Goal: Find specific page/section: Find specific page/section

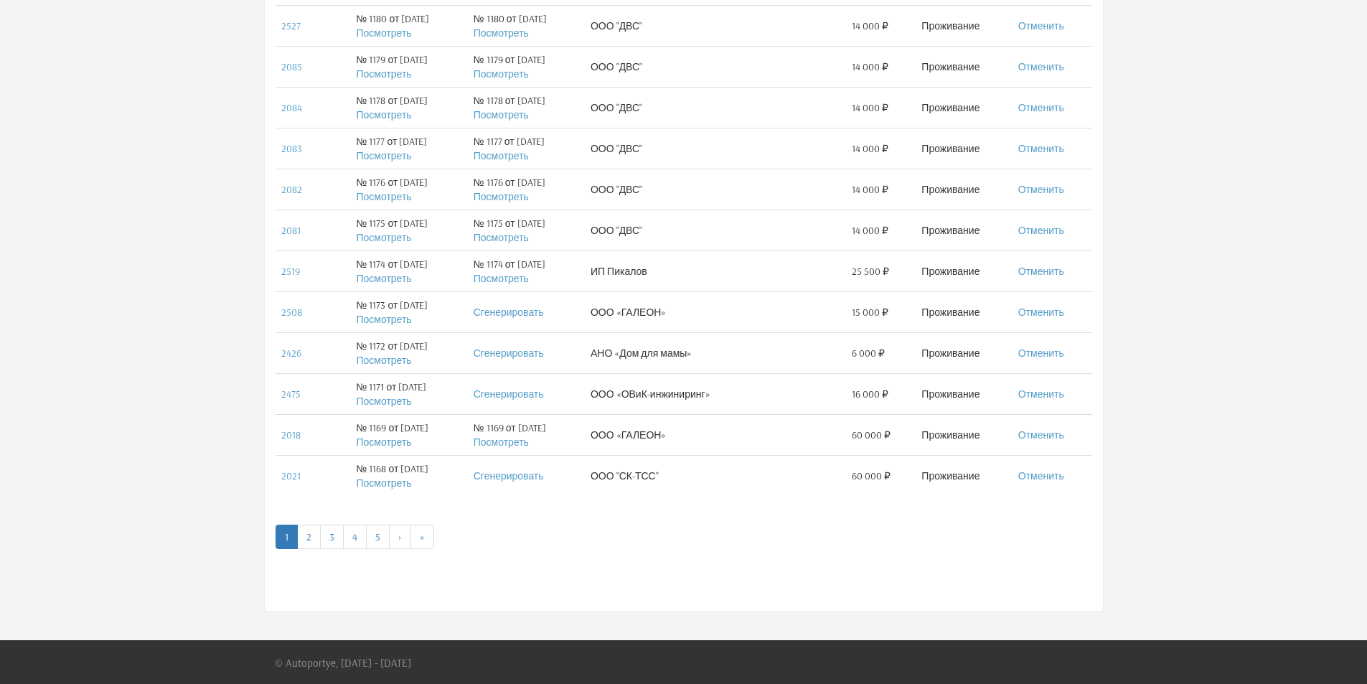
scroll to position [735, 0]
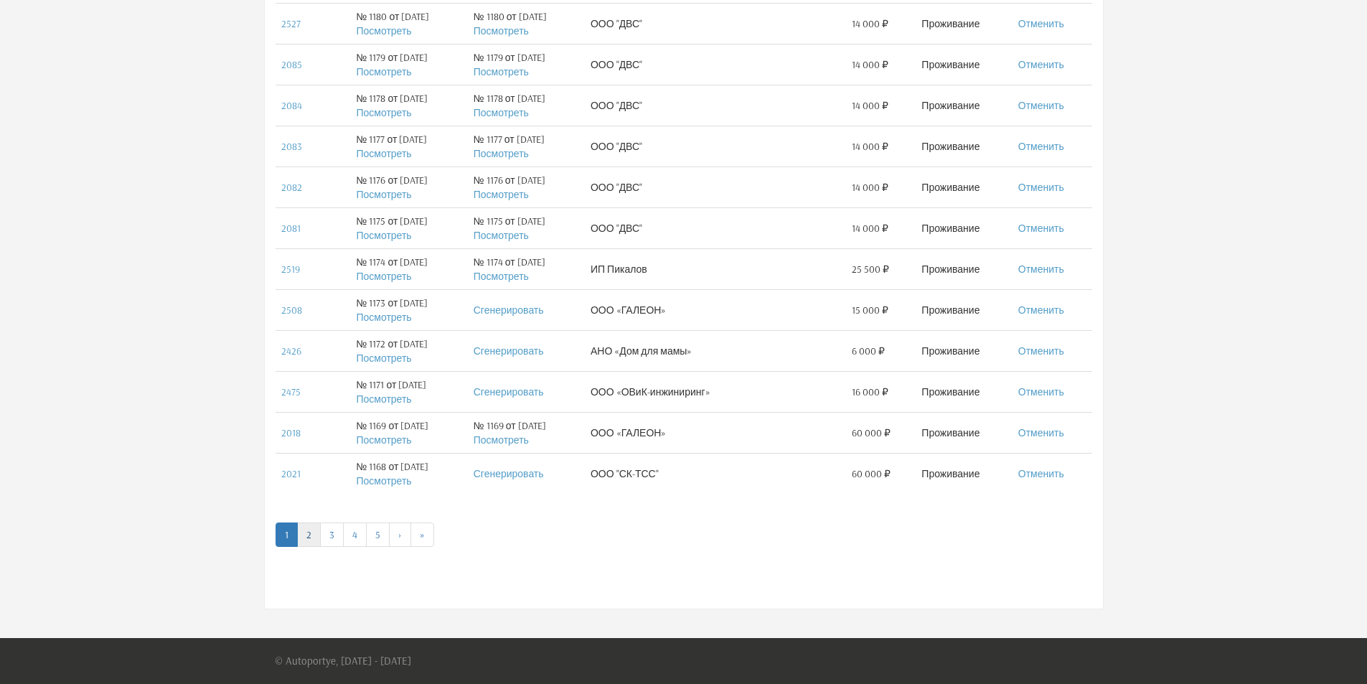
click at [306, 537] on link "2" at bounding box center [309, 534] width 24 height 24
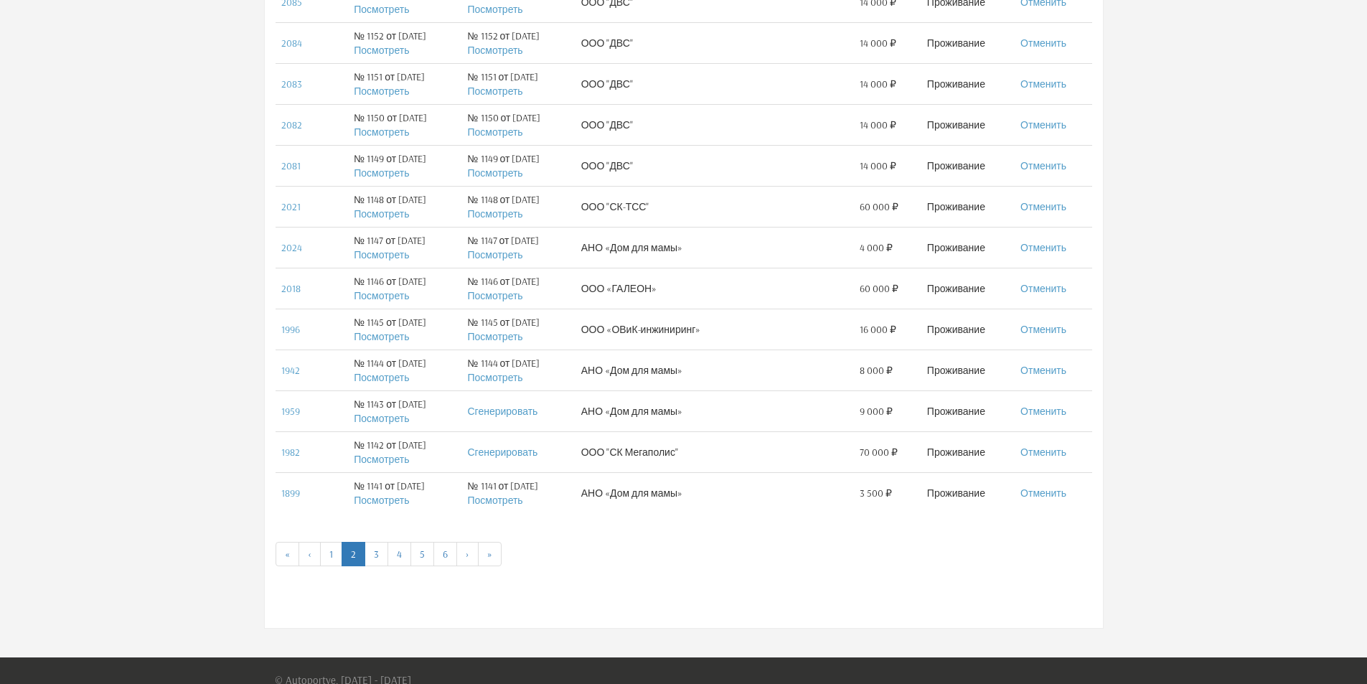
scroll to position [718, 0]
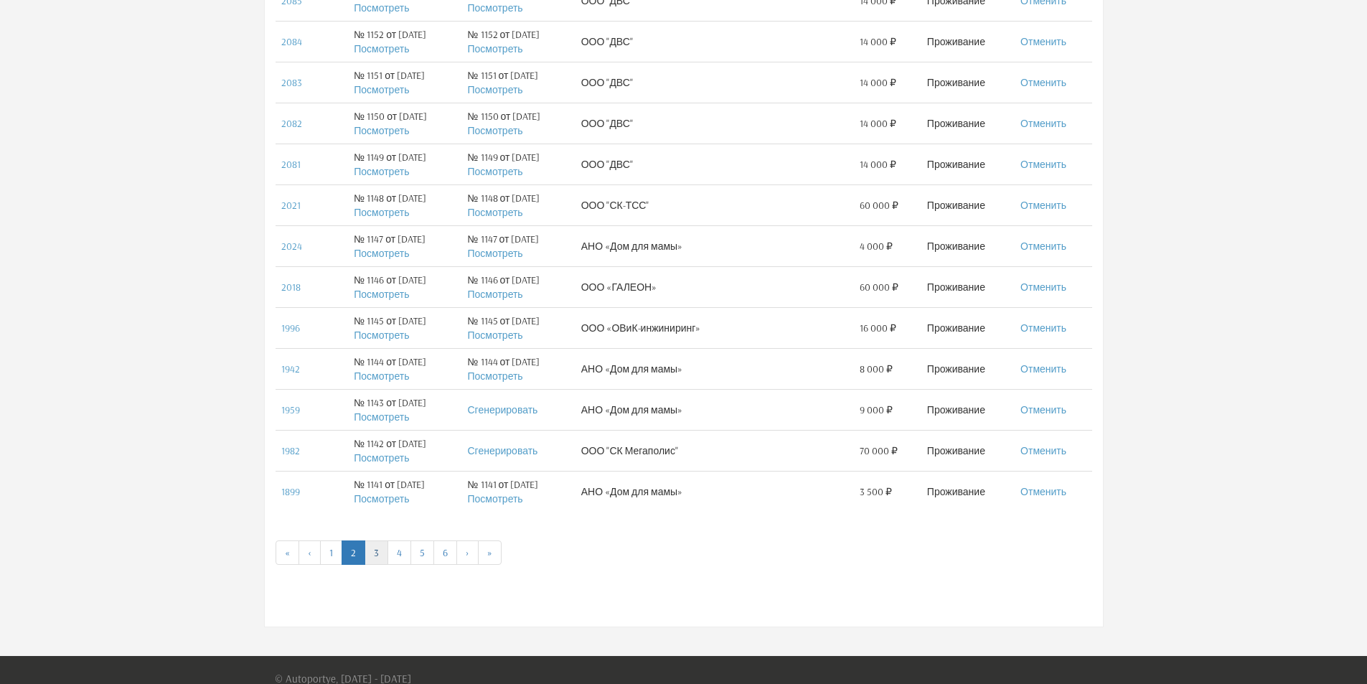
click at [372, 551] on link "3" at bounding box center [377, 552] width 24 height 24
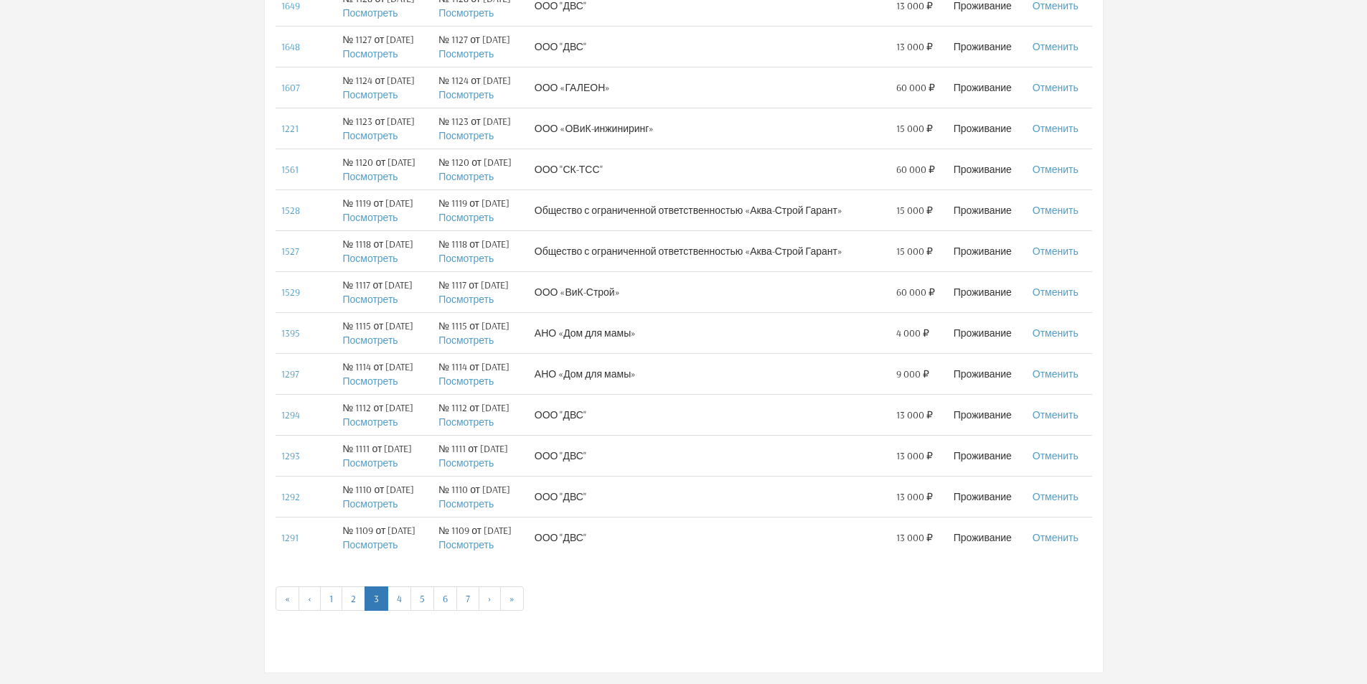
scroll to position [646, 0]
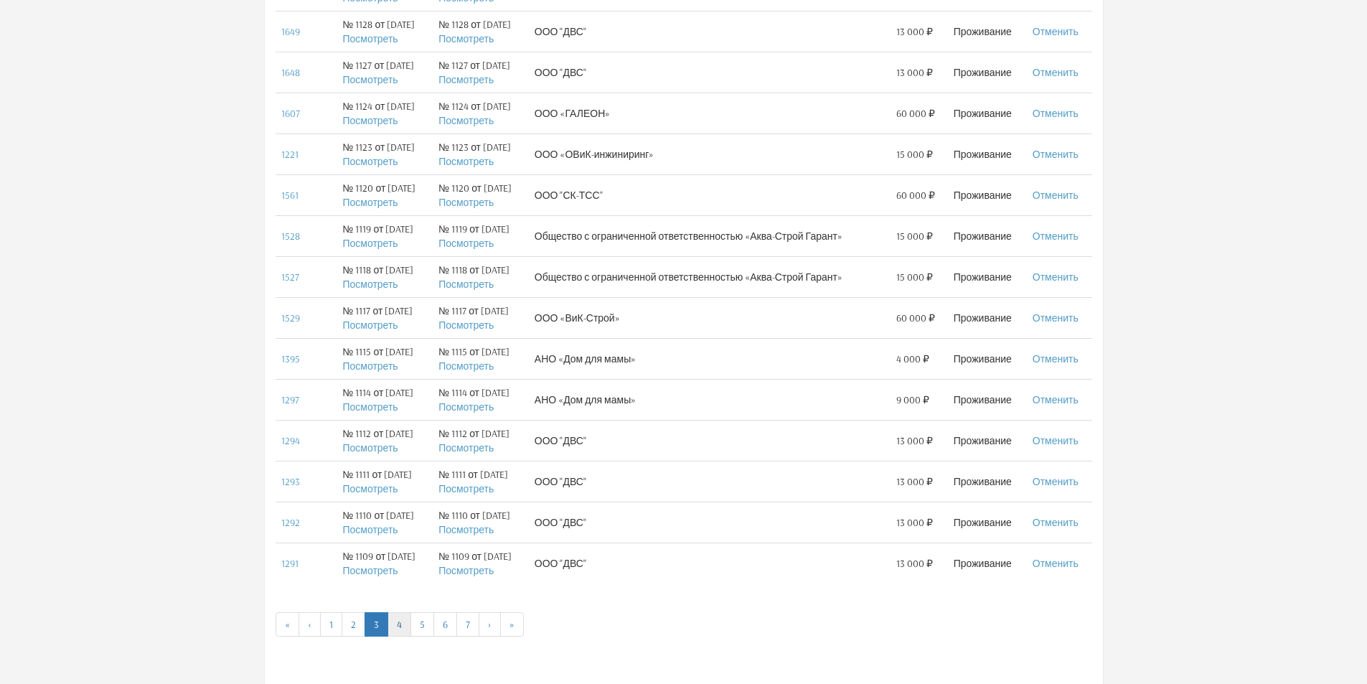
click at [397, 624] on link "4" at bounding box center [399, 624] width 24 height 24
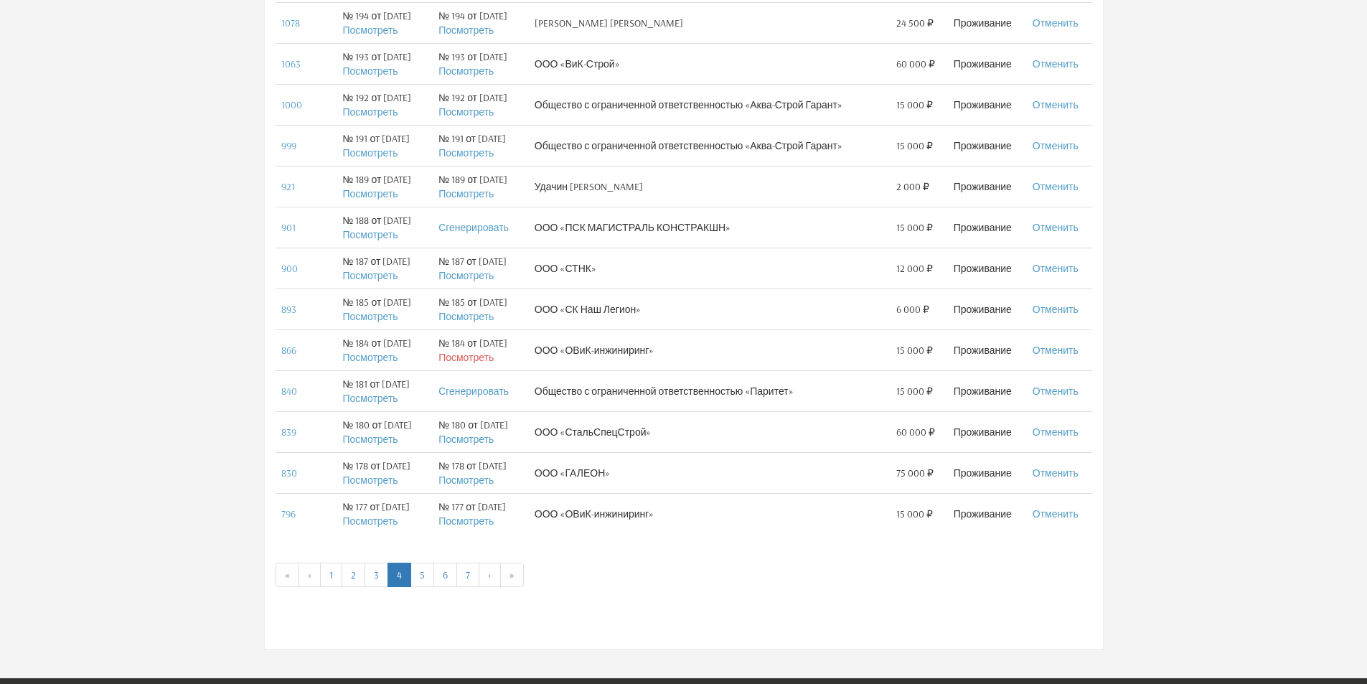
scroll to position [718, 0]
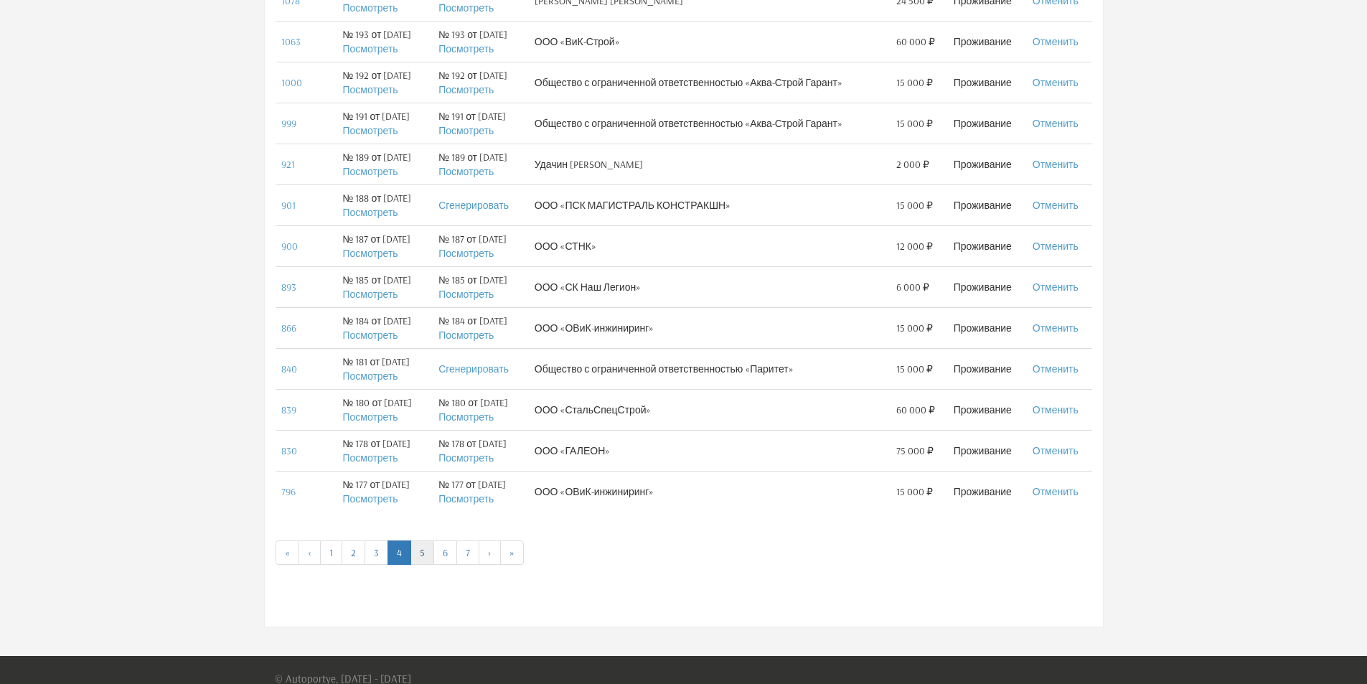
click at [421, 557] on link "5" at bounding box center [422, 552] width 24 height 24
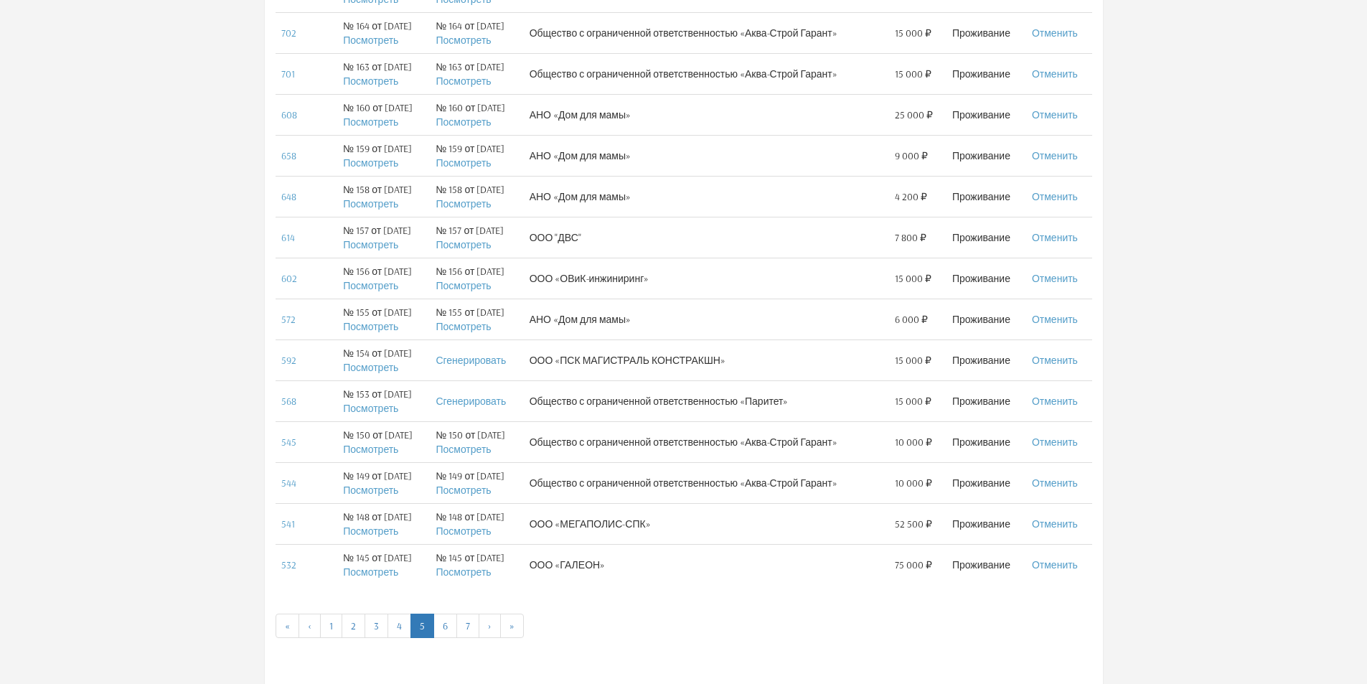
scroll to position [646, 0]
click at [448, 624] on link "6" at bounding box center [445, 624] width 24 height 24
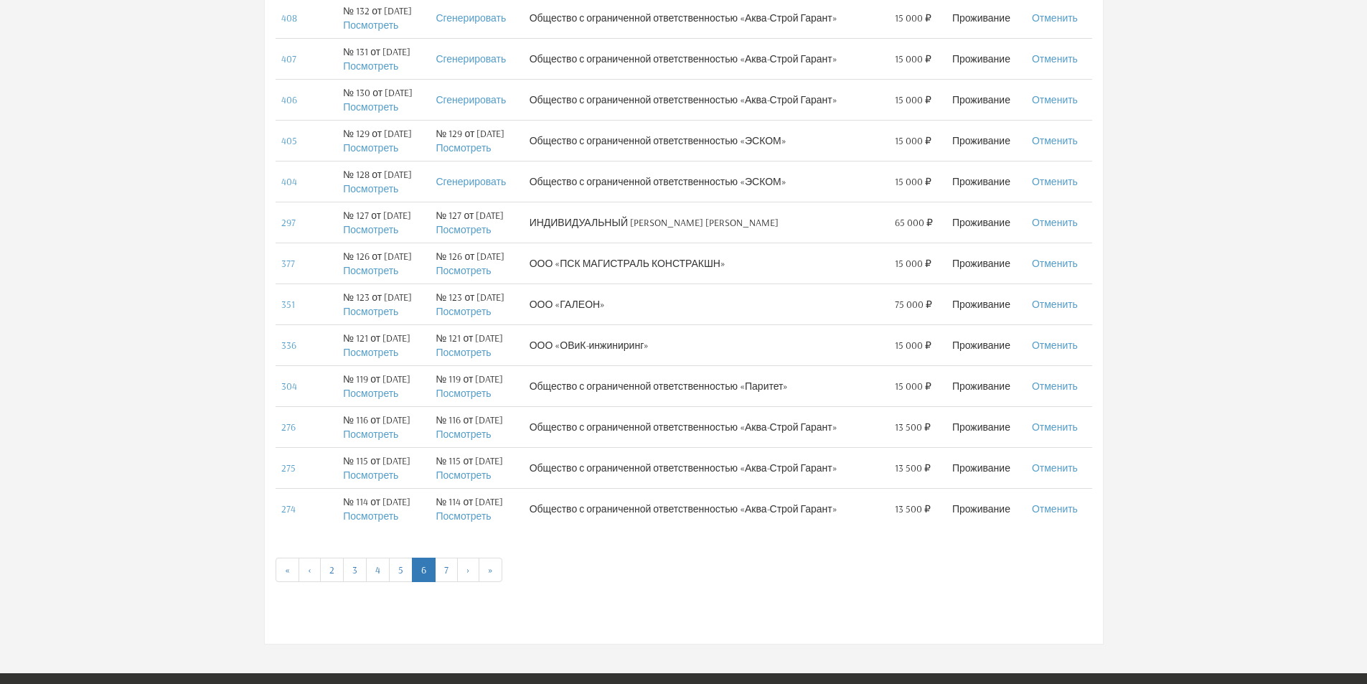
scroll to position [718, 0]
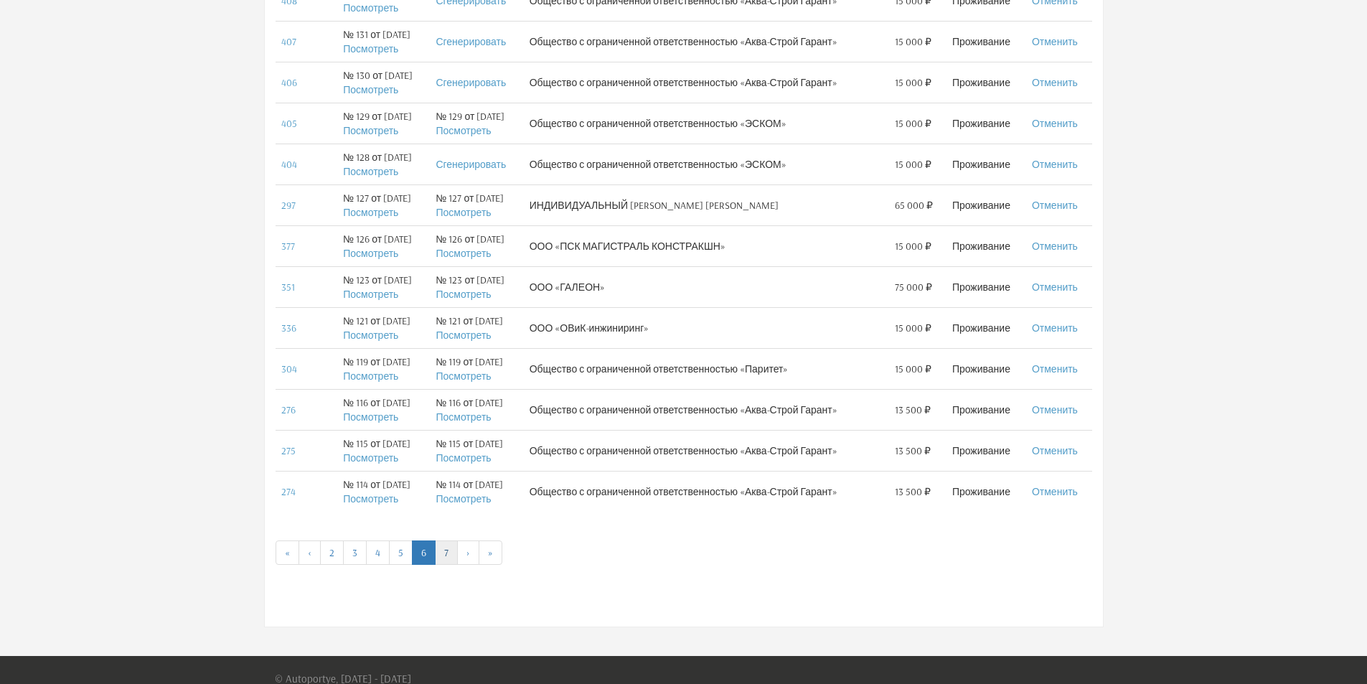
click at [444, 547] on link "7" at bounding box center [446, 552] width 23 height 24
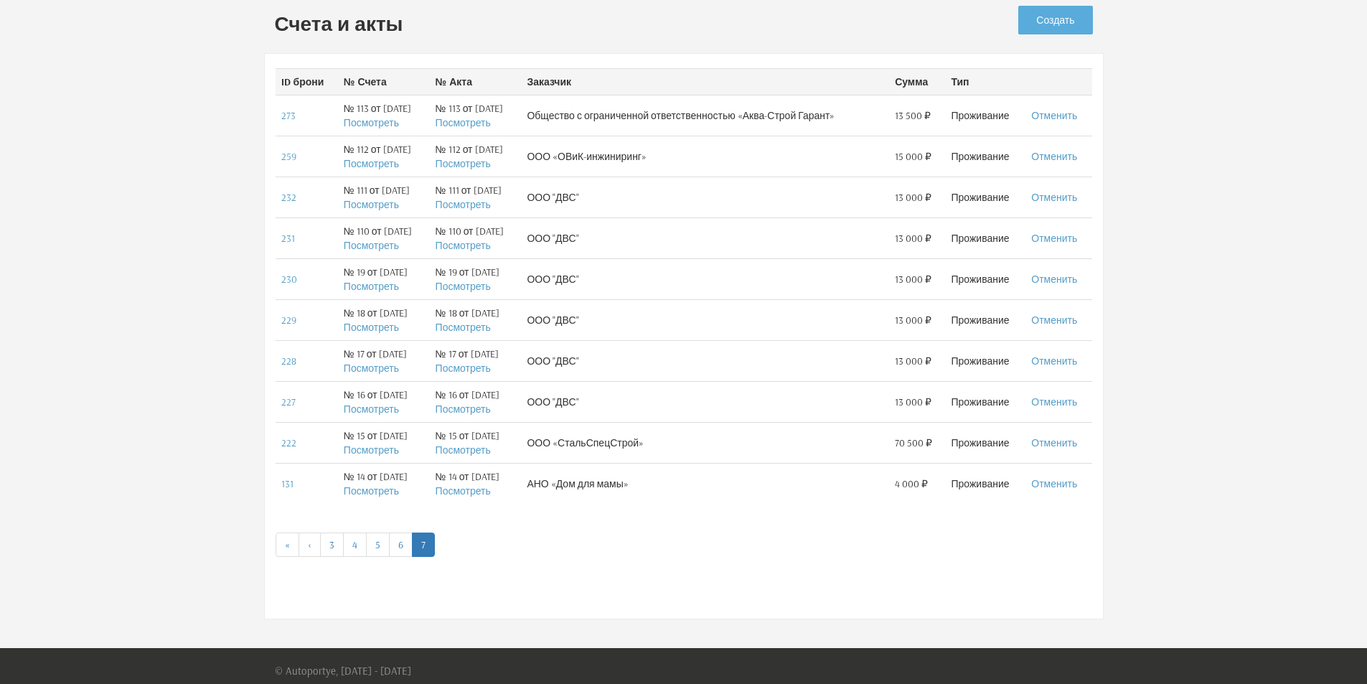
scroll to position [122, 0]
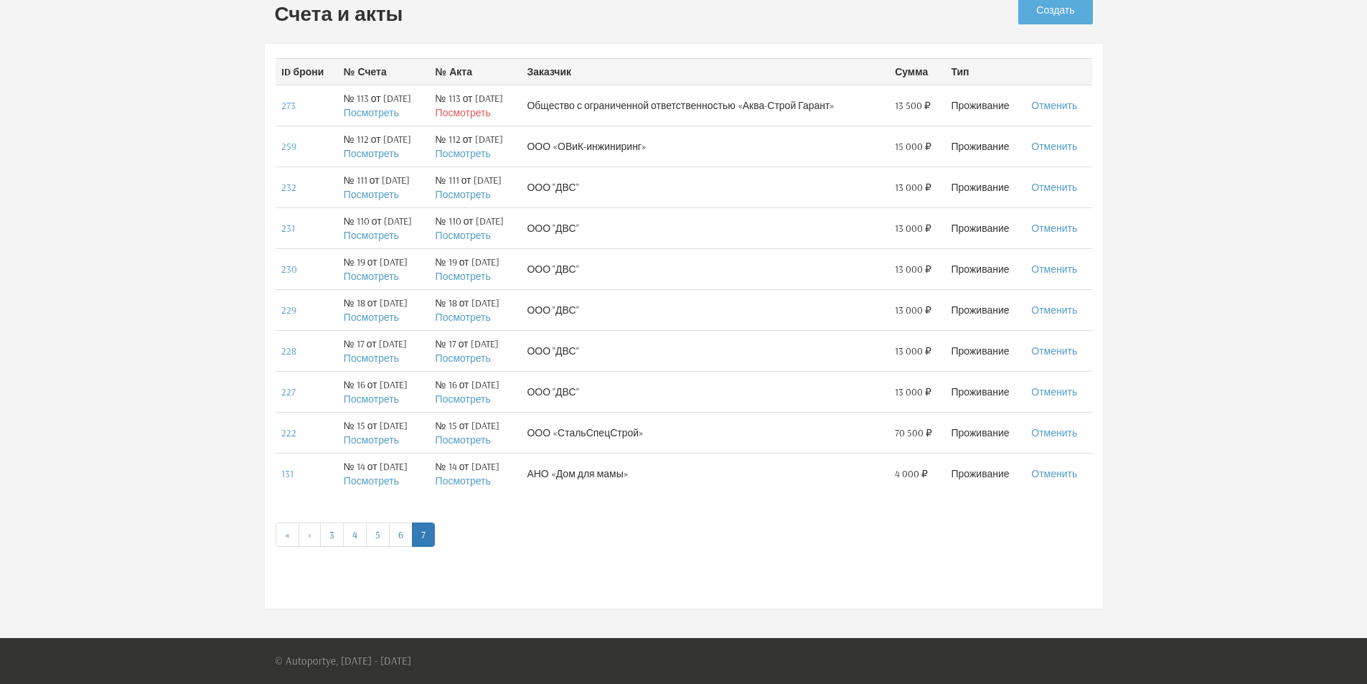
drag, startPoint x: 485, startPoint y: 111, endPoint x: 470, endPoint y: 111, distance: 15.1
click at [470, 111] on link "Посмотреть" at bounding box center [463, 112] width 55 height 13
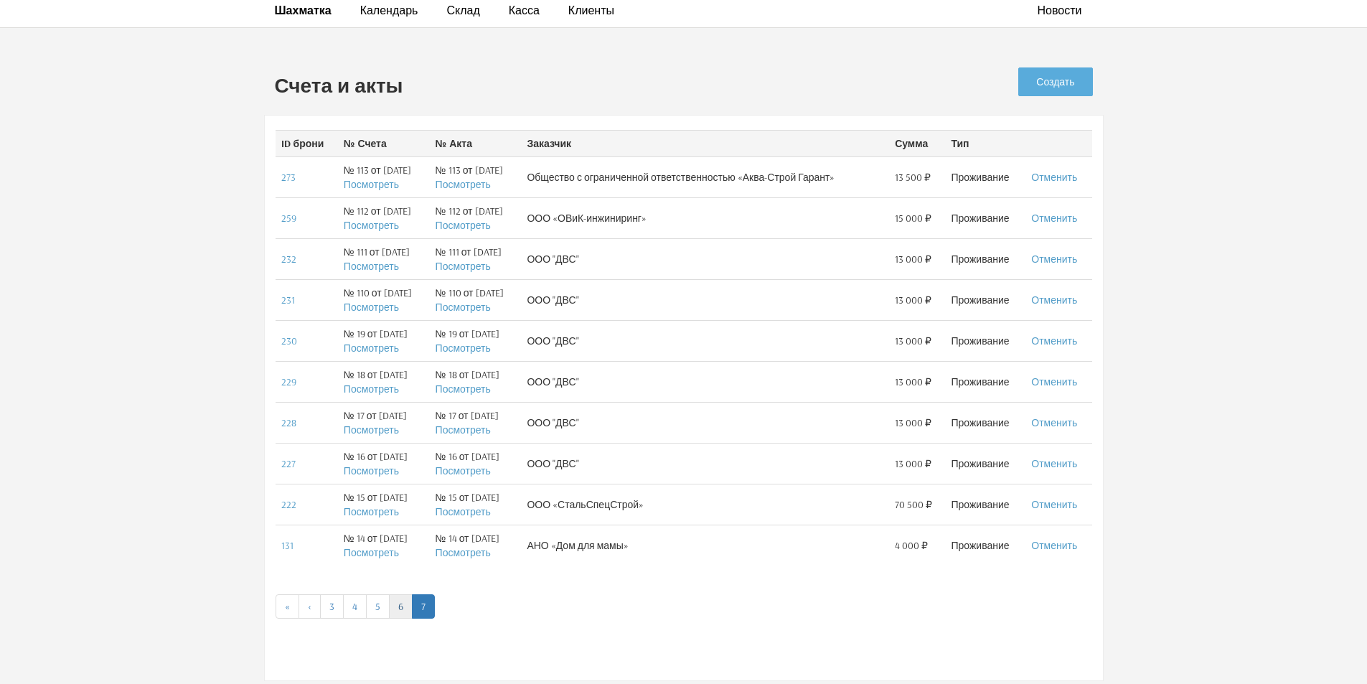
click at [402, 598] on link "6" at bounding box center [401, 606] width 24 height 24
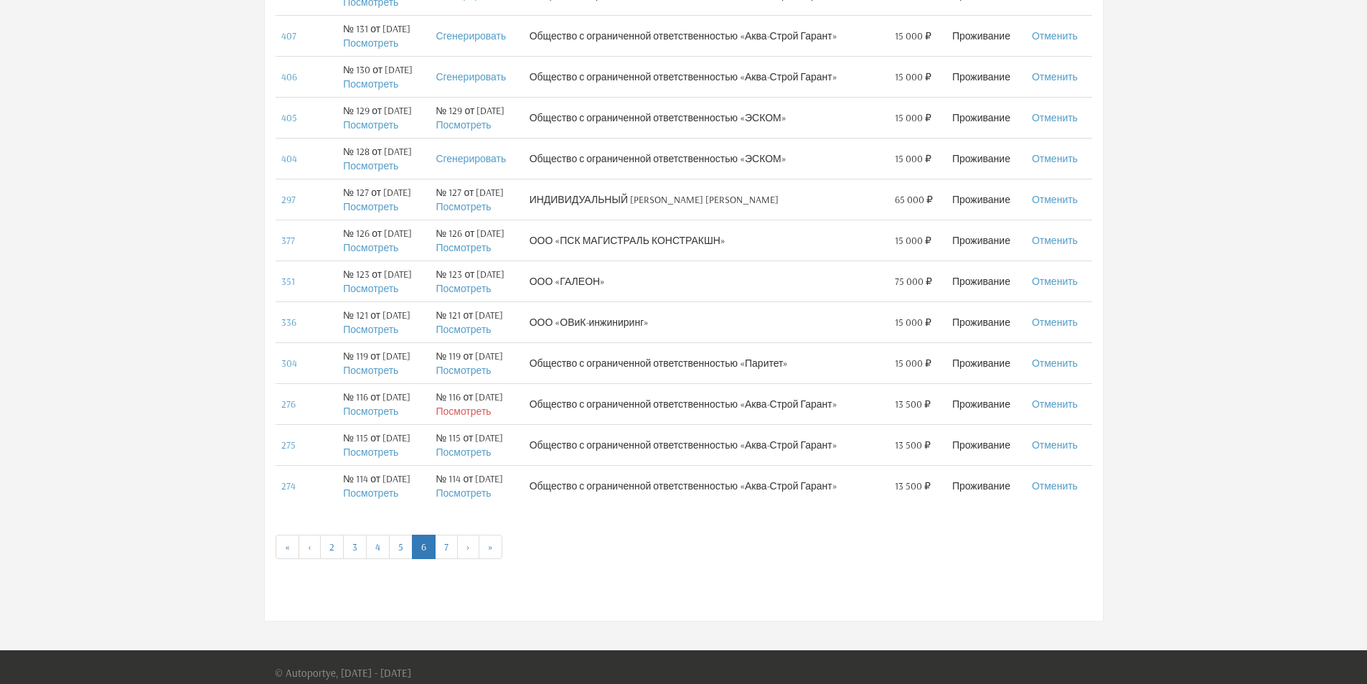
scroll to position [735, 0]
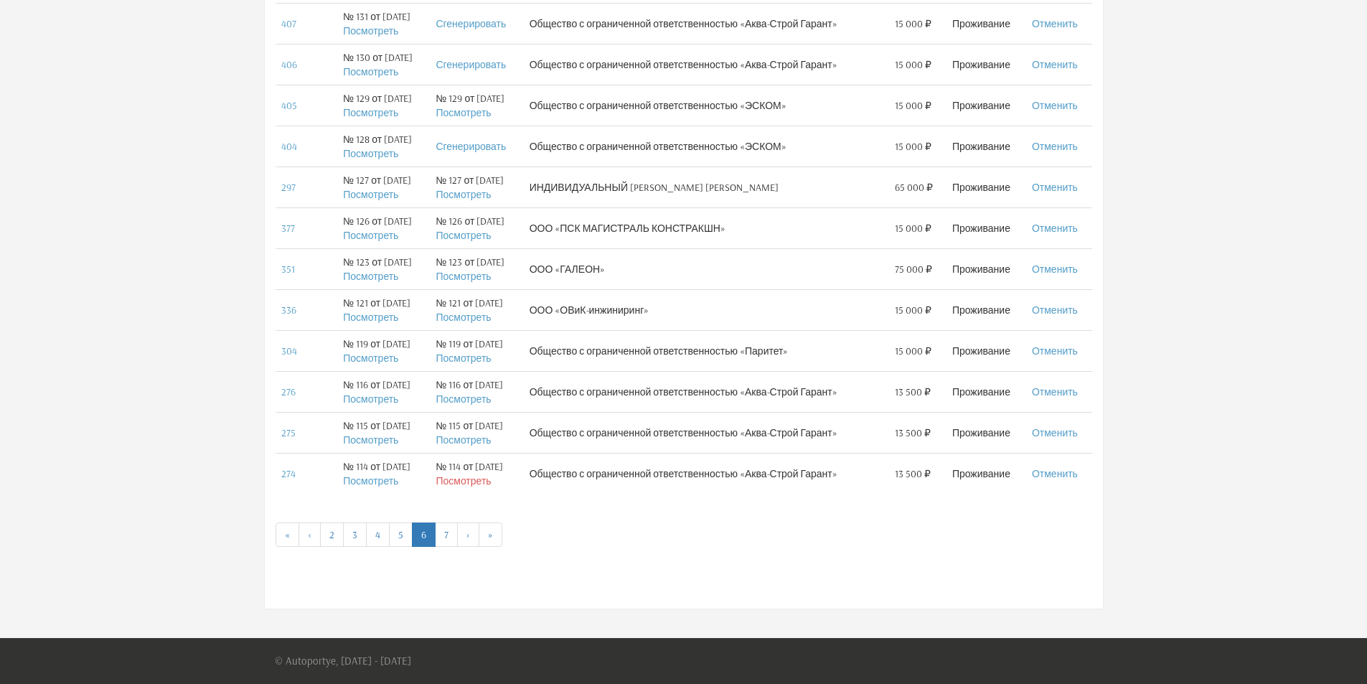
click at [480, 481] on link "Посмотреть" at bounding box center [463, 480] width 55 height 13
click at [476, 441] on link "Посмотреть" at bounding box center [463, 439] width 55 height 13
click at [476, 403] on link "Посмотреть" at bounding box center [463, 398] width 55 height 13
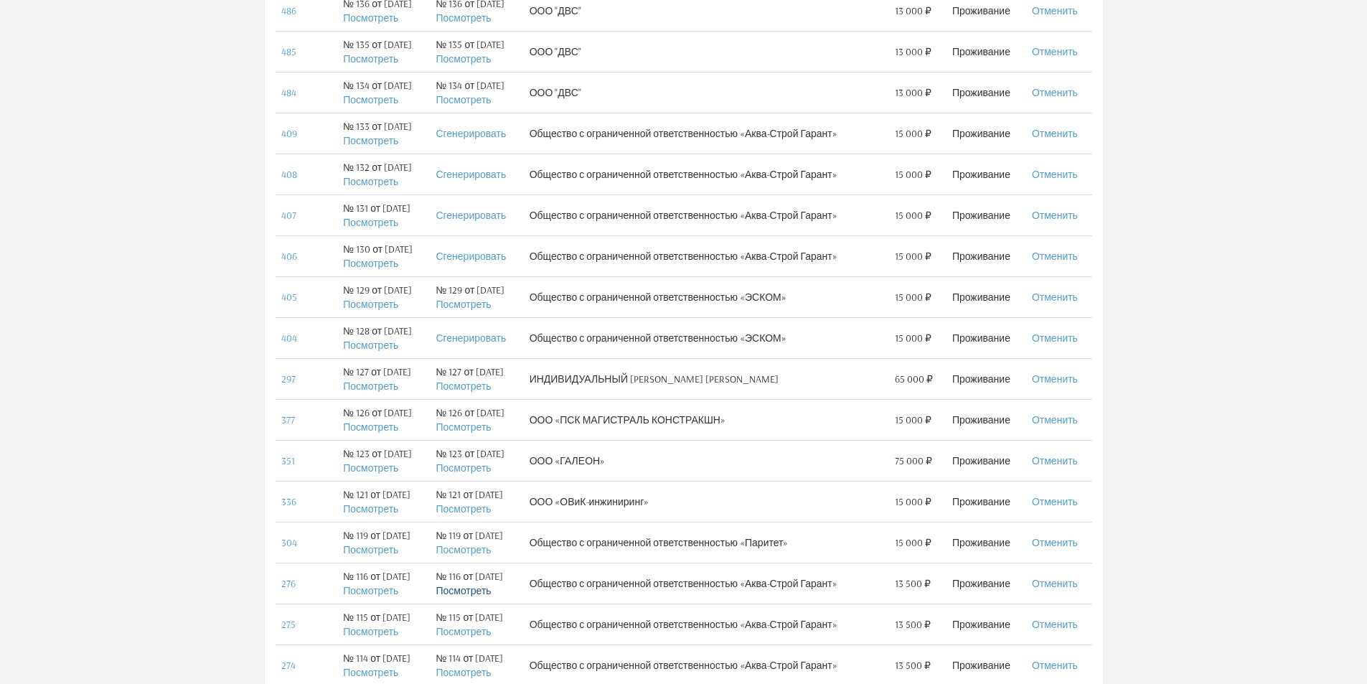
scroll to position [520, 0]
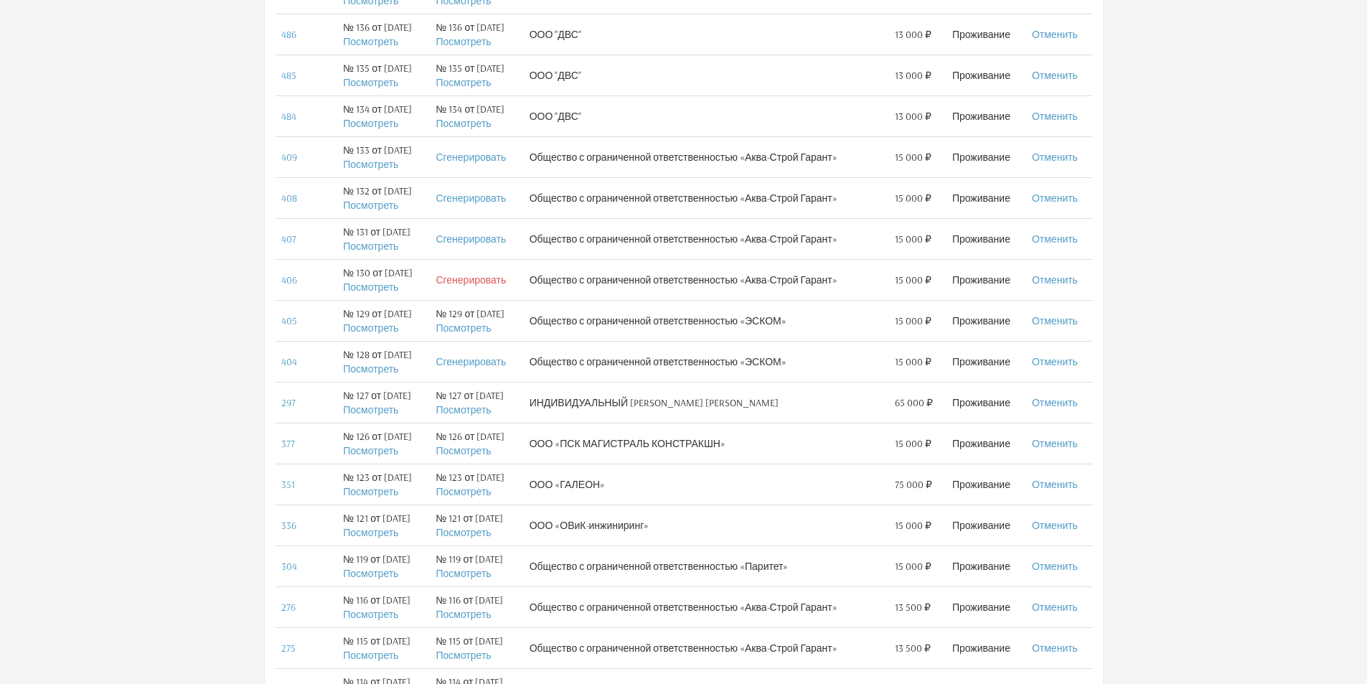
click at [488, 282] on link "Сгенерировать" at bounding box center [471, 279] width 70 height 13
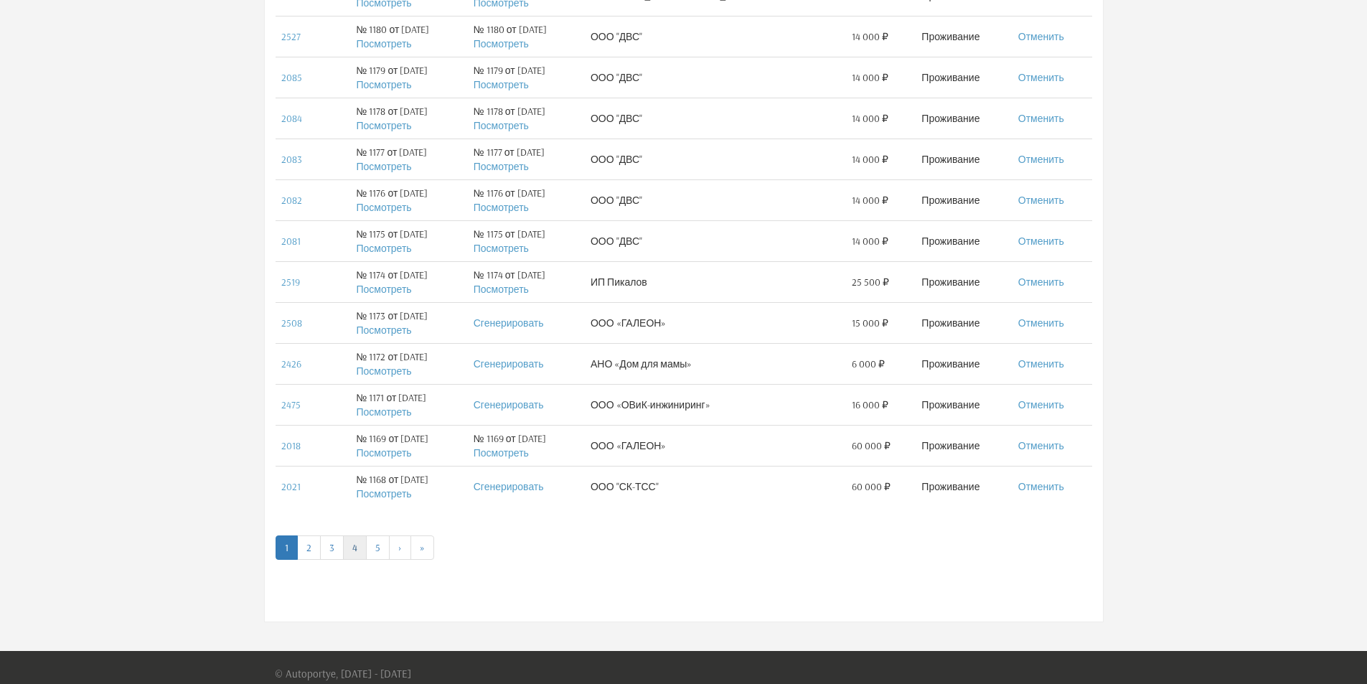
scroll to position [735, 0]
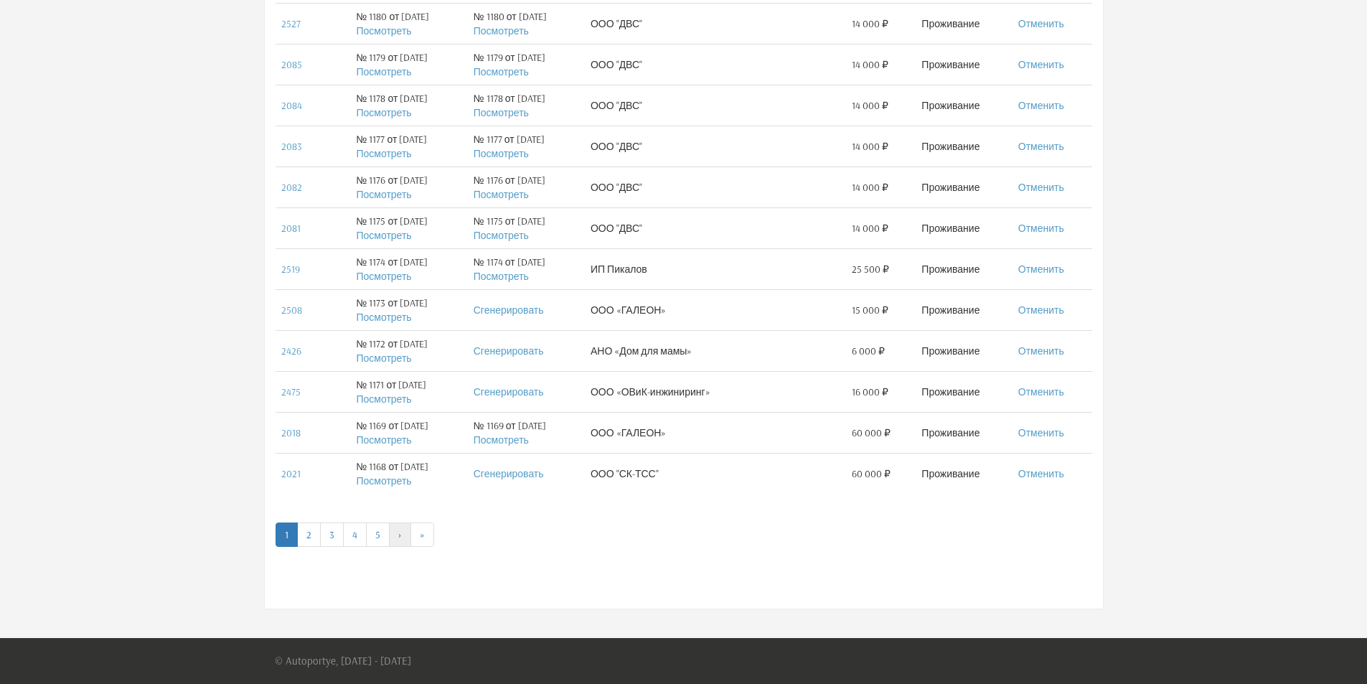
click at [400, 535] on link "›" at bounding box center [400, 534] width 22 height 24
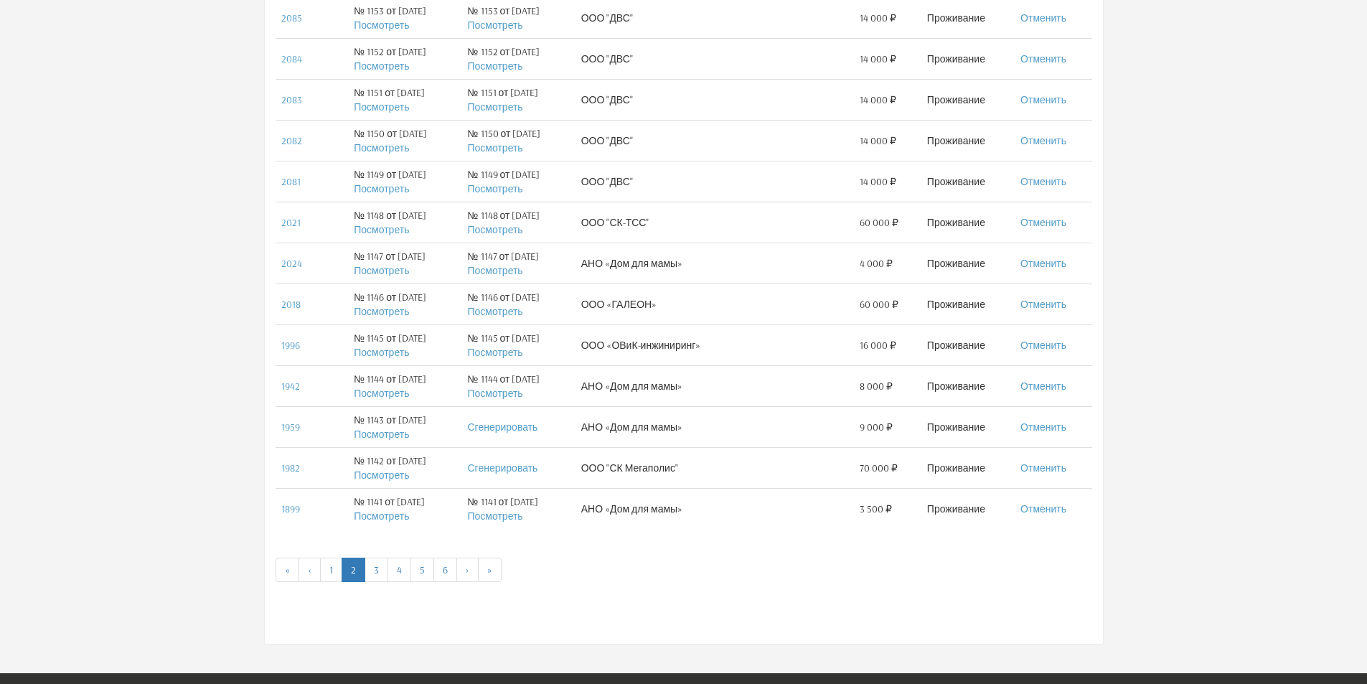
scroll to position [735, 0]
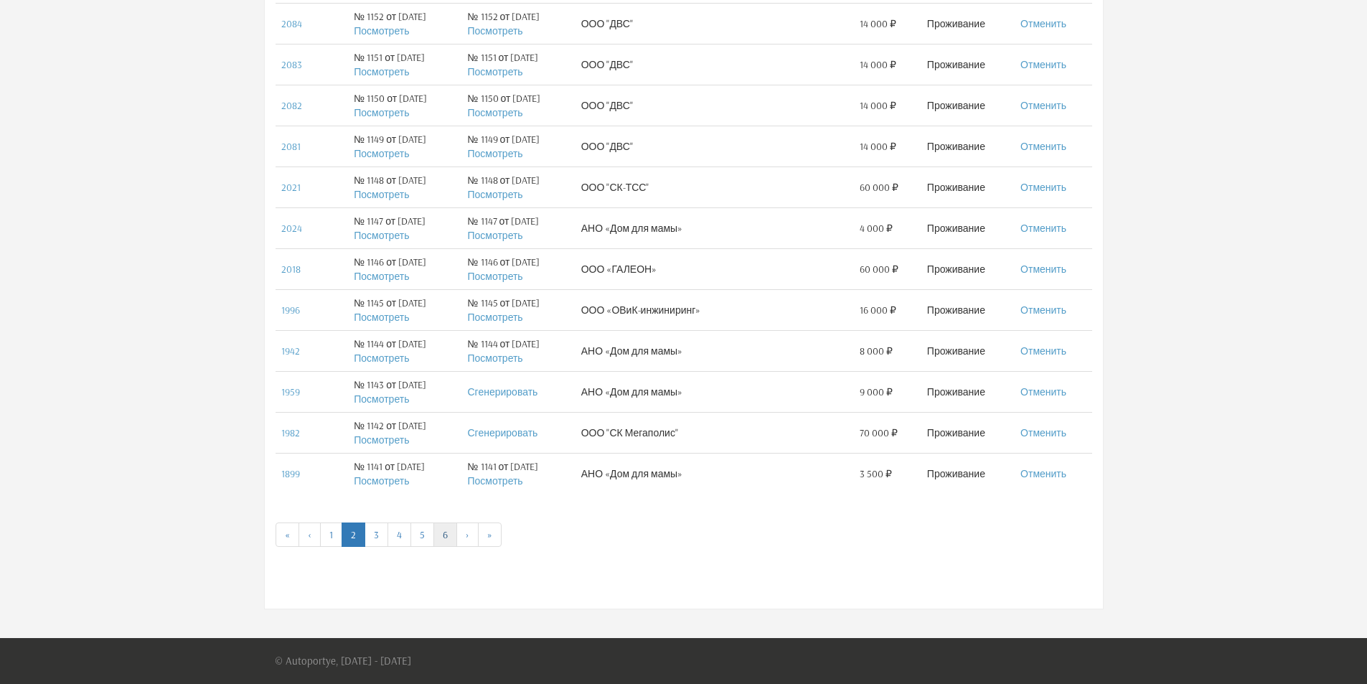
click at [446, 540] on link "6" at bounding box center [445, 534] width 24 height 24
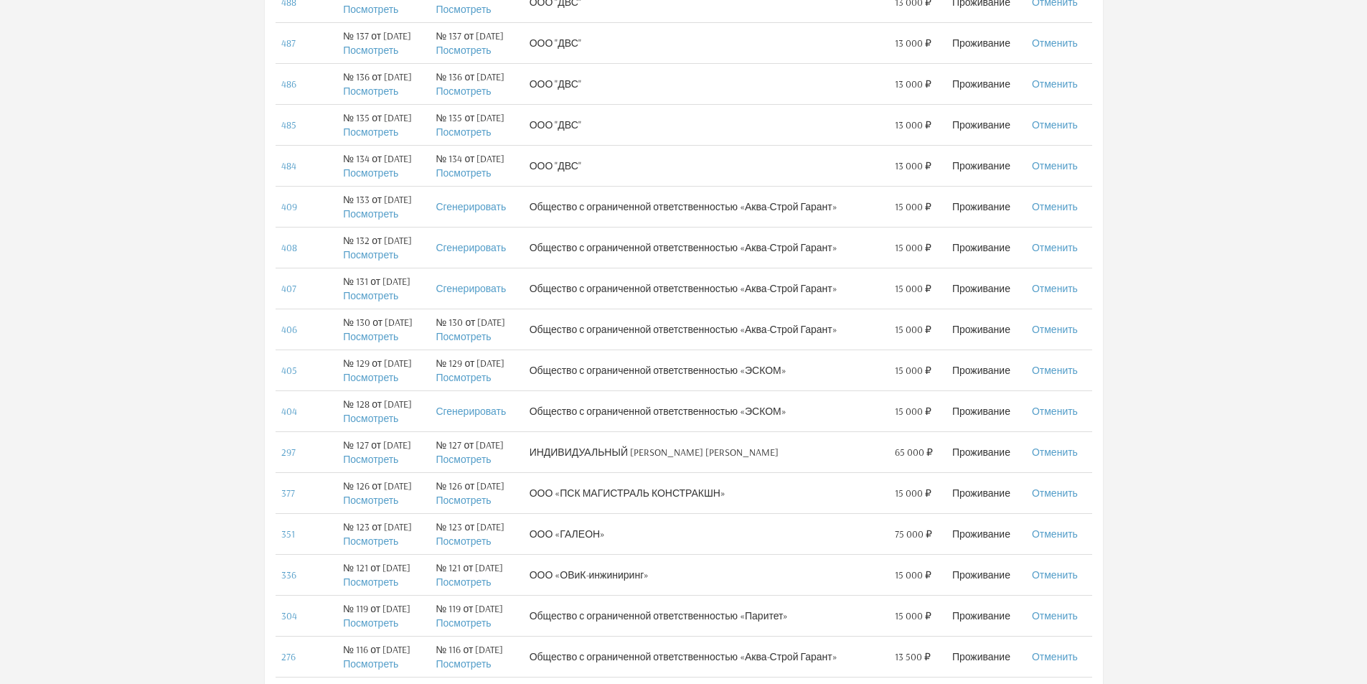
scroll to position [448, 0]
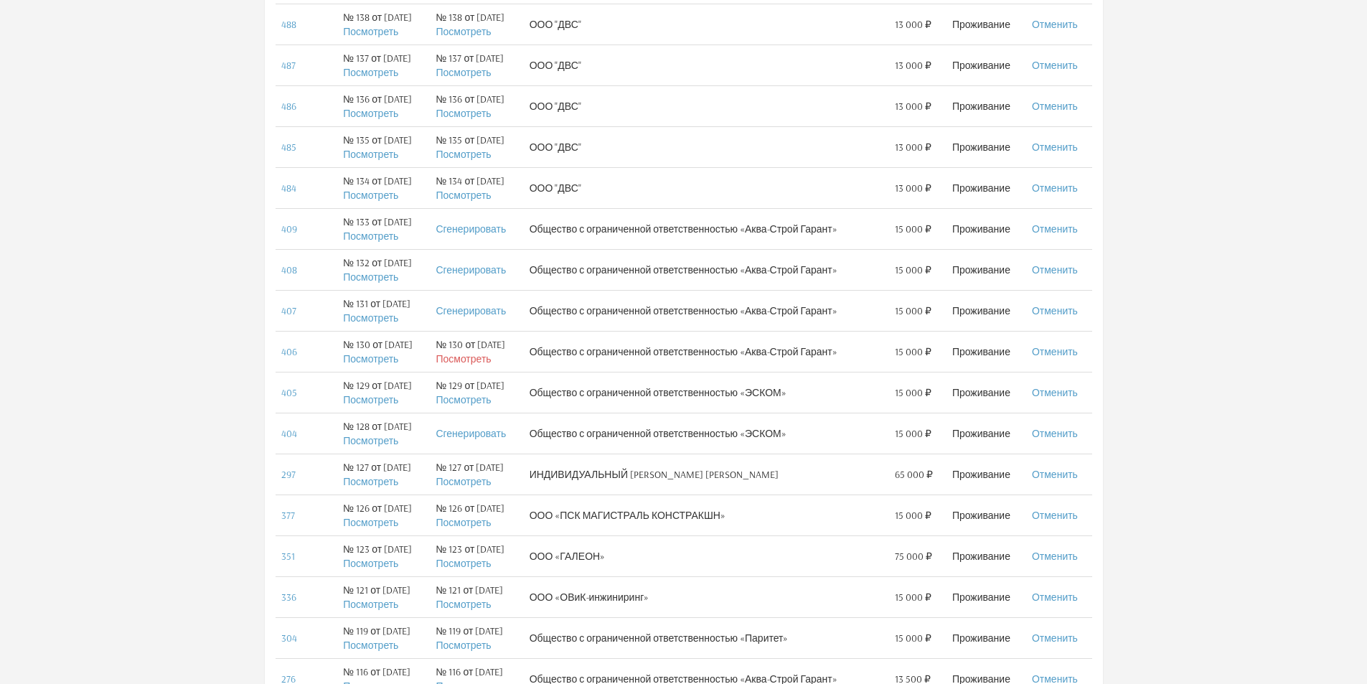
click at [484, 359] on link "Посмотреть" at bounding box center [463, 358] width 55 height 13
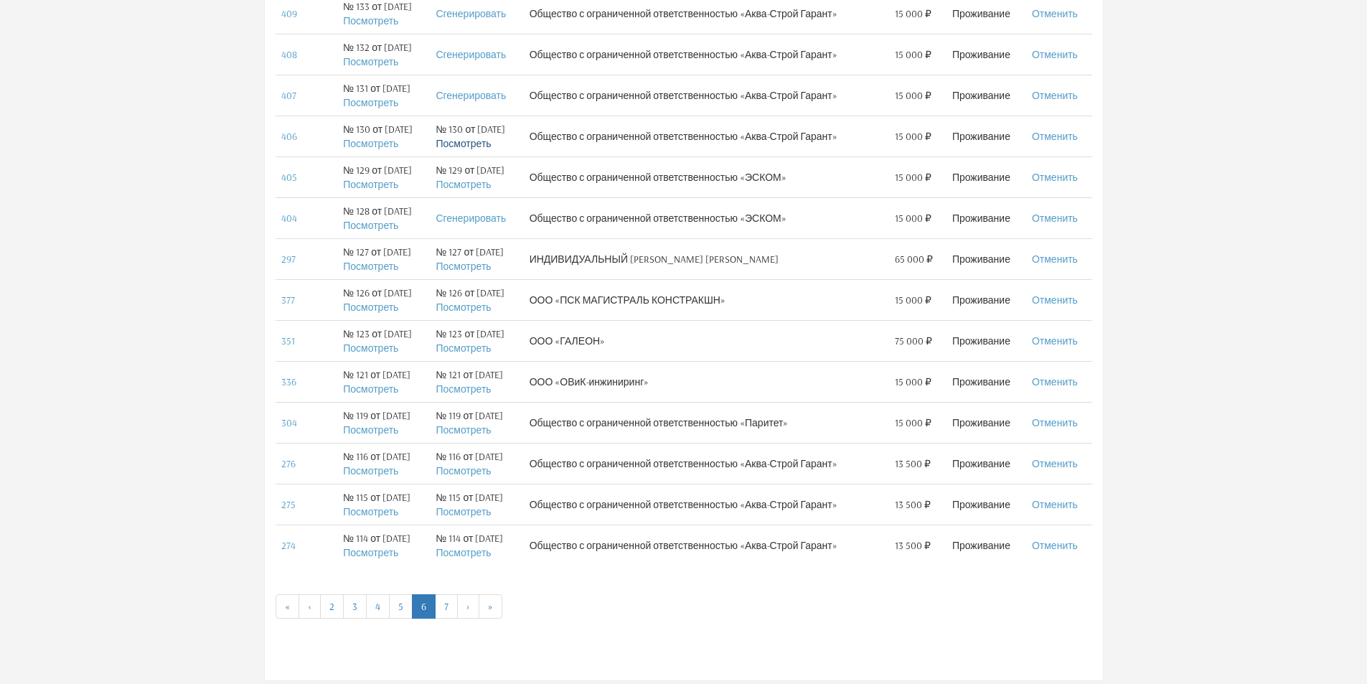
scroll to position [592, 0]
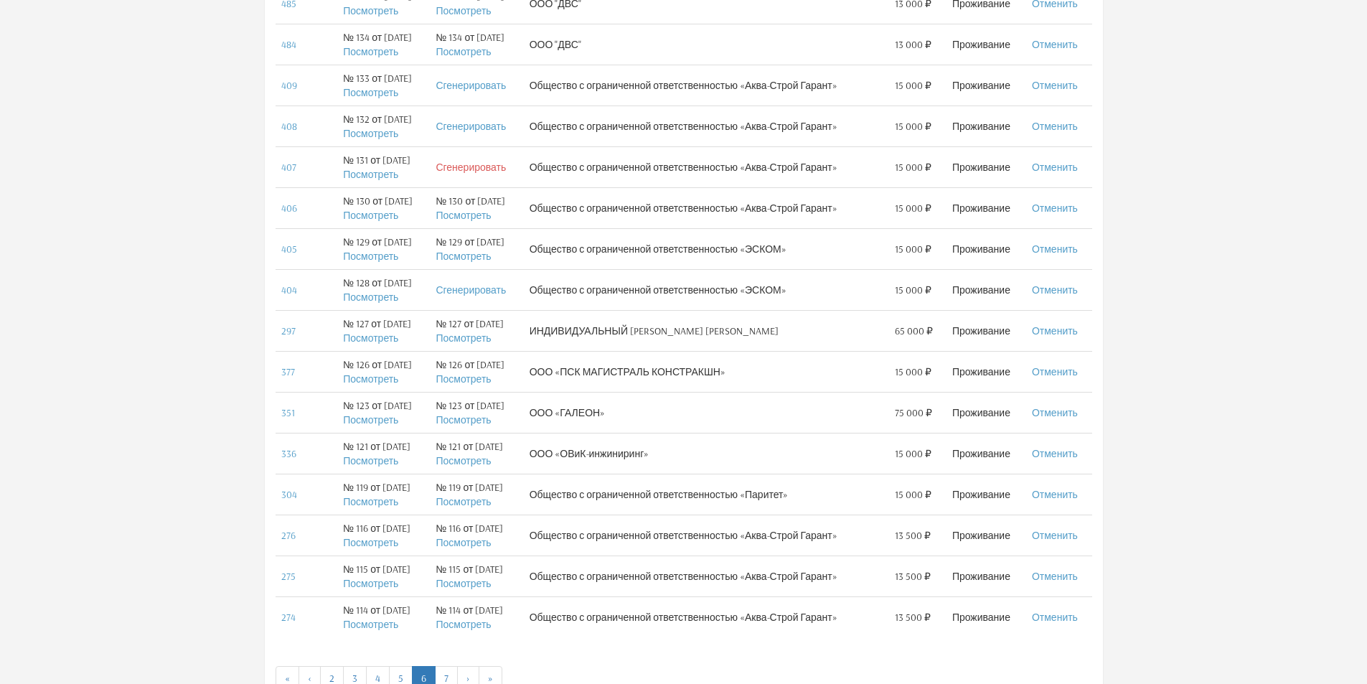
click at [488, 166] on link "Сгенерировать" at bounding box center [471, 167] width 70 height 13
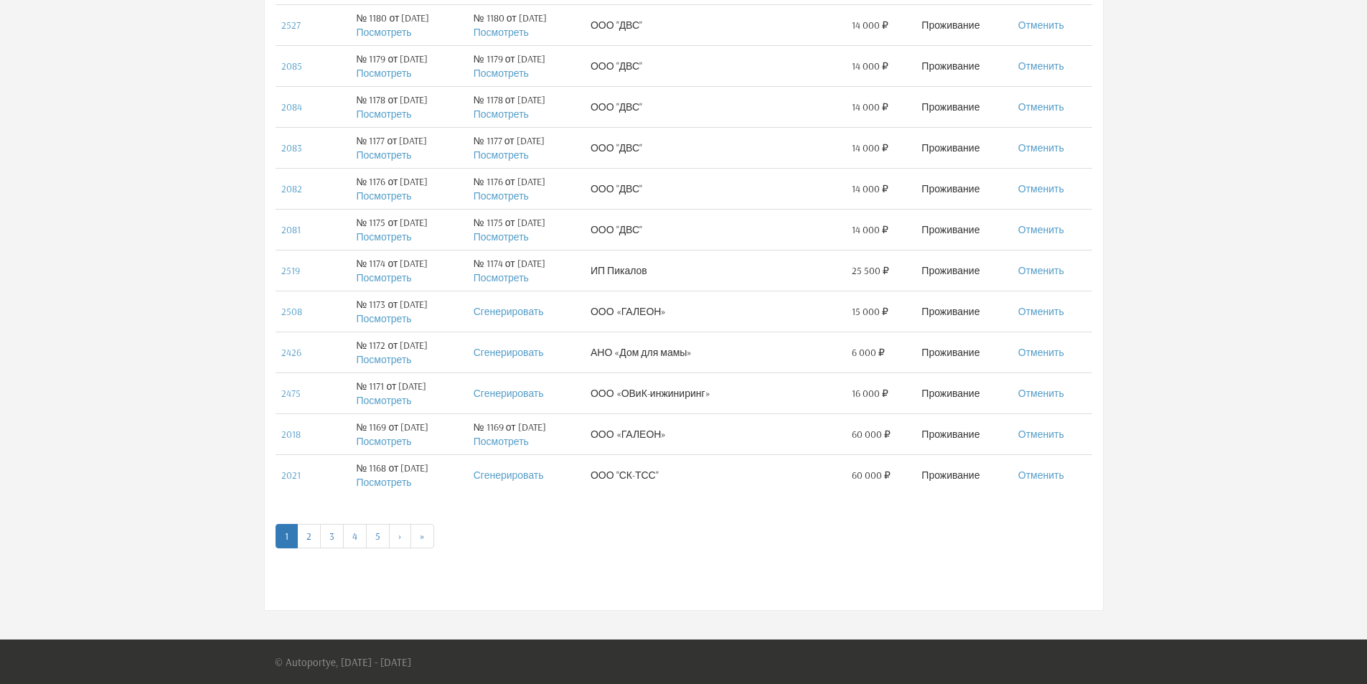
scroll to position [735, 0]
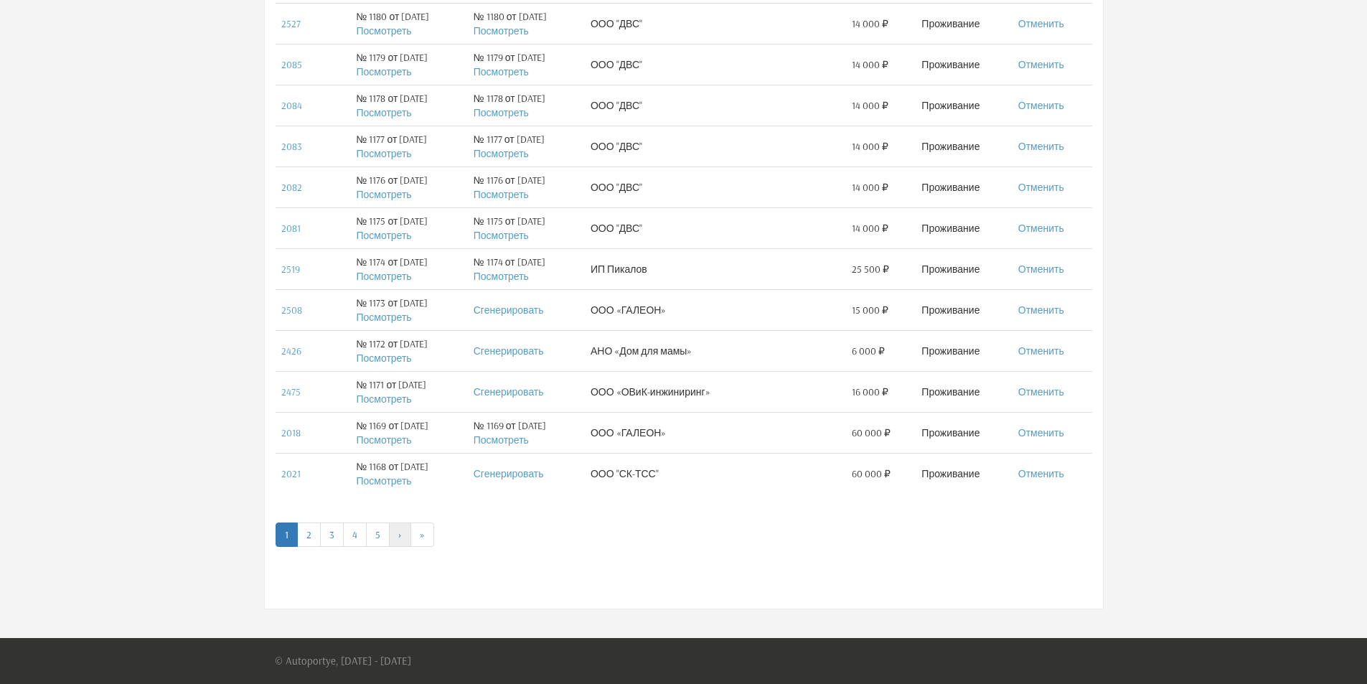
click at [403, 537] on link "›" at bounding box center [400, 534] width 22 height 24
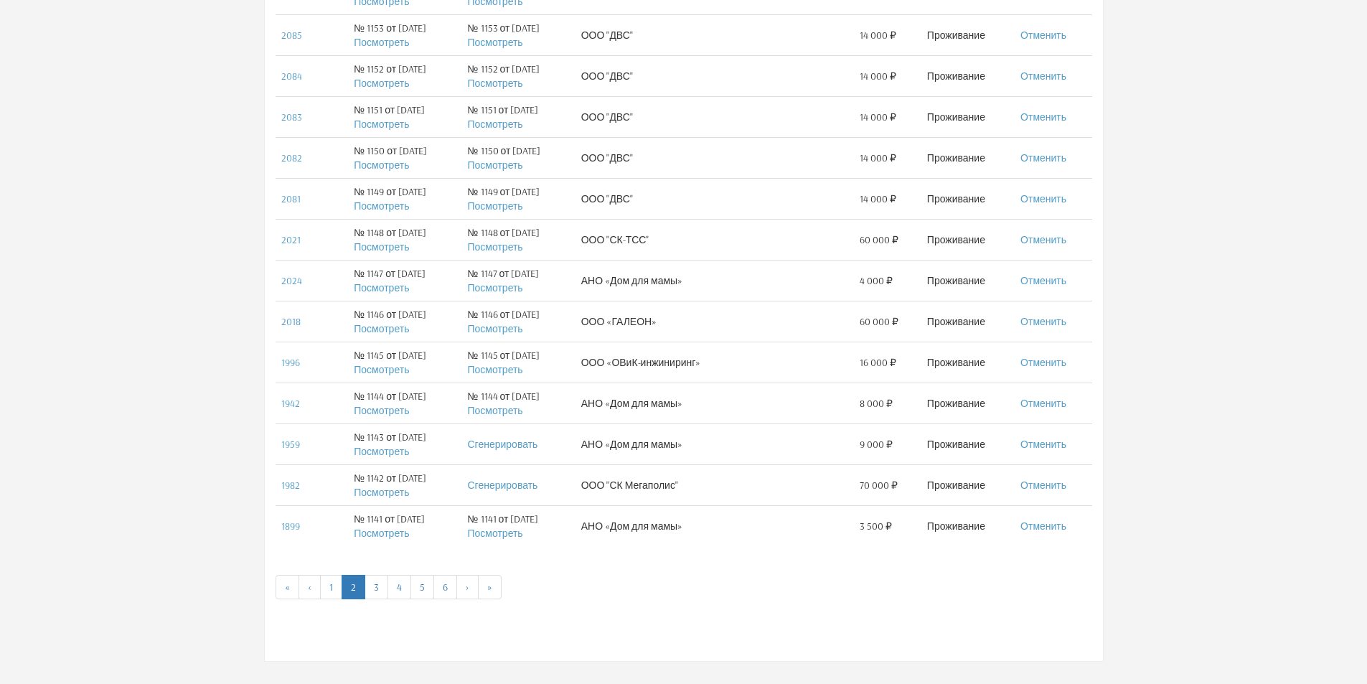
scroll to position [735, 0]
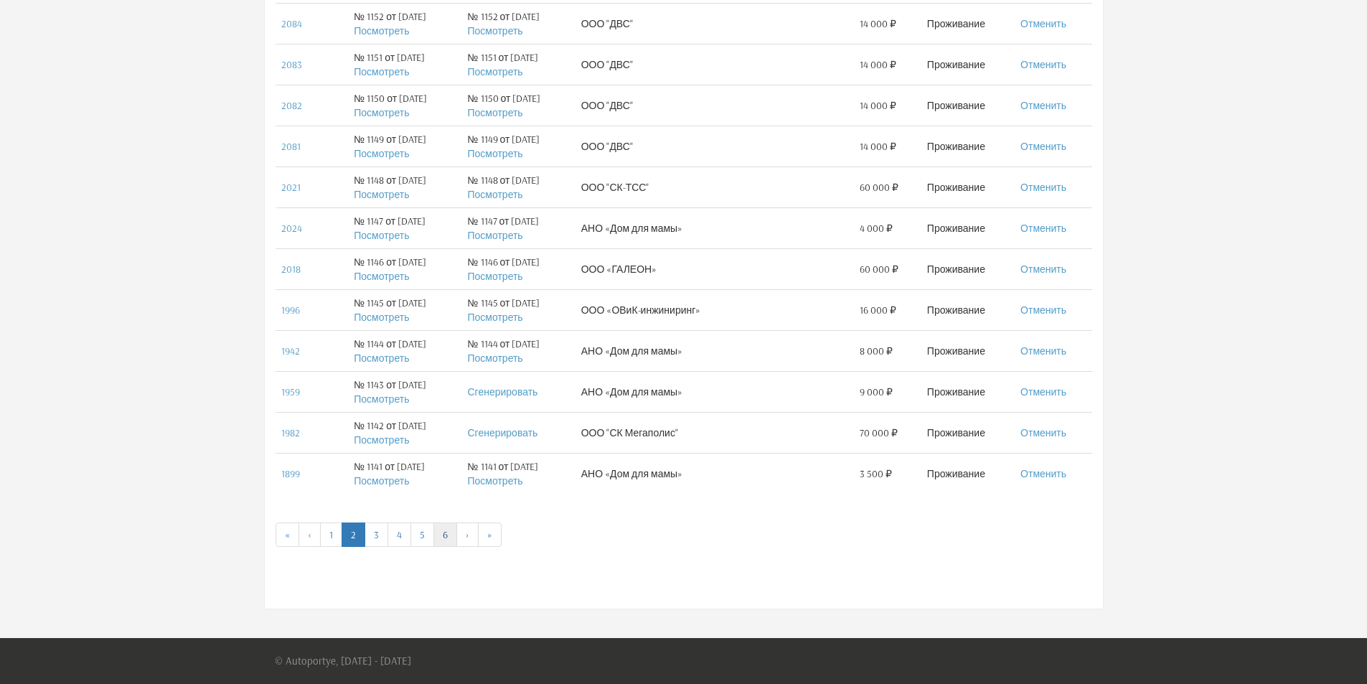
click at [445, 535] on link "6" at bounding box center [445, 534] width 24 height 24
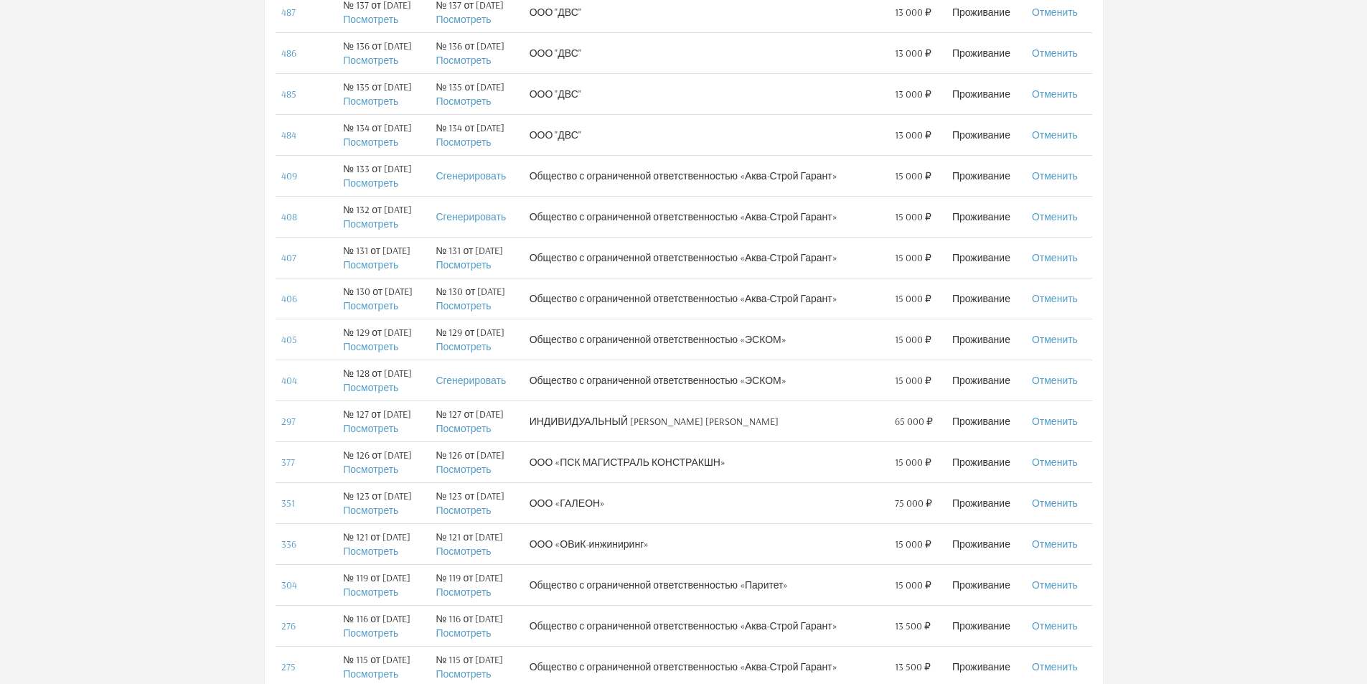
scroll to position [502, 0]
click at [464, 265] on link "Посмотреть" at bounding box center [463, 264] width 55 height 13
click at [479, 215] on link "Сгенерировать" at bounding box center [471, 216] width 70 height 13
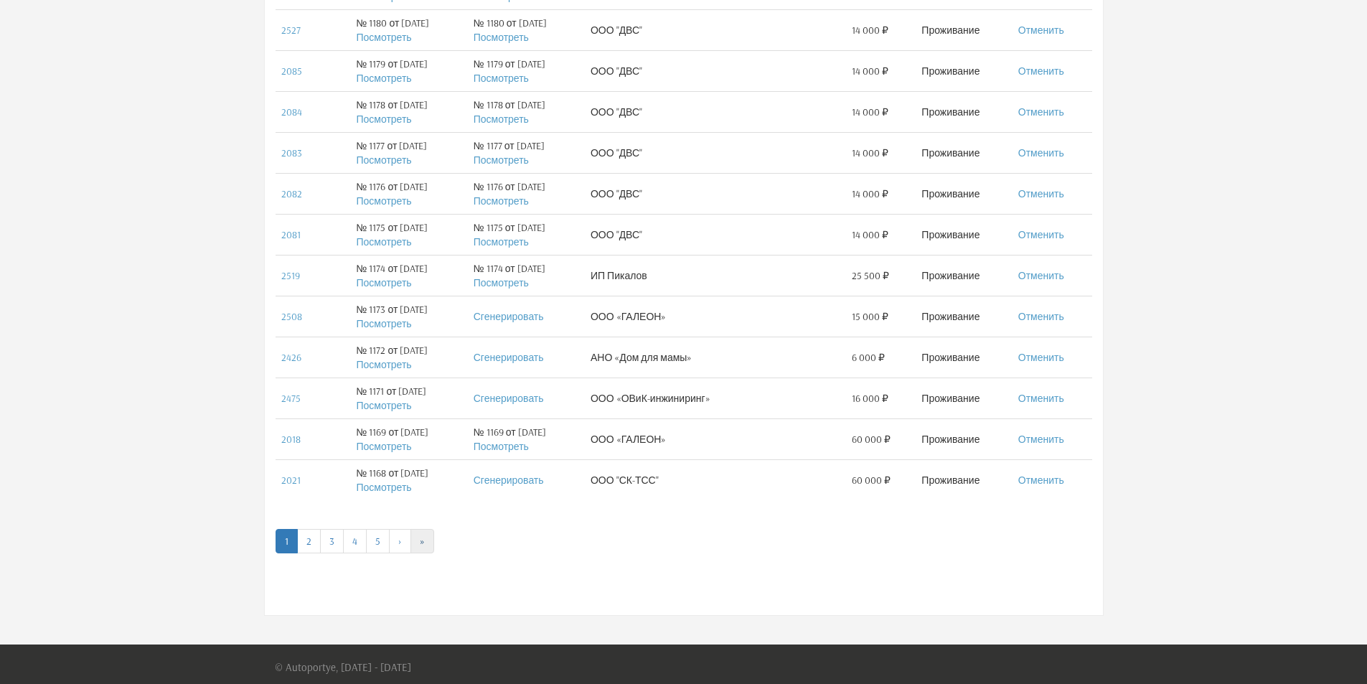
scroll to position [735, 0]
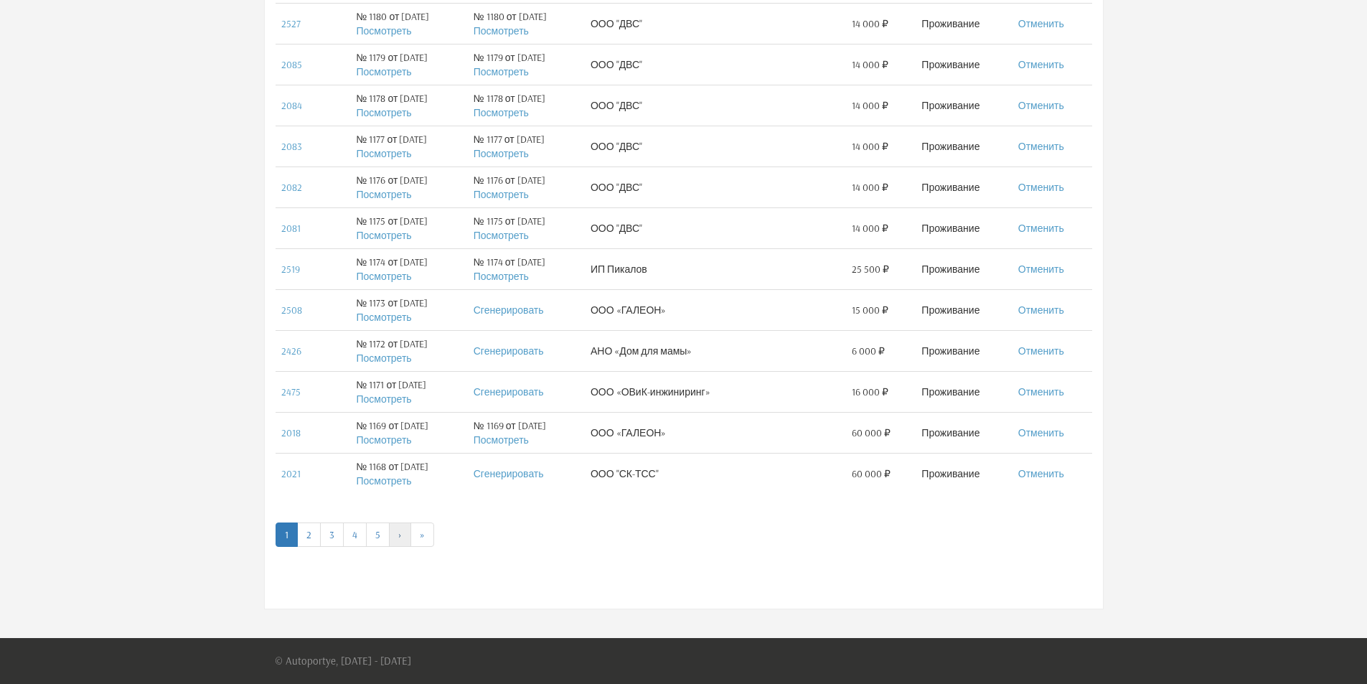
click at [403, 538] on link "›" at bounding box center [400, 534] width 22 height 24
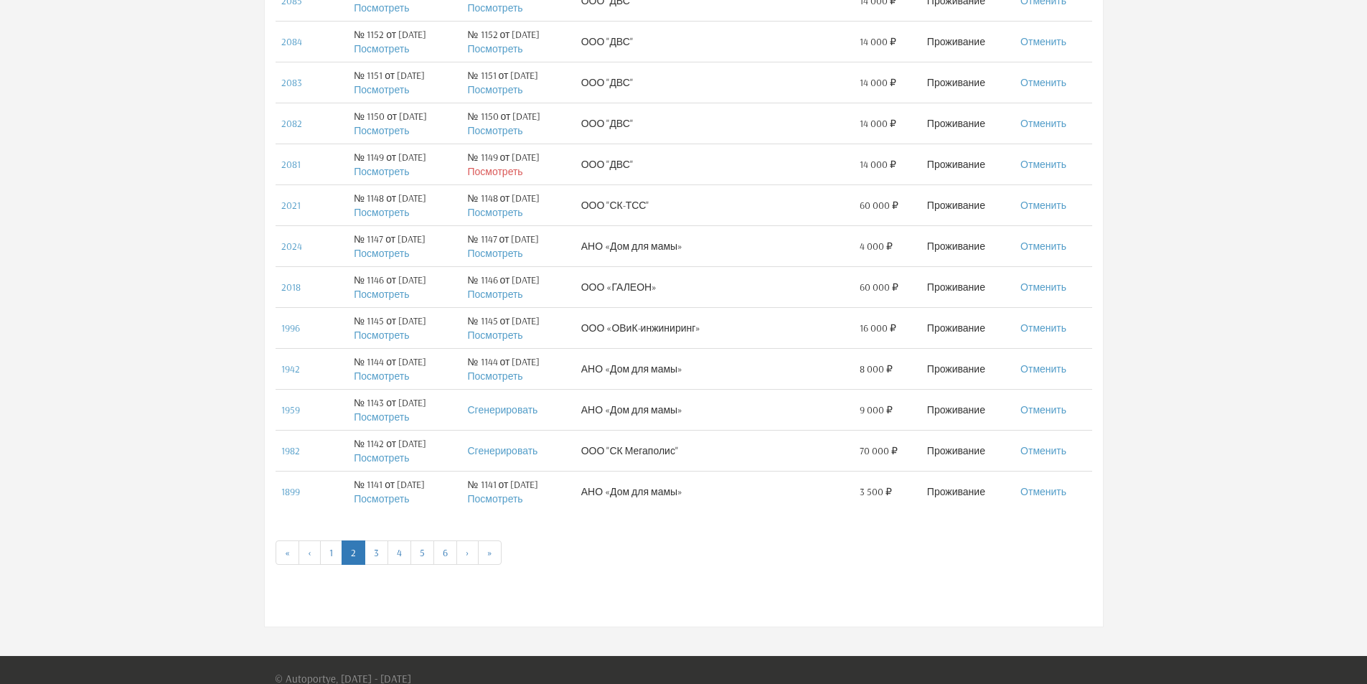
scroll to position [735, 0]
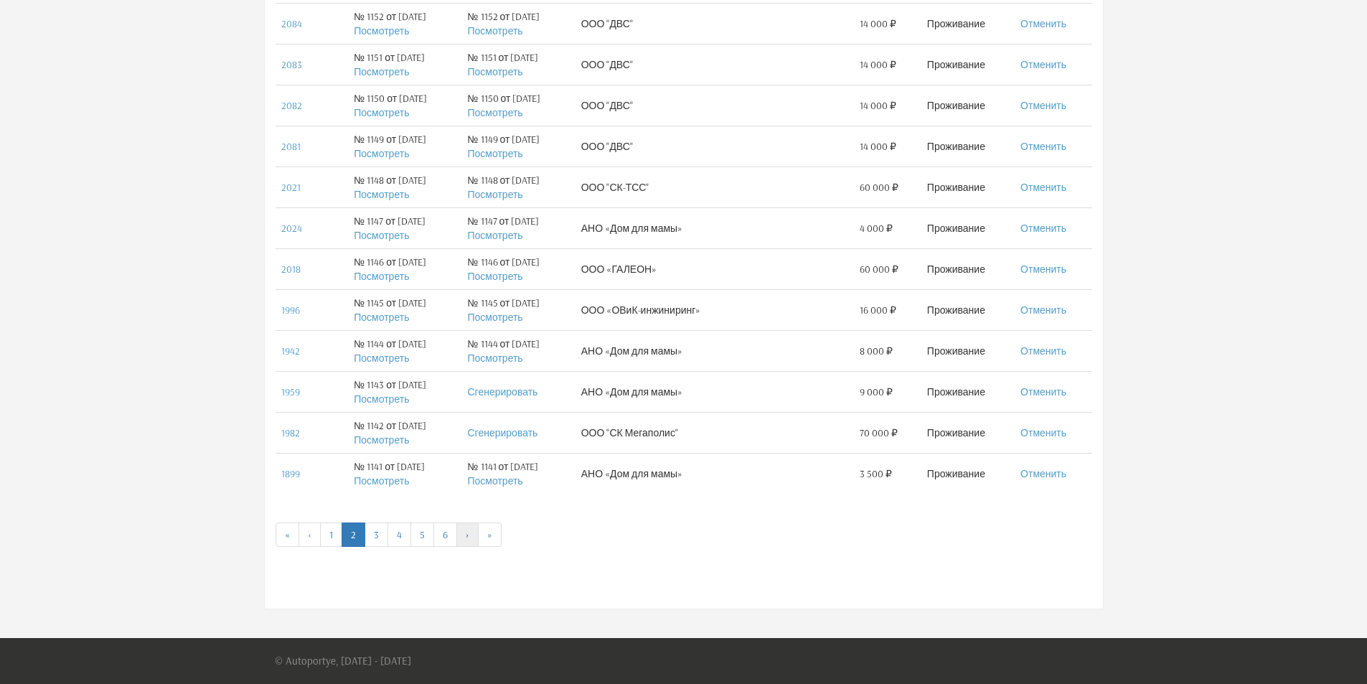
click at [466, 537] on link "›" at bounding box center [467, 534] width 22 height 24
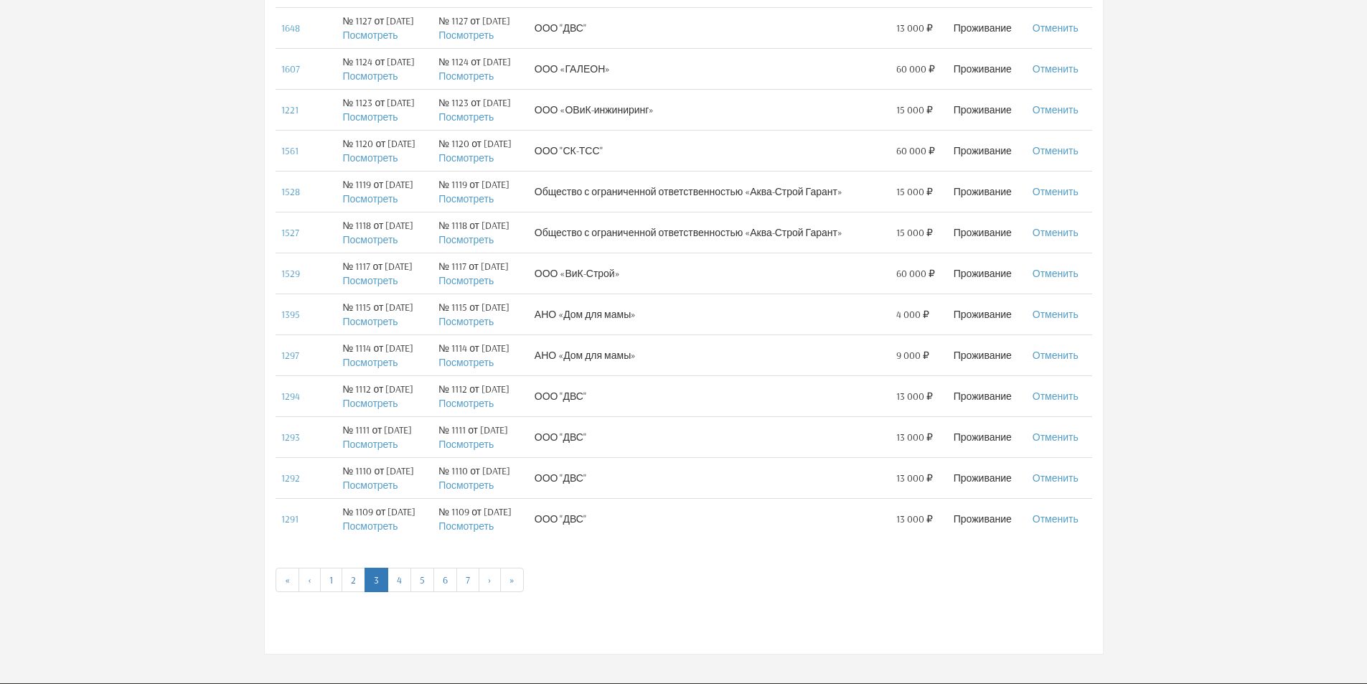
scroll to position [735, 0]
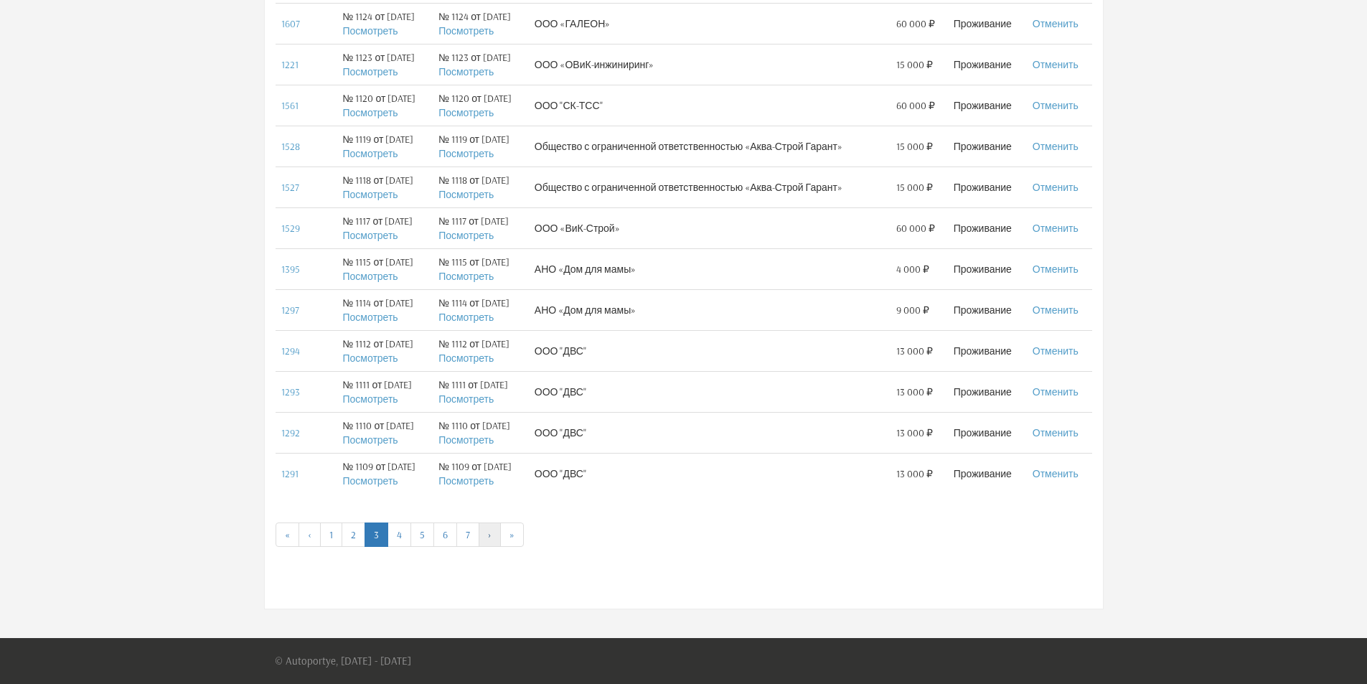
click at [486, 537] on link "›" at bounding box center [490, 534] width 22 height 24
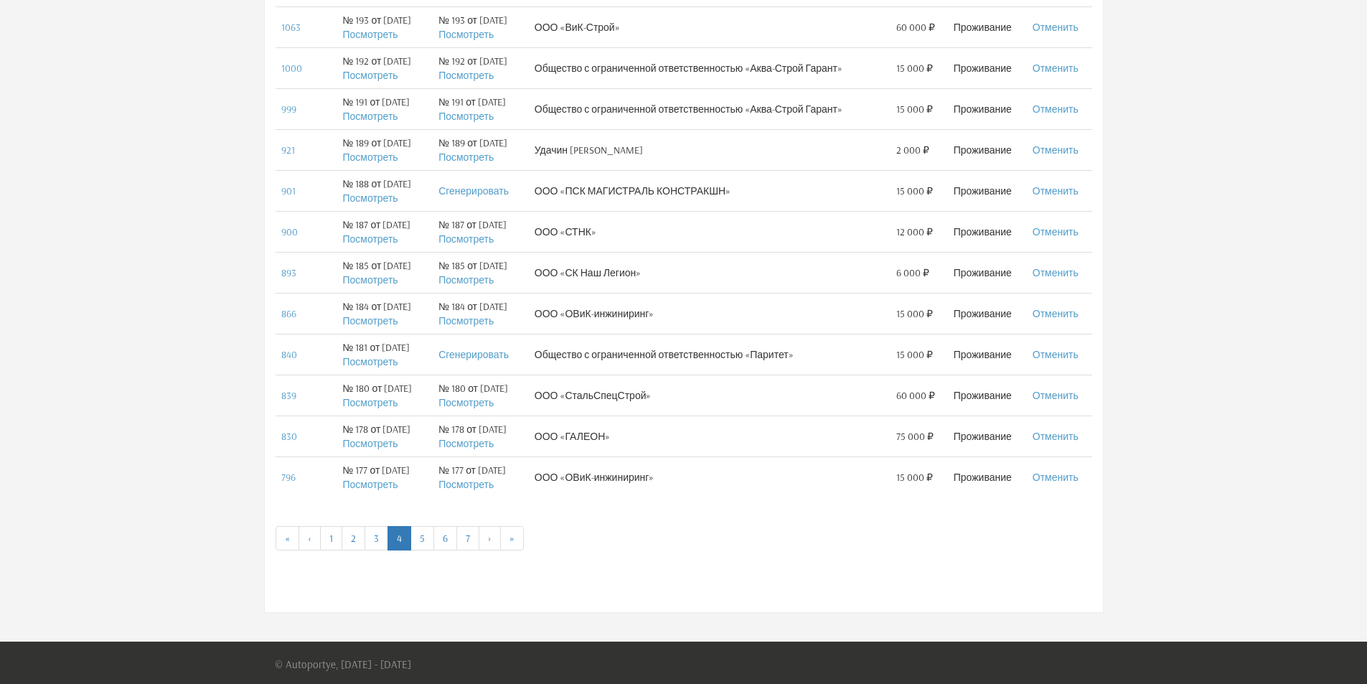
scroll to position [735, 0]
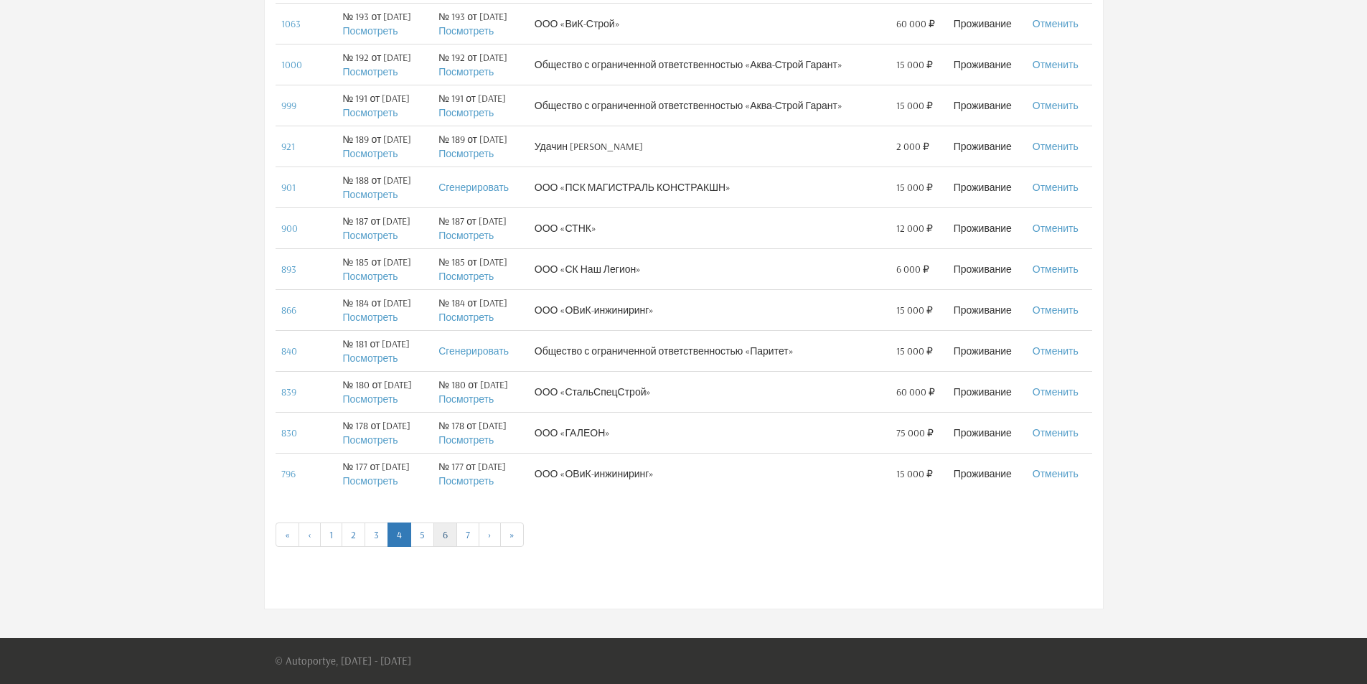
click at [446, 542] on link "6" at bounding box center [445, 534] width 24 height 24
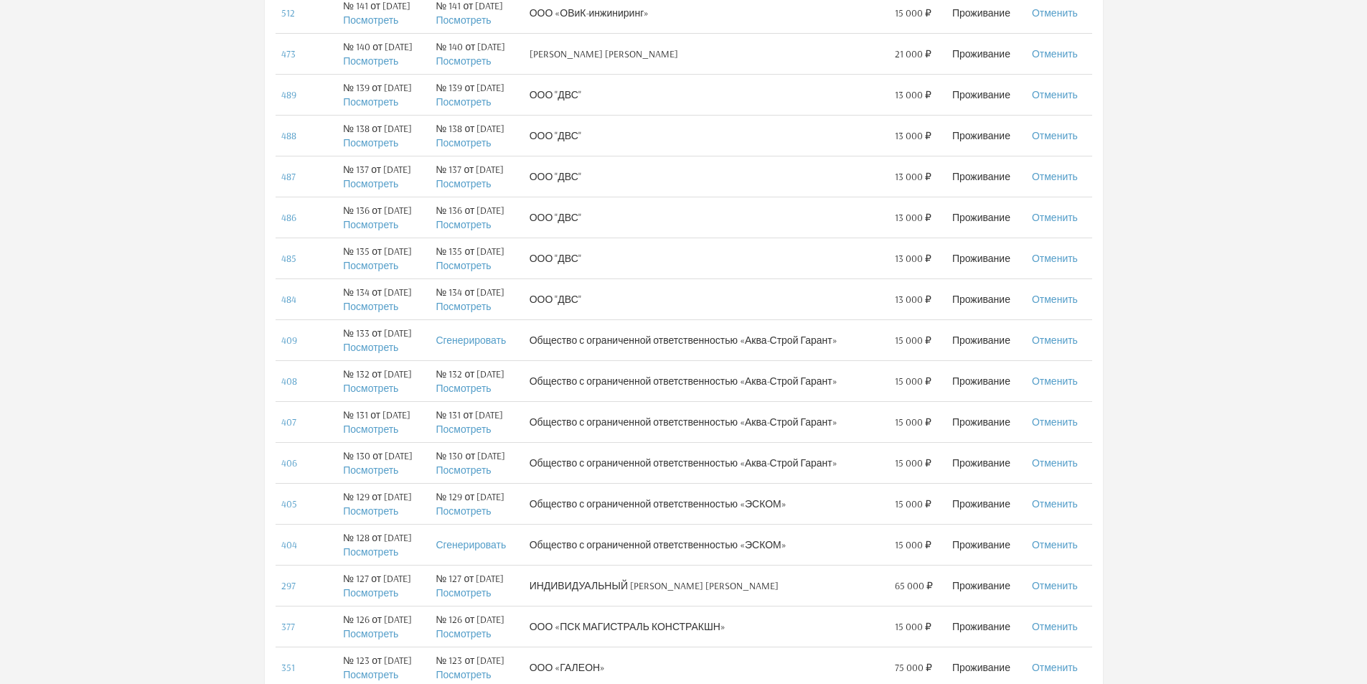
scroll to position [359, 0]
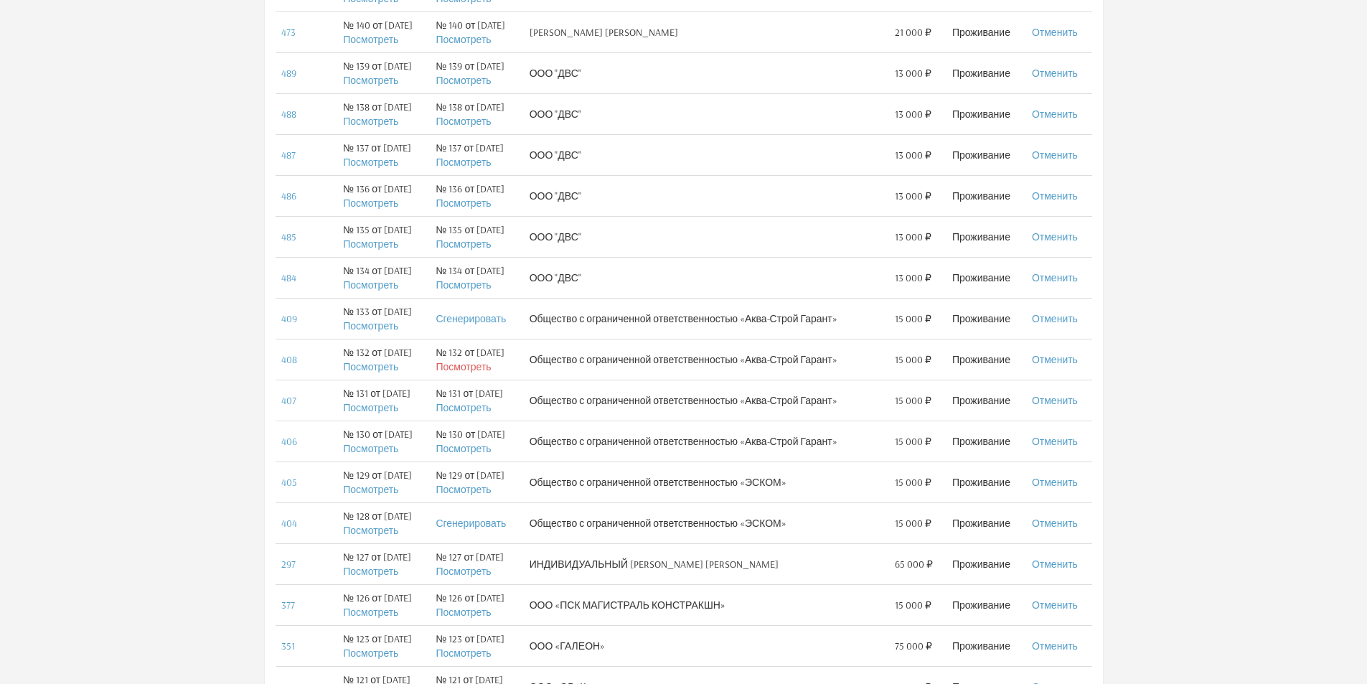
click at [474, 367] on link "Посмотреть" at bounding box center [463, 366] width 55 height 13
click at [479, 317] on link "Сгенерировать" at bounding box center [471, 318] width 70 height 13
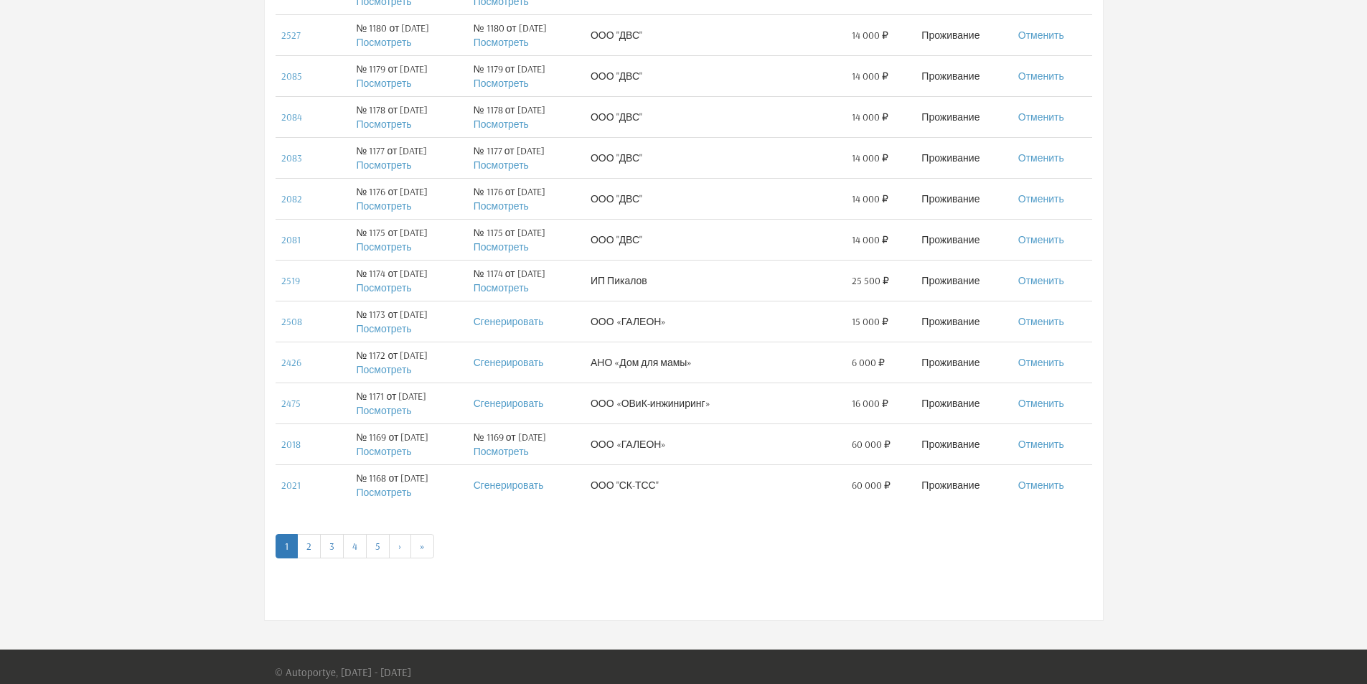
scroll to position [735, 0]
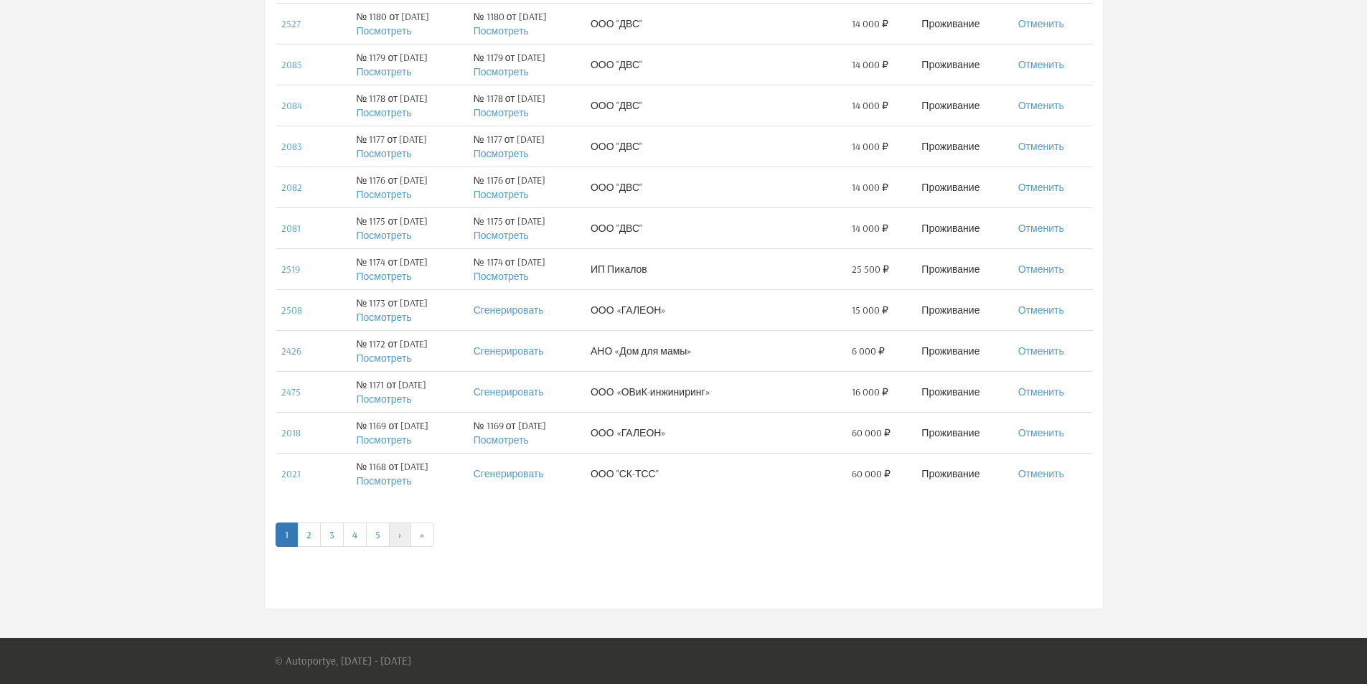
click at [392, 538] on link "›" at bounding box center [400, 534] width 22 height 24
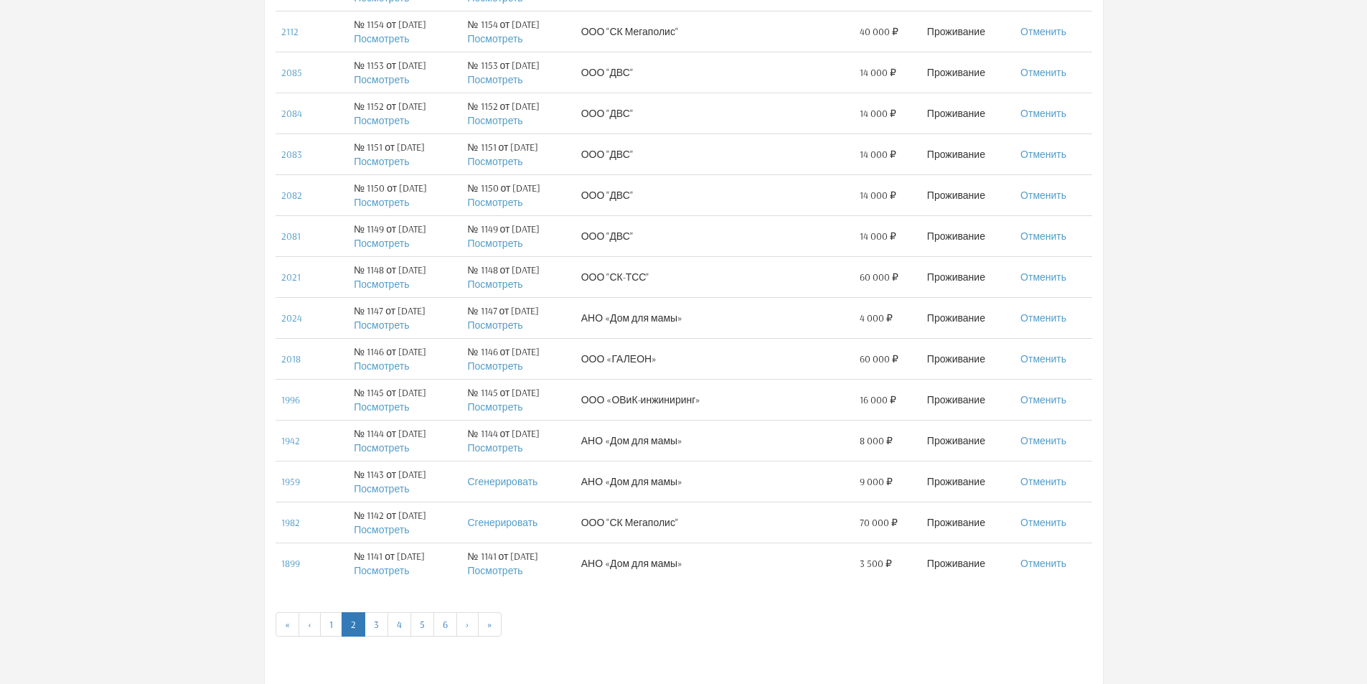
scroll to position [735, 0]
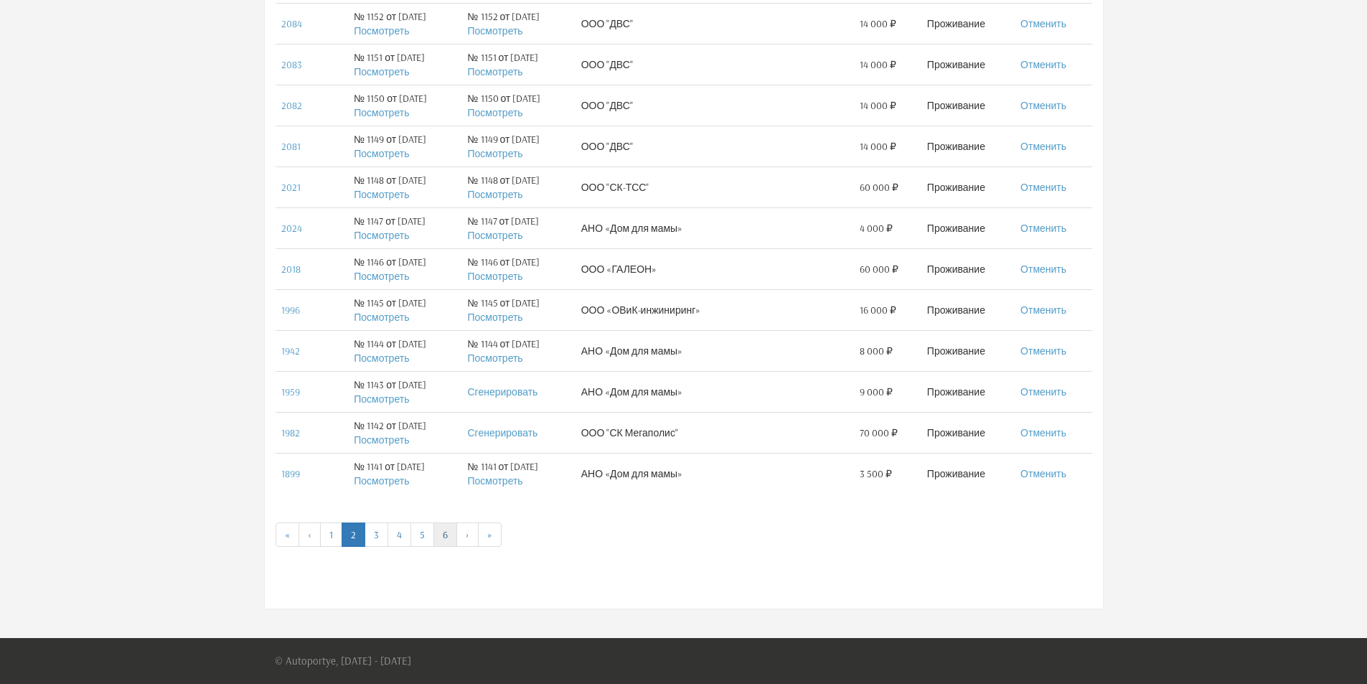
click at [441, 537] on link "6" at bounding box center [445, 534] width 24 height 24
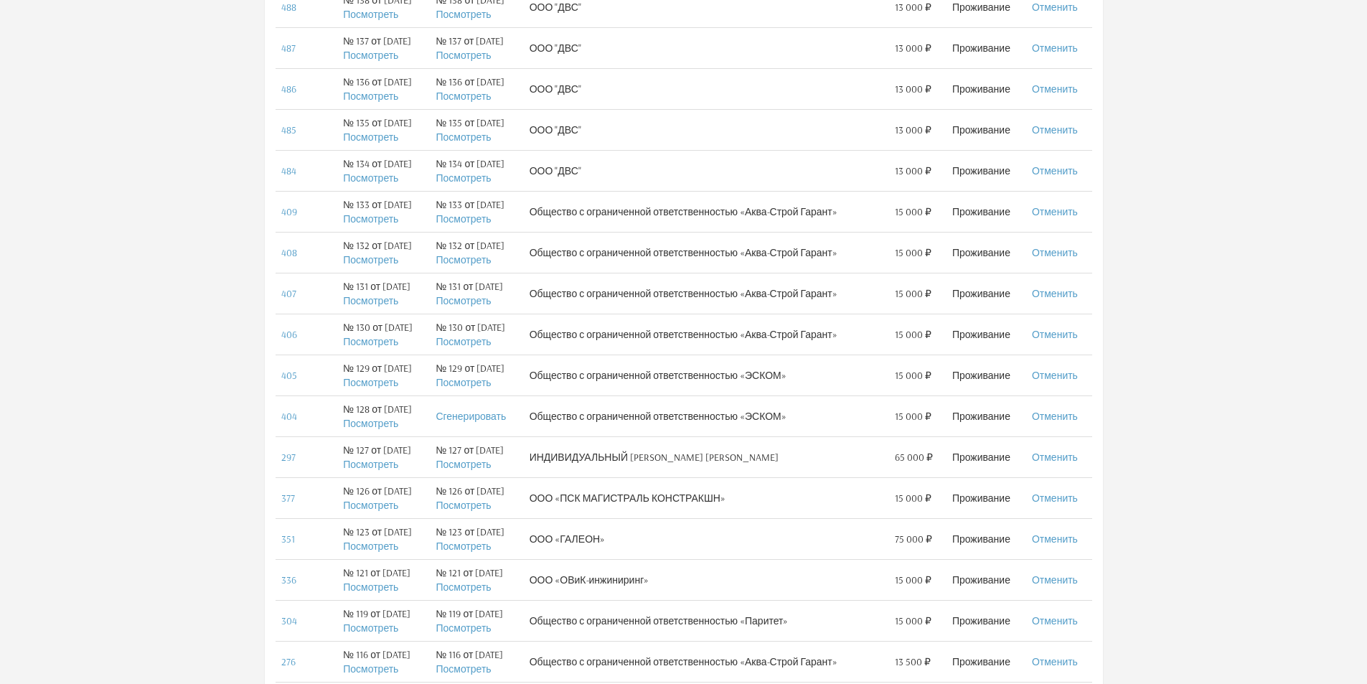
scroll to position [431, 0]
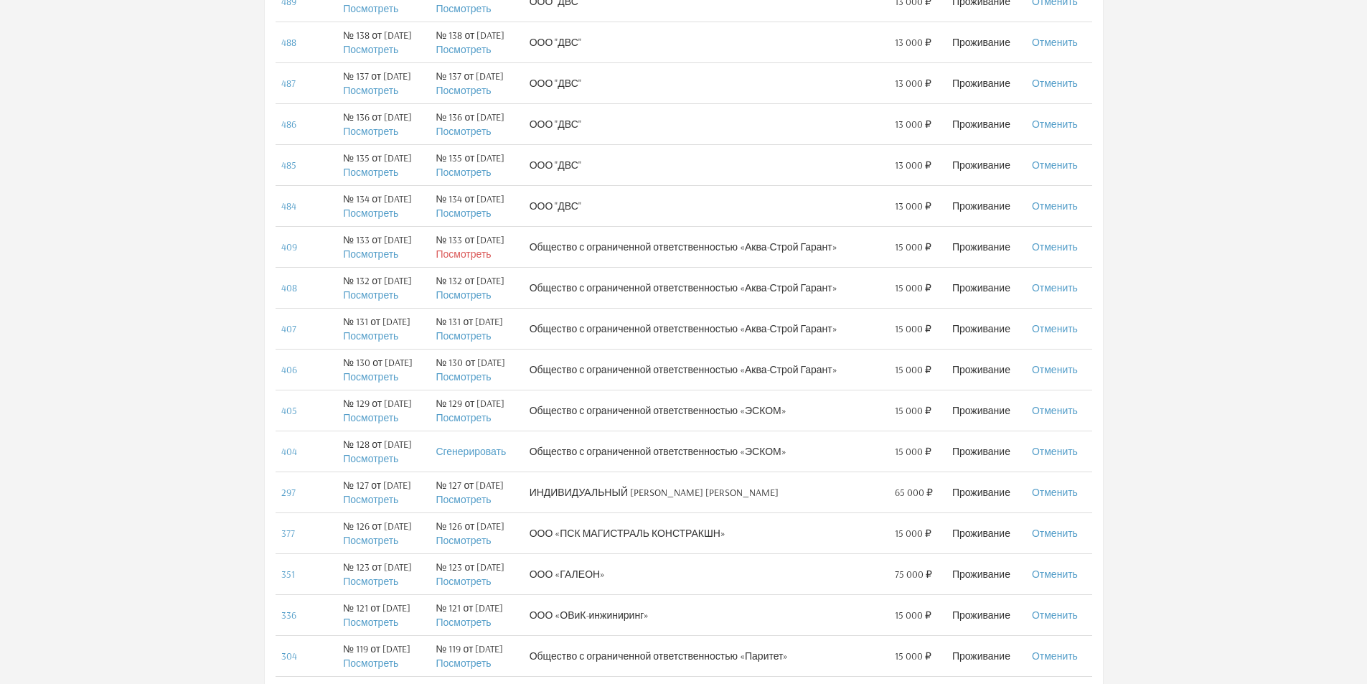
click at [464, 259] on link "Посмотреть" at bounding box center [463, 254] width 55 height 13
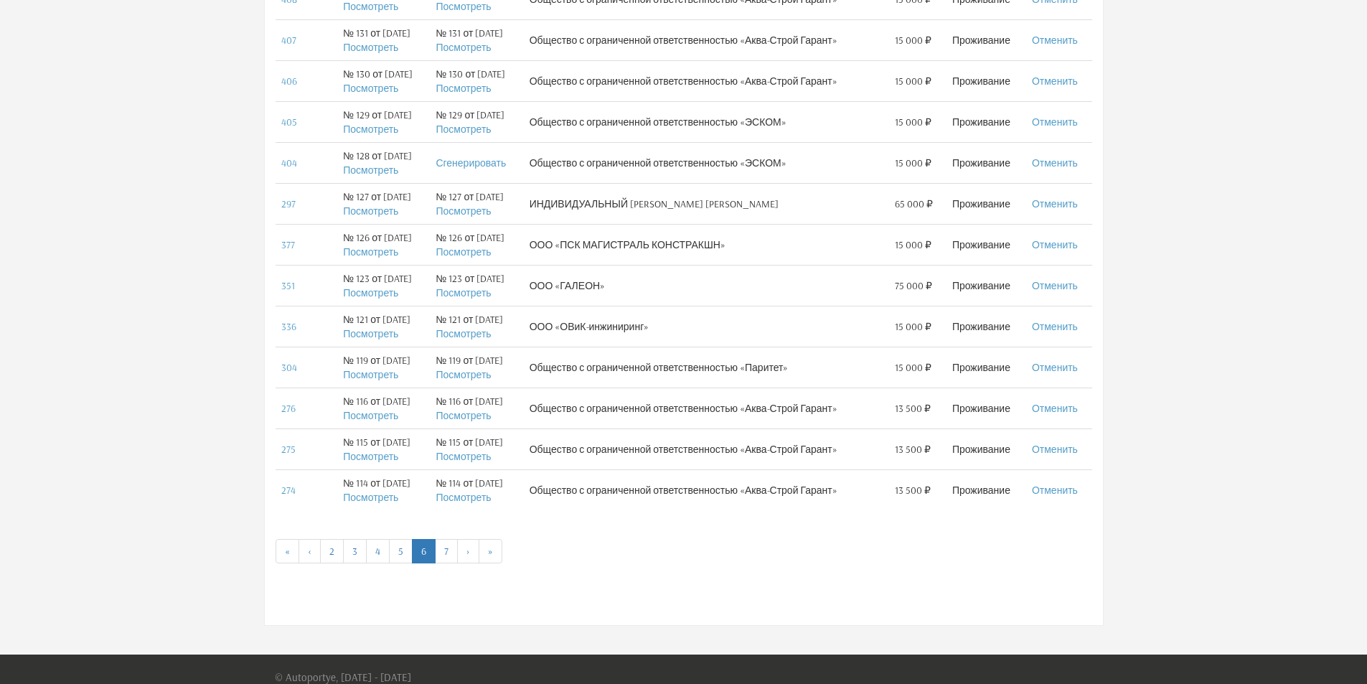
scroll to position [735, 0]
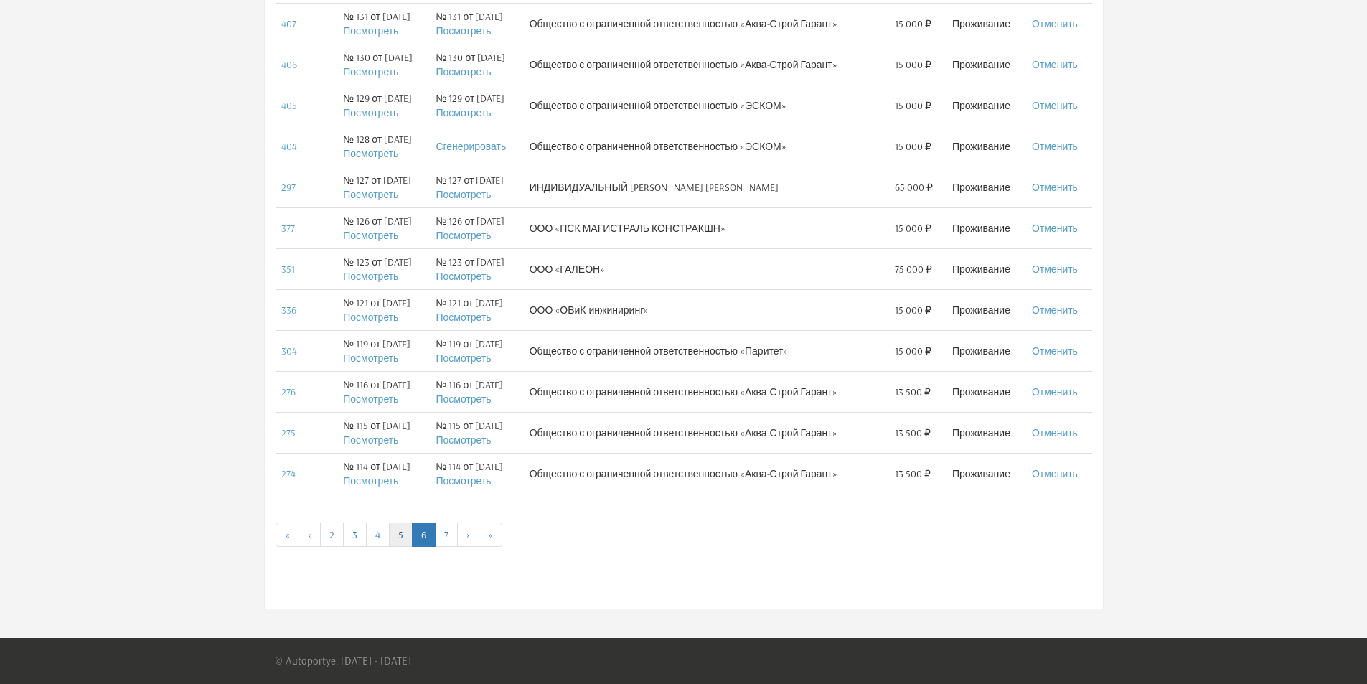
click at [402, 532] on link "5" at bounding box center [401, 534] width 24 height 24
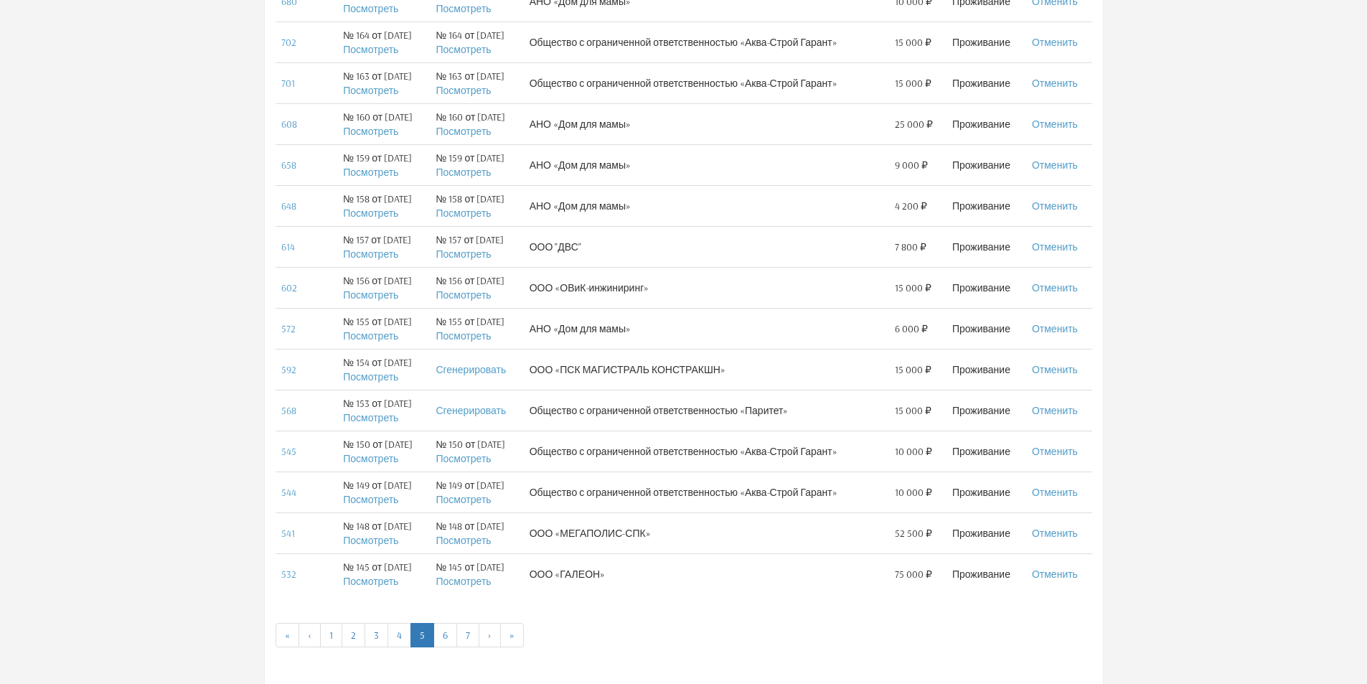
scroll to position [646, 0]
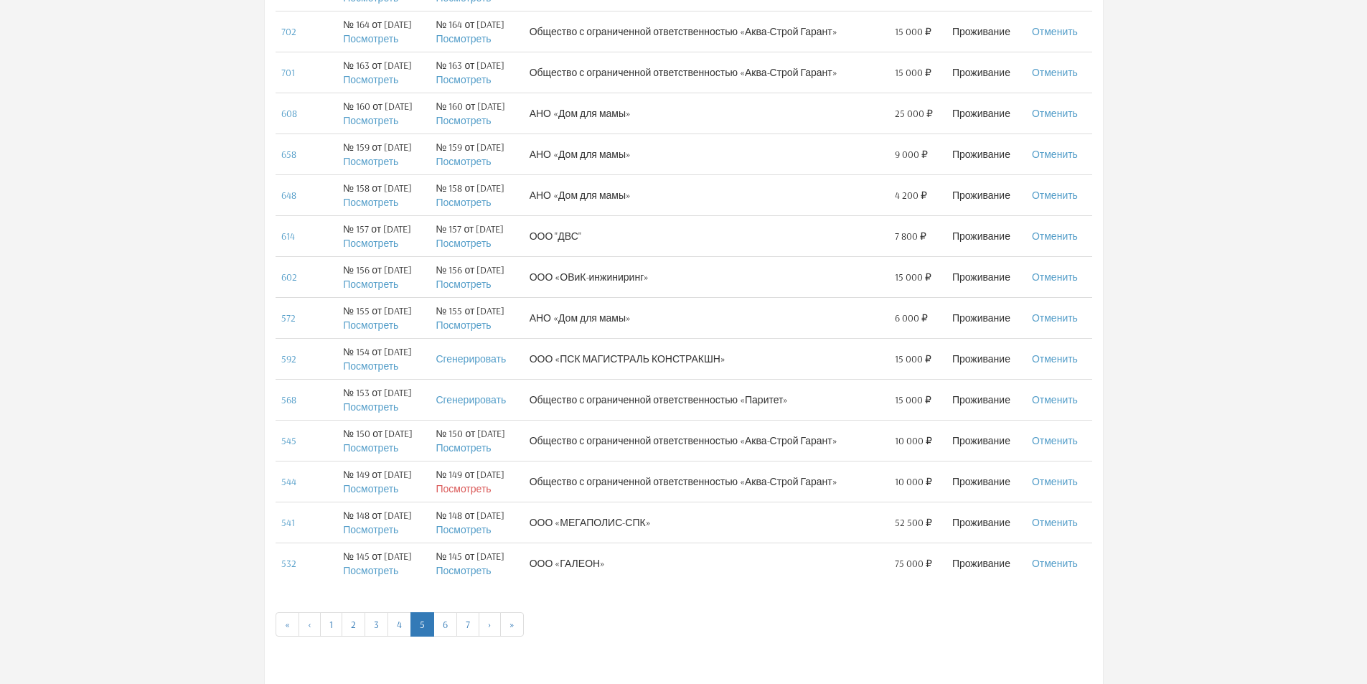
click at [474, 490] on link "Посмотреть" at bounding box center [463, 488] width 55 height 13
click at [463, 449] on link "Посмотреть" at bounding box center [463, 447] width 55 height 13
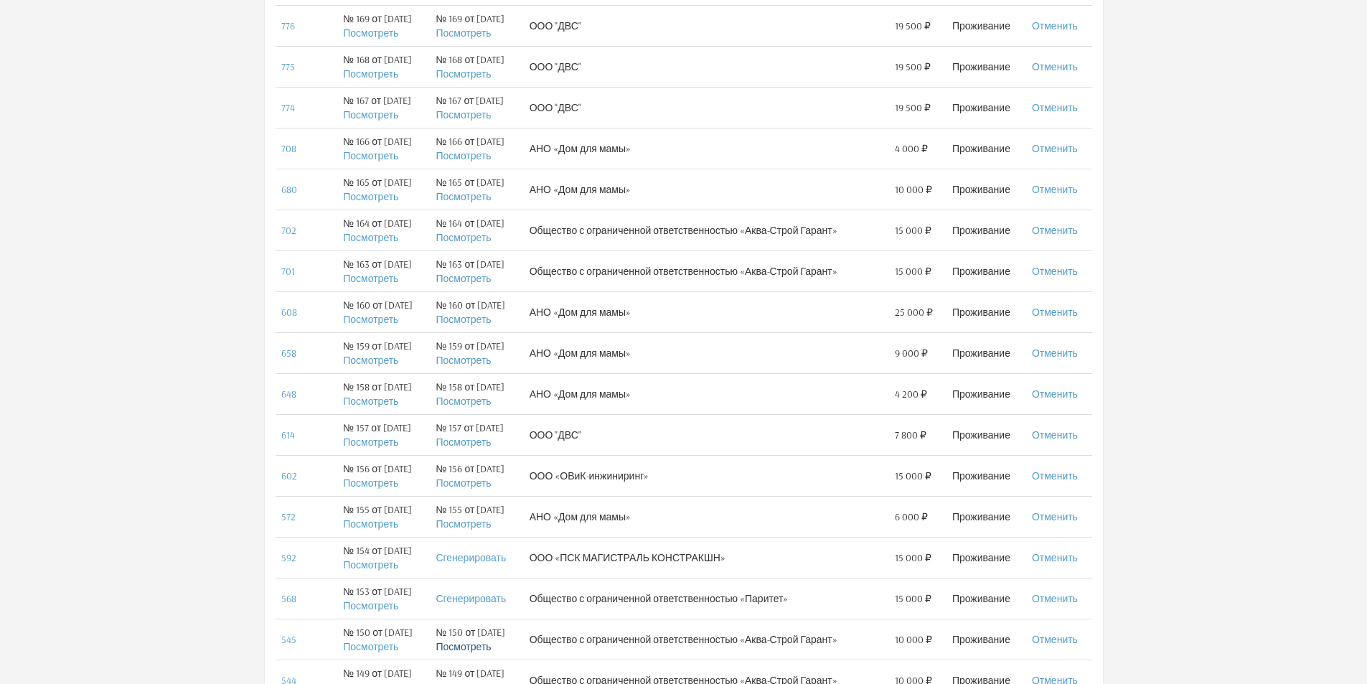
scroll to position [431, 0]
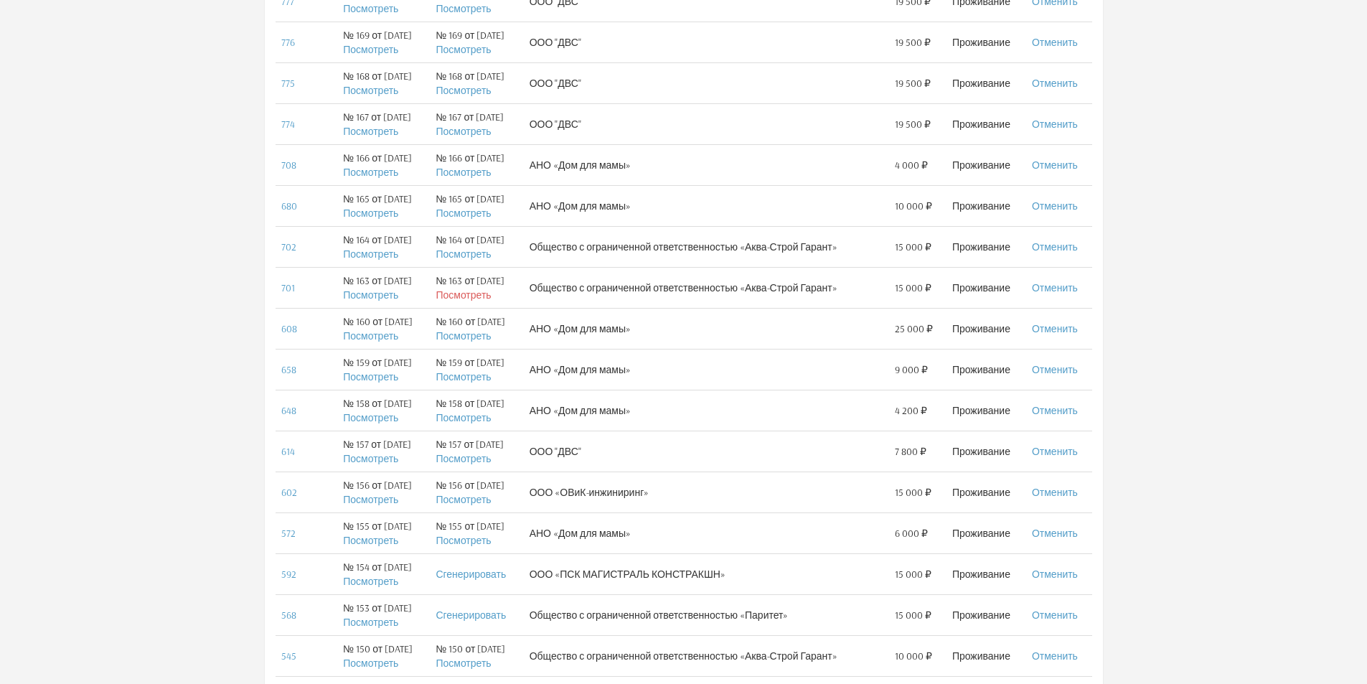
click at [481, 293] on link "Посмотреть" at bounding box center [463, 294] width 55 height 13
click at [473, 253] on link "Посмотреть" at bounding box center [463, 254] width 55 height 13
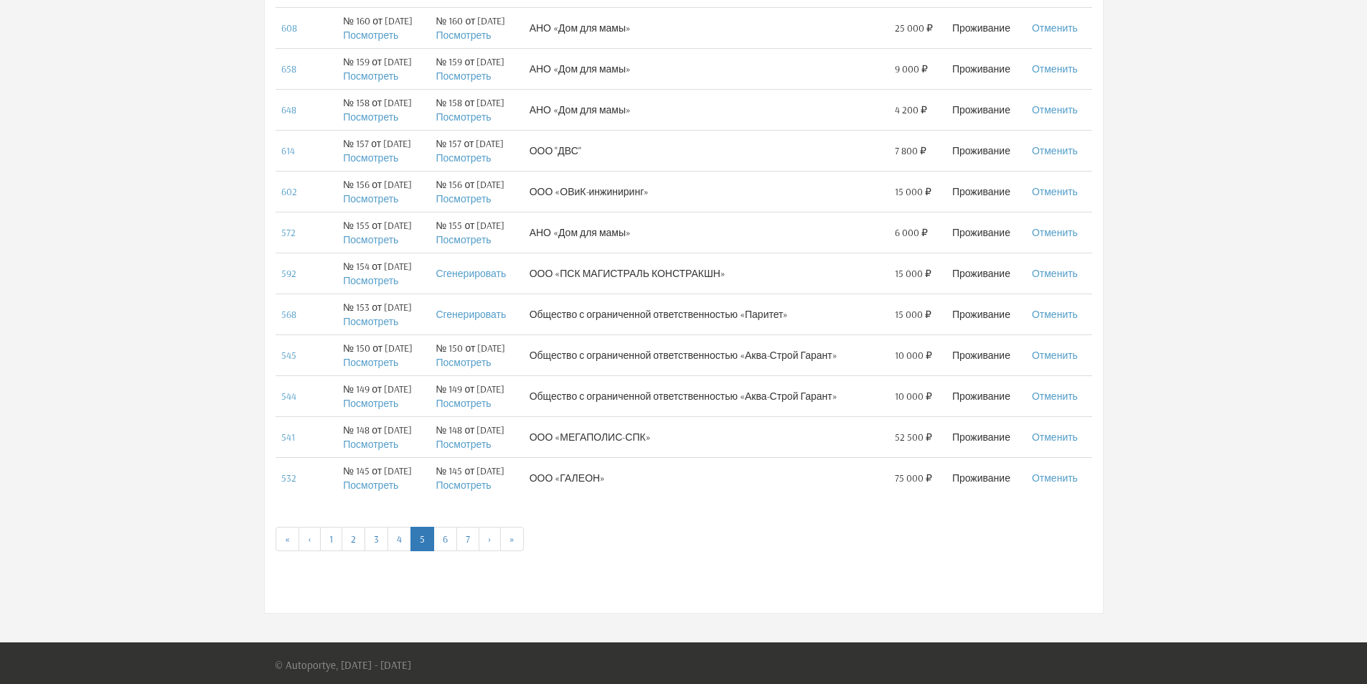
scroll to position [735, 0]
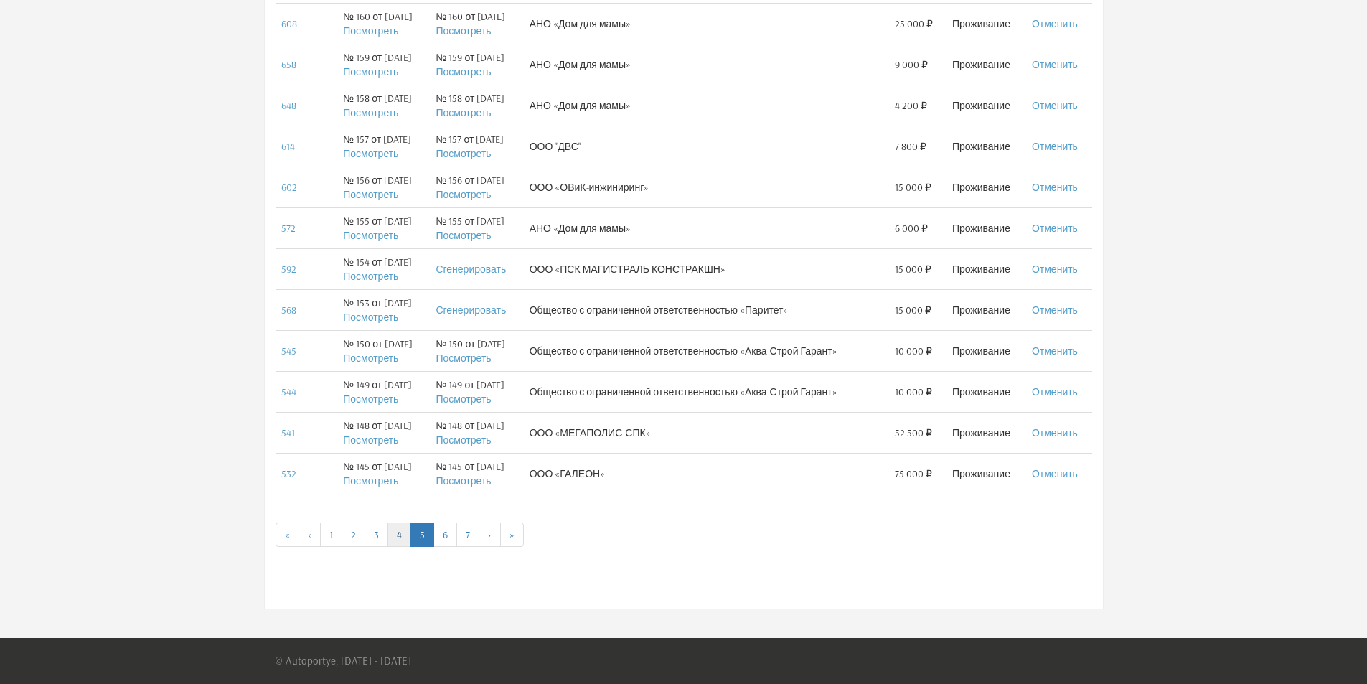
click at [399, 539] on link "4" at bounding box center [399, 534] width 24 height 24
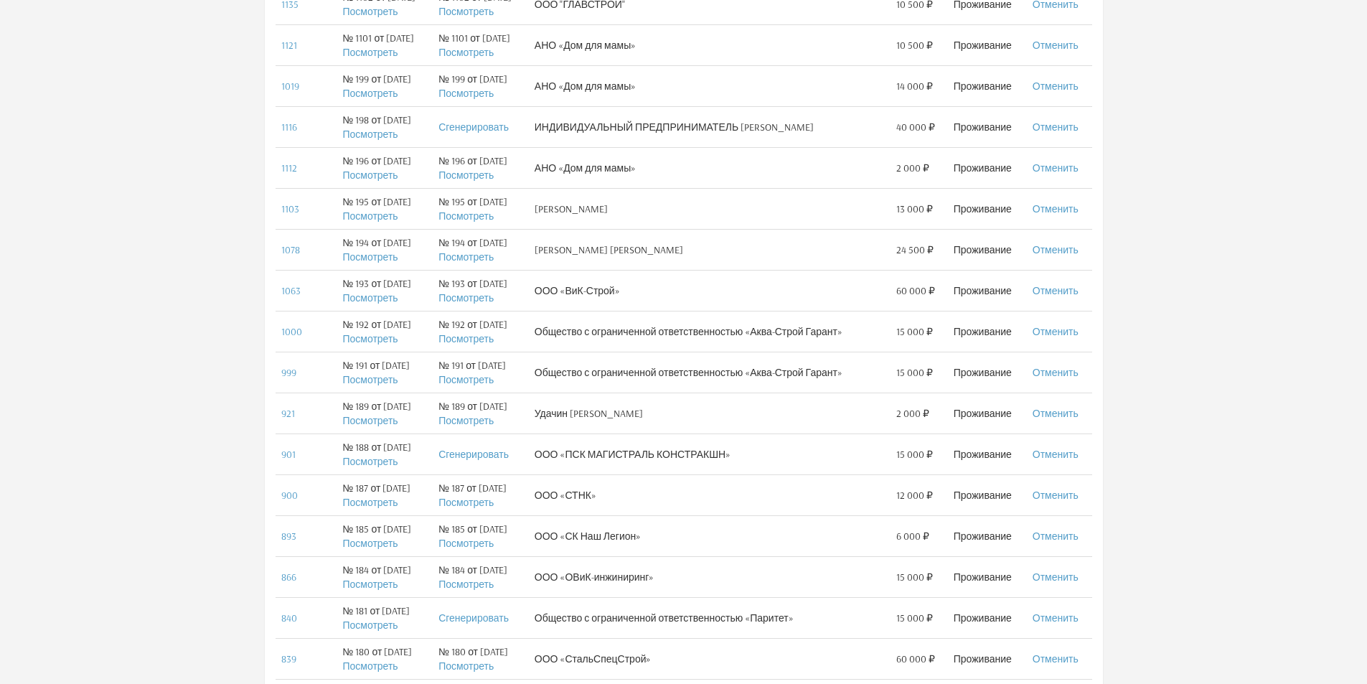
scroll to position [431, 0]
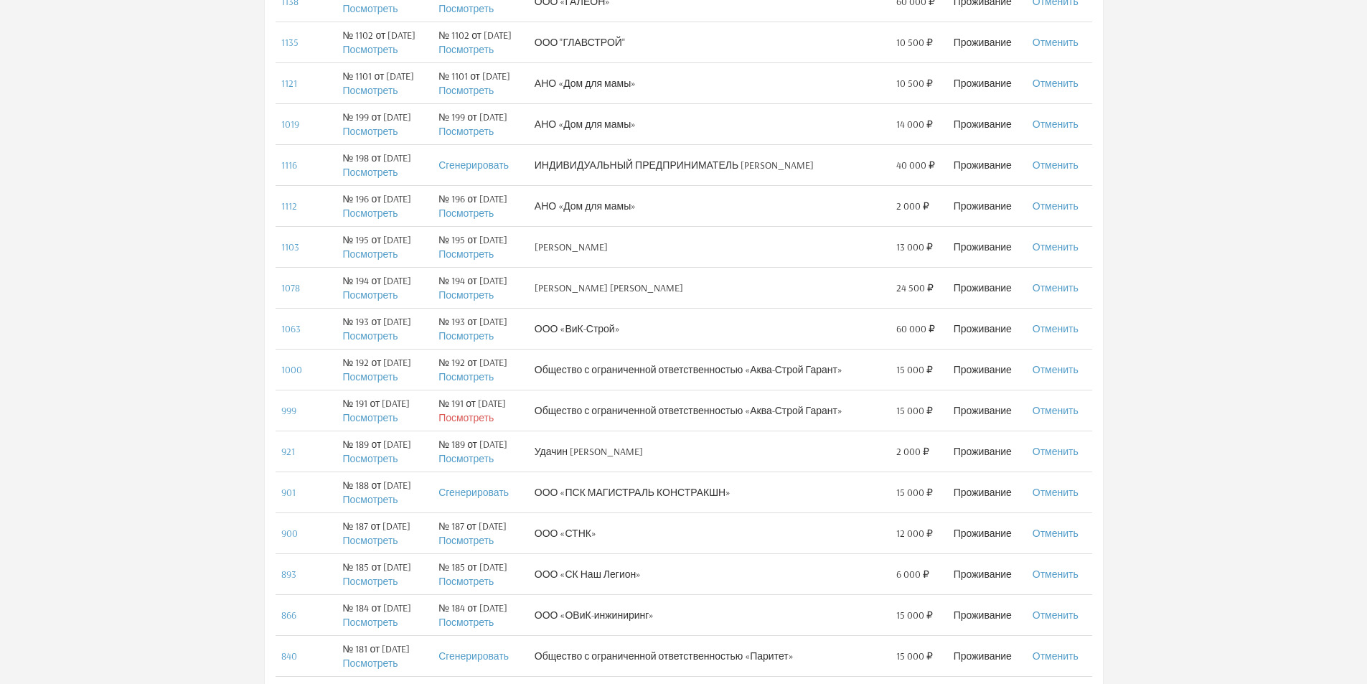
click at [468, 422] on link "Посмотреть" at bounding box center [465, 417] width 55 height 13
click at [481, 380] on link "Посмотреть" at bounding box center [465, 376] width 55 height 13
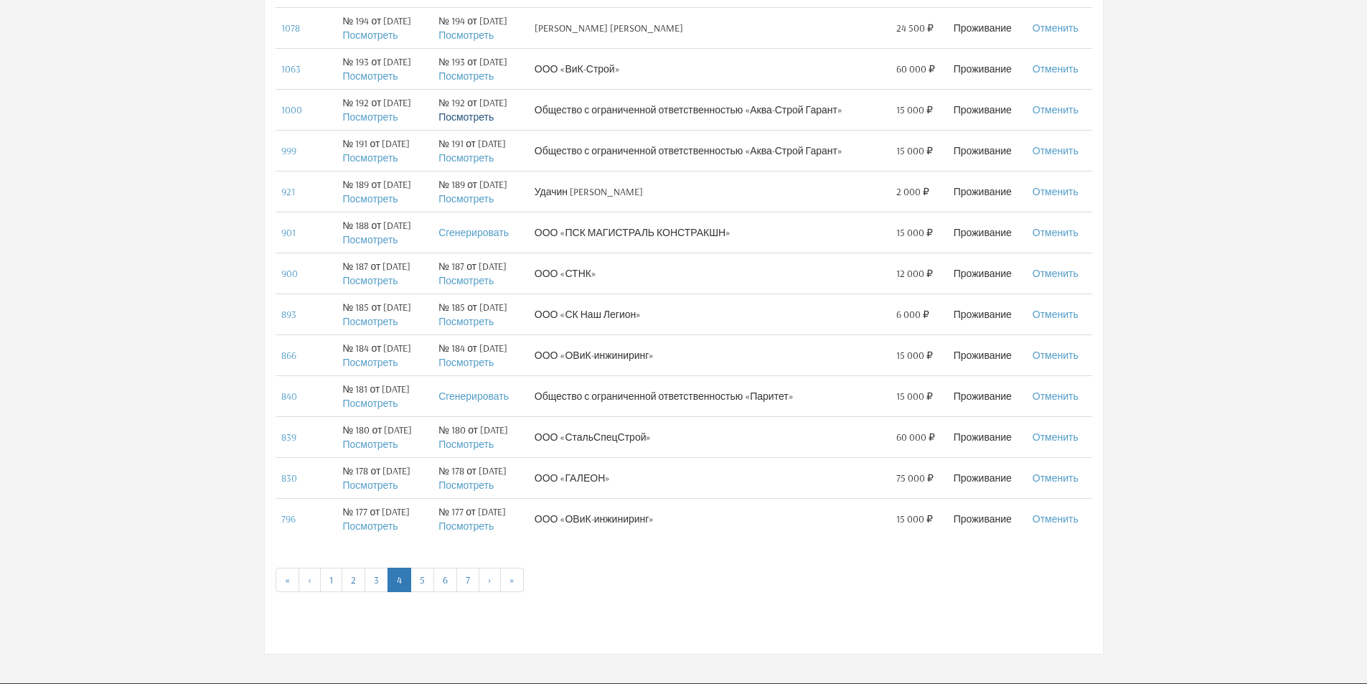
scroll to position [735, 0]
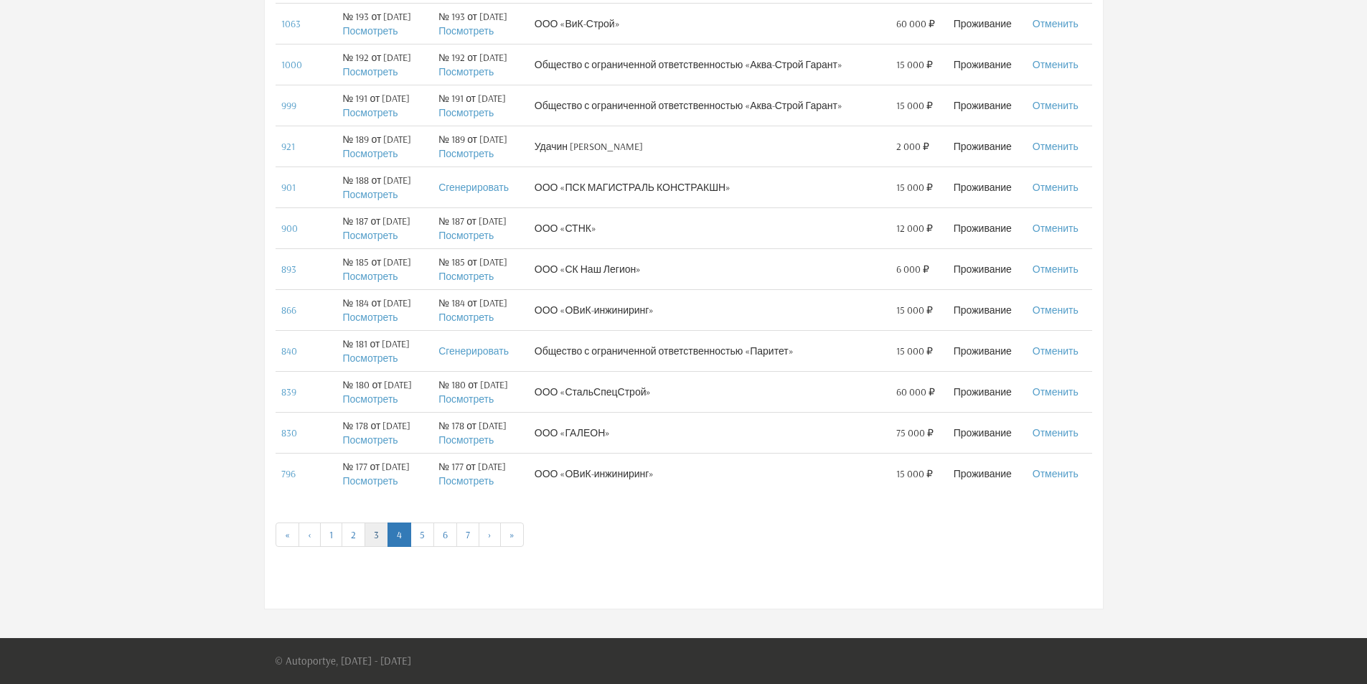
click at [369, 538] on link "3" at bounding box center [377, 534] width 24 height 24
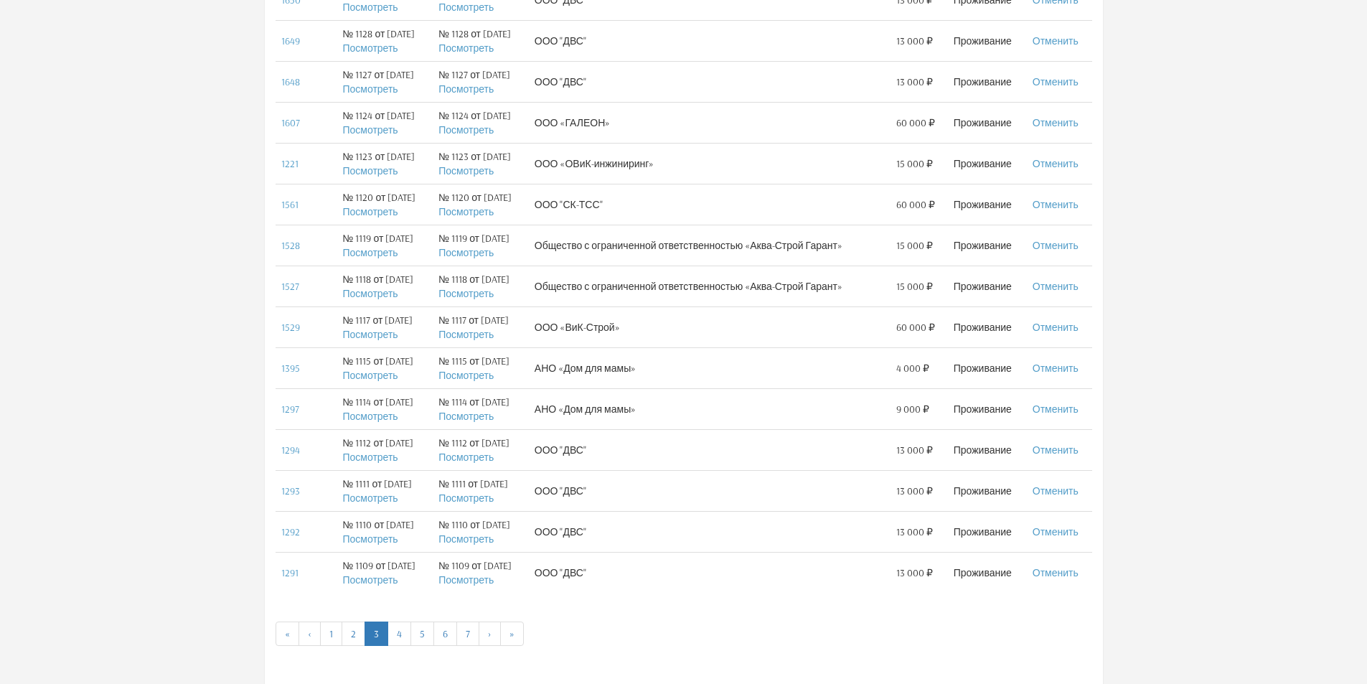
scroll to position [646, 0]
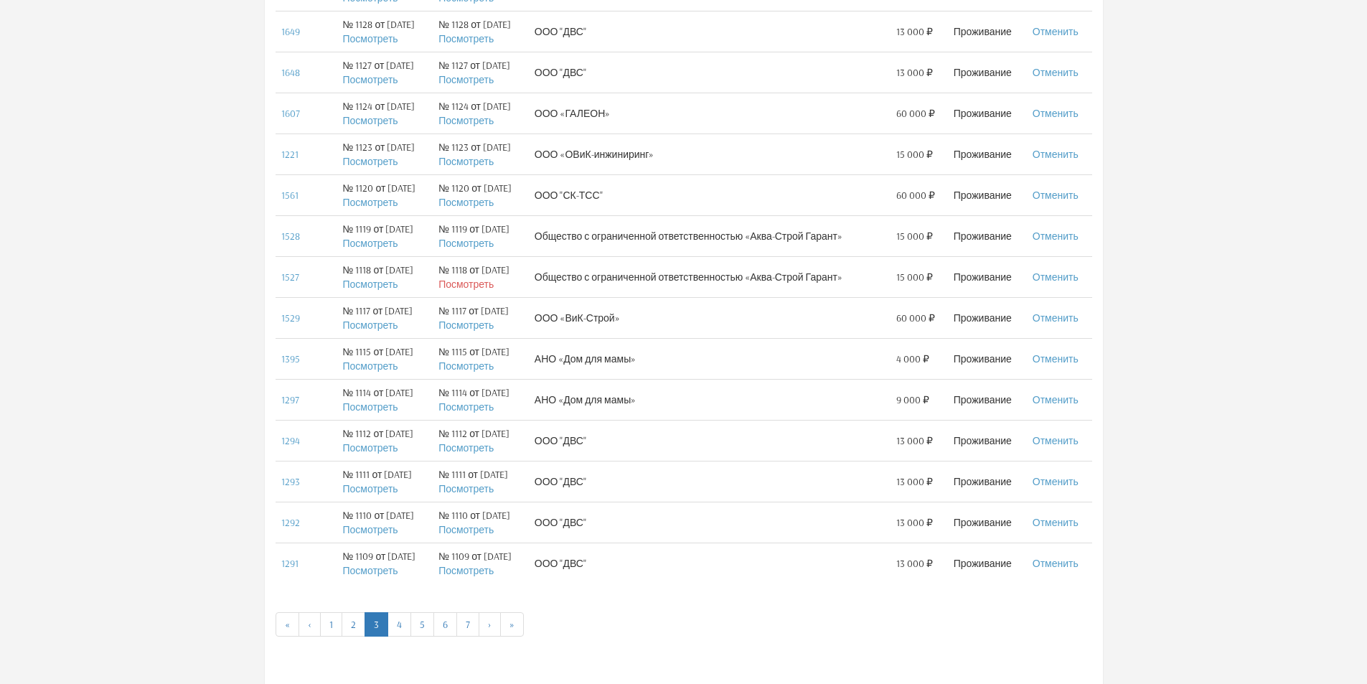
click at [484, 283] on link "Посмотреть" at bounding box center [465, 284] width 55 height 13
click at [479, 248] on link "Посмотреть" at bounding box center [465, 243] width 55 height 13
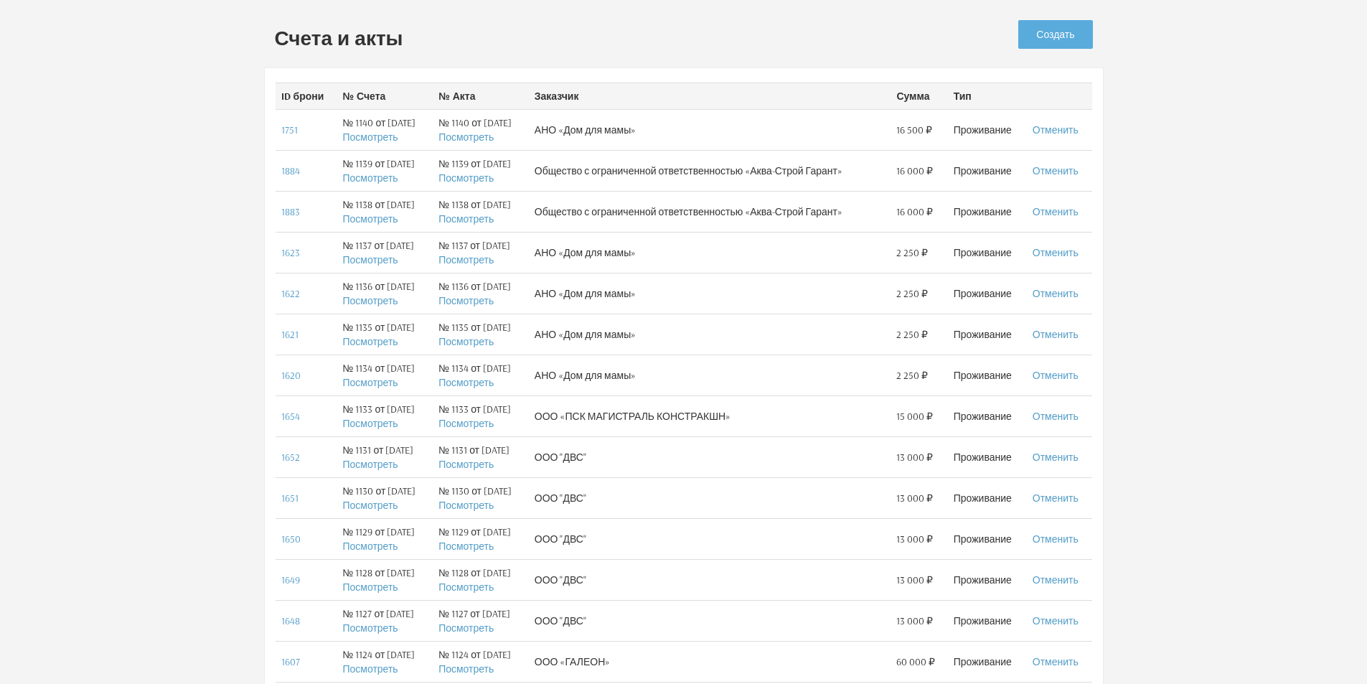
scroll to position [72, 0]
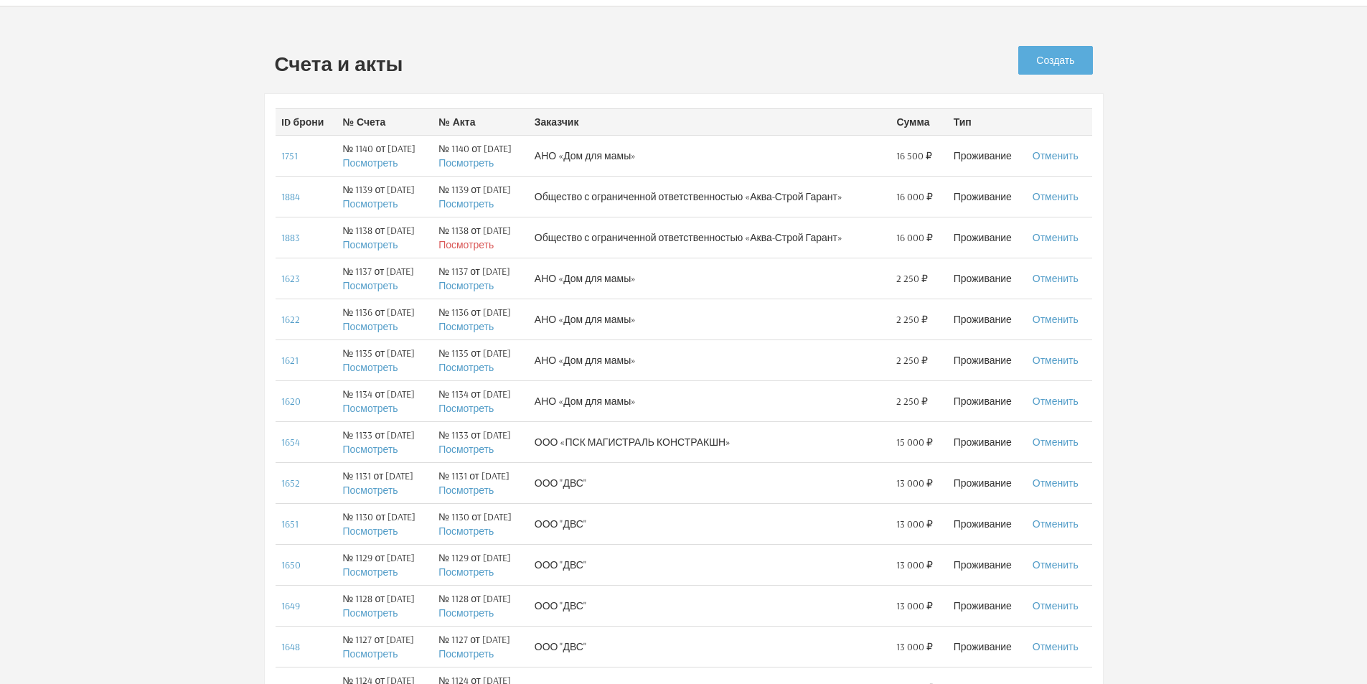
drag, startPoint x: 506, startPoint y: 243, endPoint x: 481, endPoint y: 245, distance: 25.2
click at [481, 245] on link "Посмотреть" at bounding box center [465, 244] width 55 height 13
click at [483, 201] on link "Посмотреть" at bounding box center [465, 203] width 55 height 13
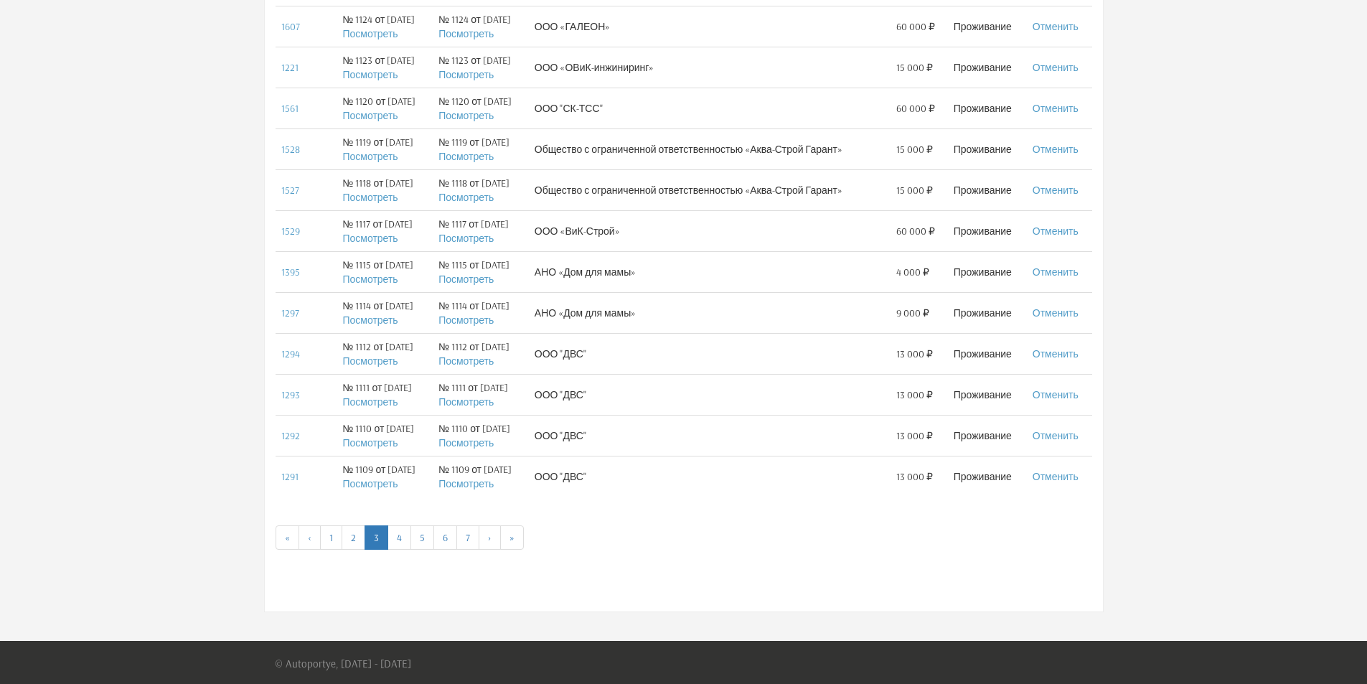
scroll to position [735, 0]
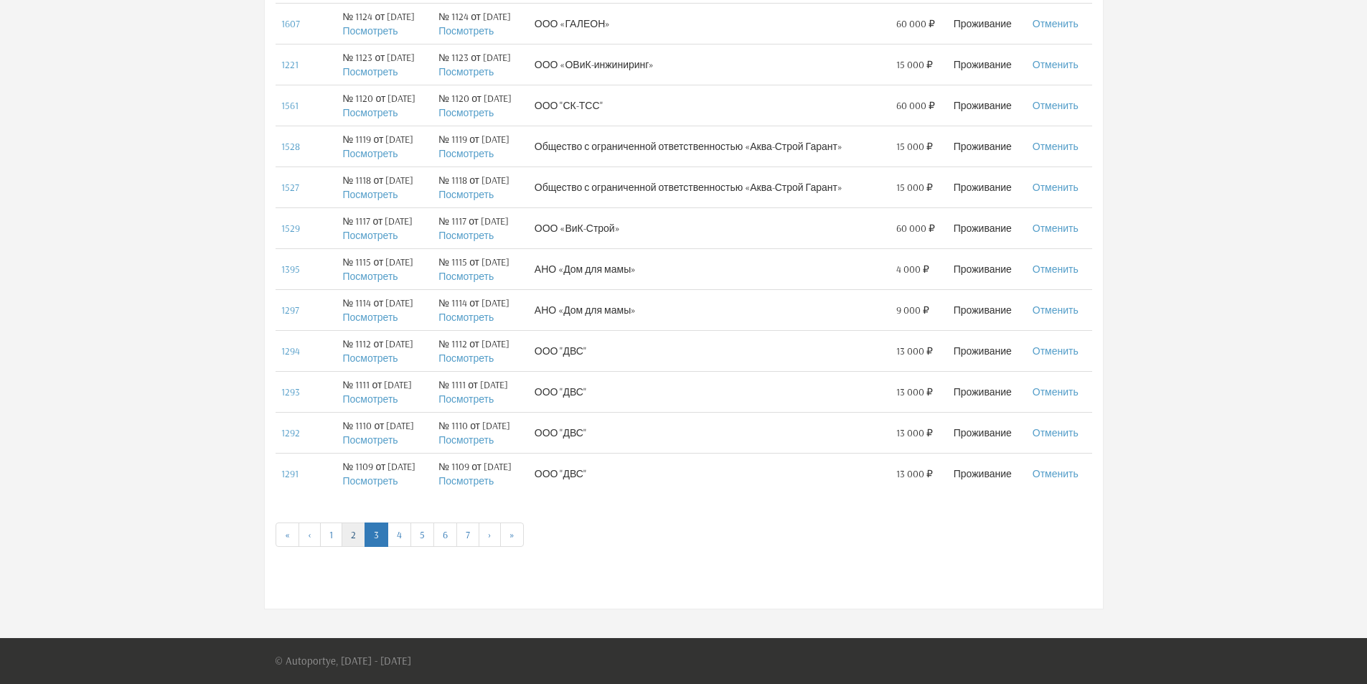
click at [349, 542] on link "2" at bounding box center [354, 534] width 24 height 24
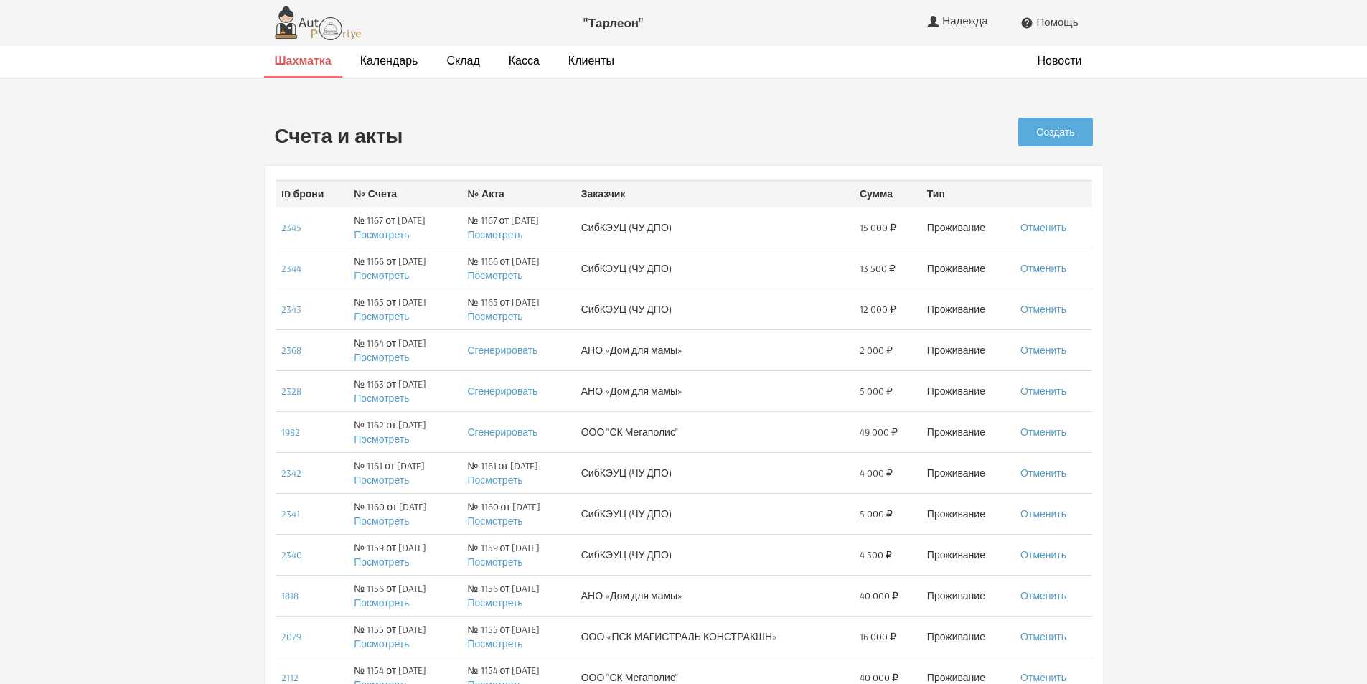
click at [316, 64] on strong "Шахматка" at bounding box center [303, 60] width 57 height 14
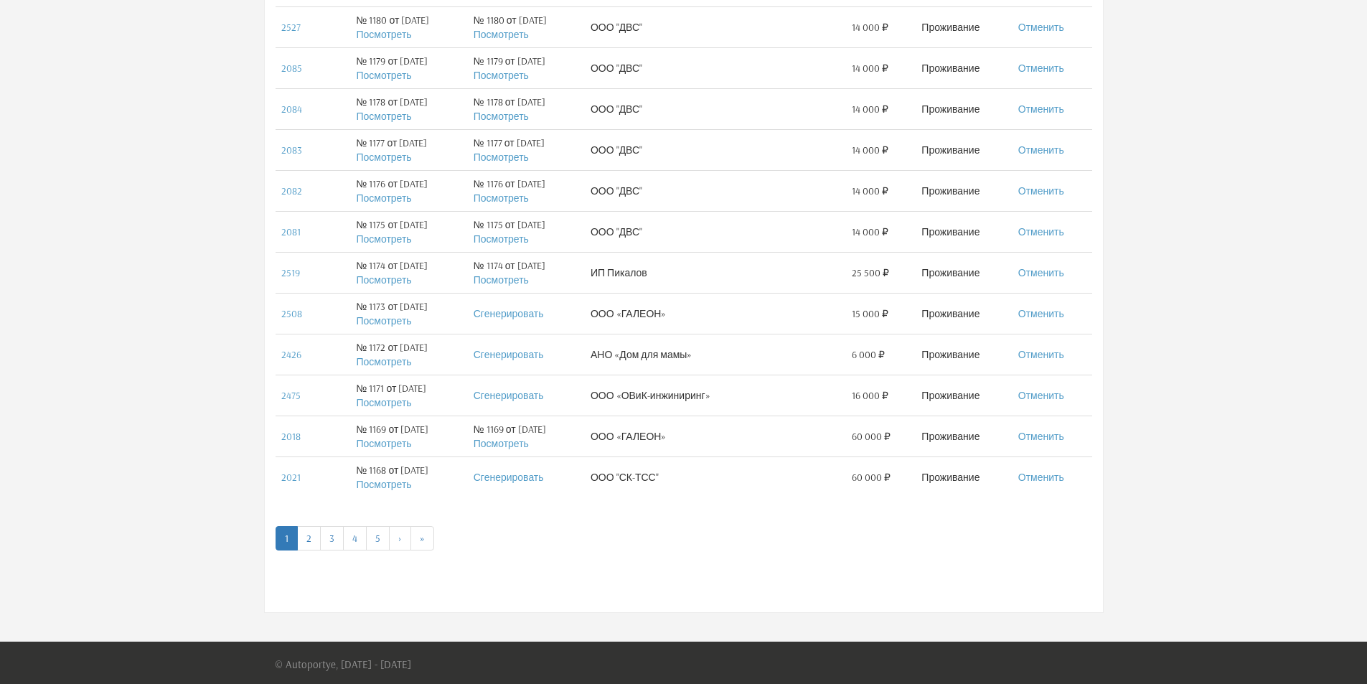
scroll to position [735, 0]
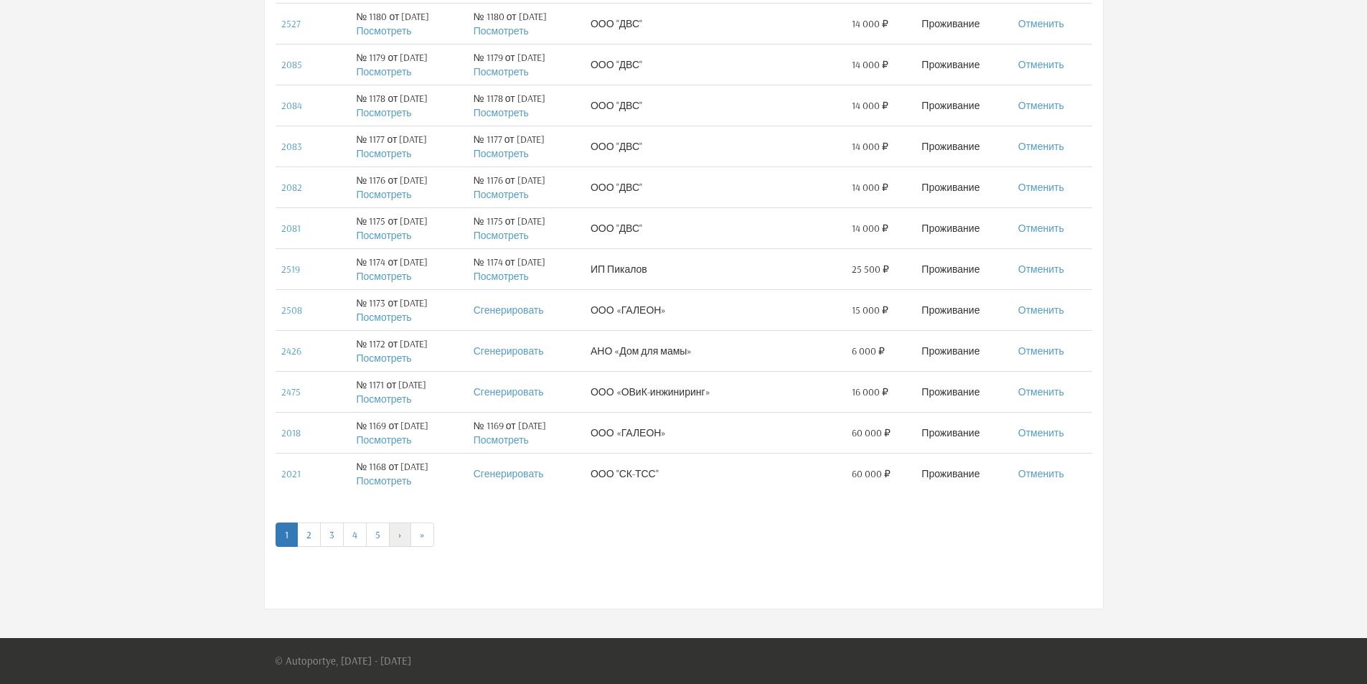
click at [401, 534] on link "›" at bounding box center [400, 534] width 22 height 24
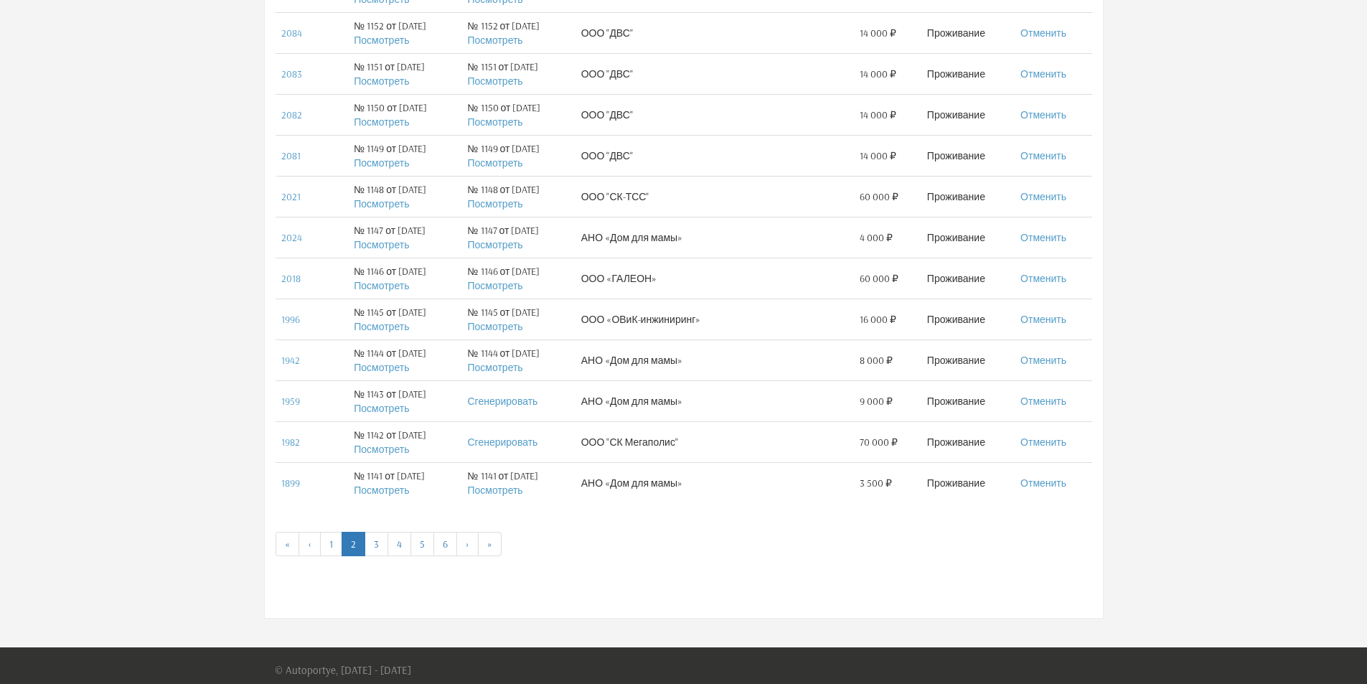
scroll to position [735, 0]
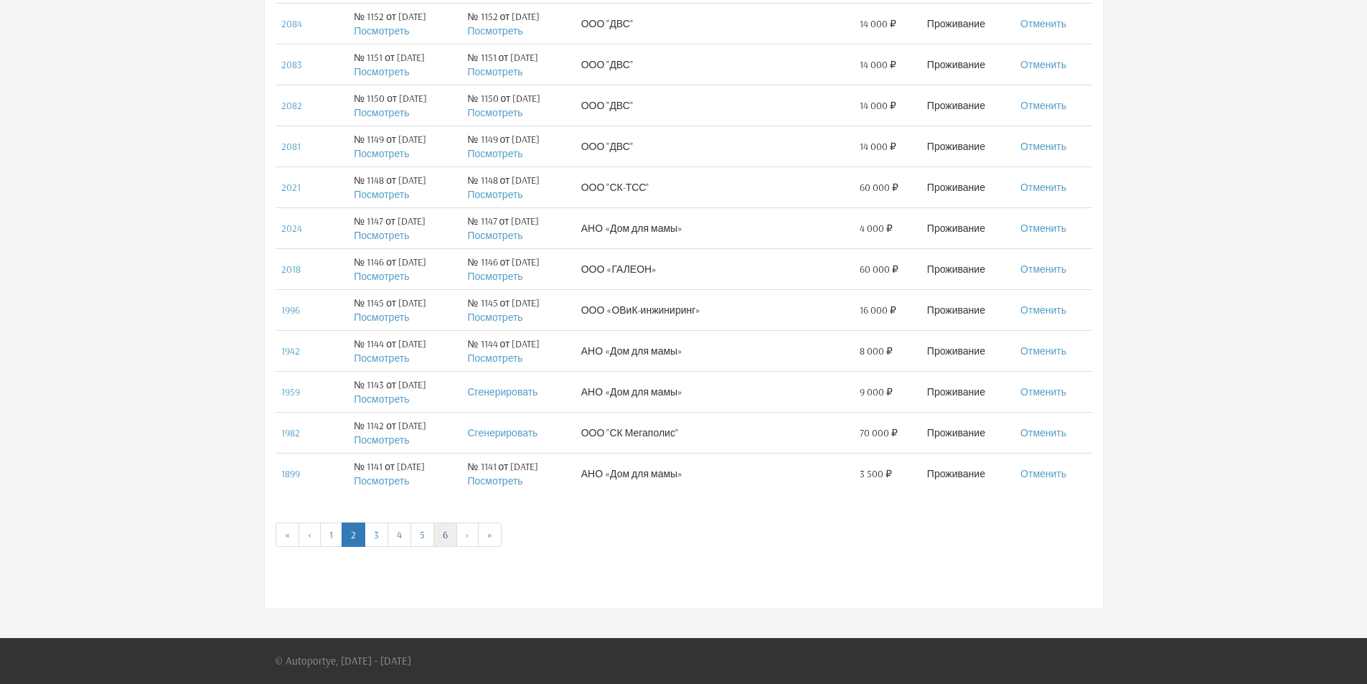
click at [441, 538] on link "6" at bounding box center [445, 534] width 24 height 24
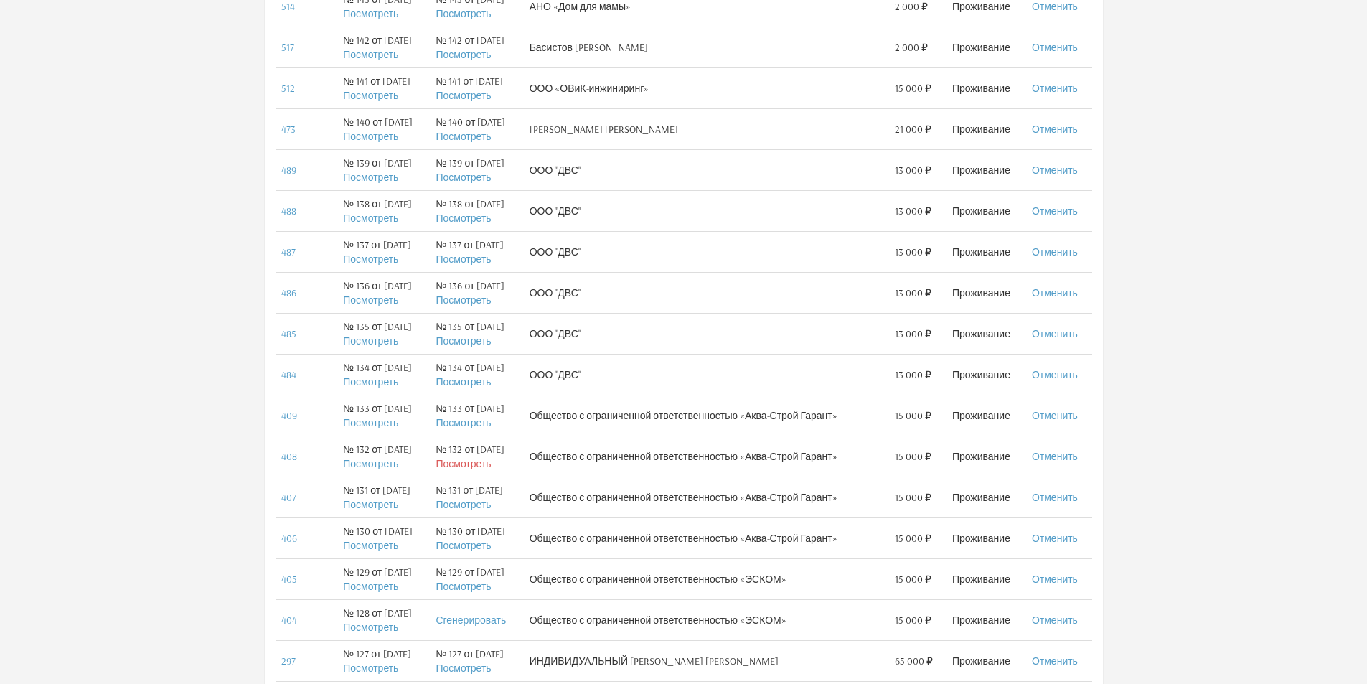
scroll to position [287, 0]
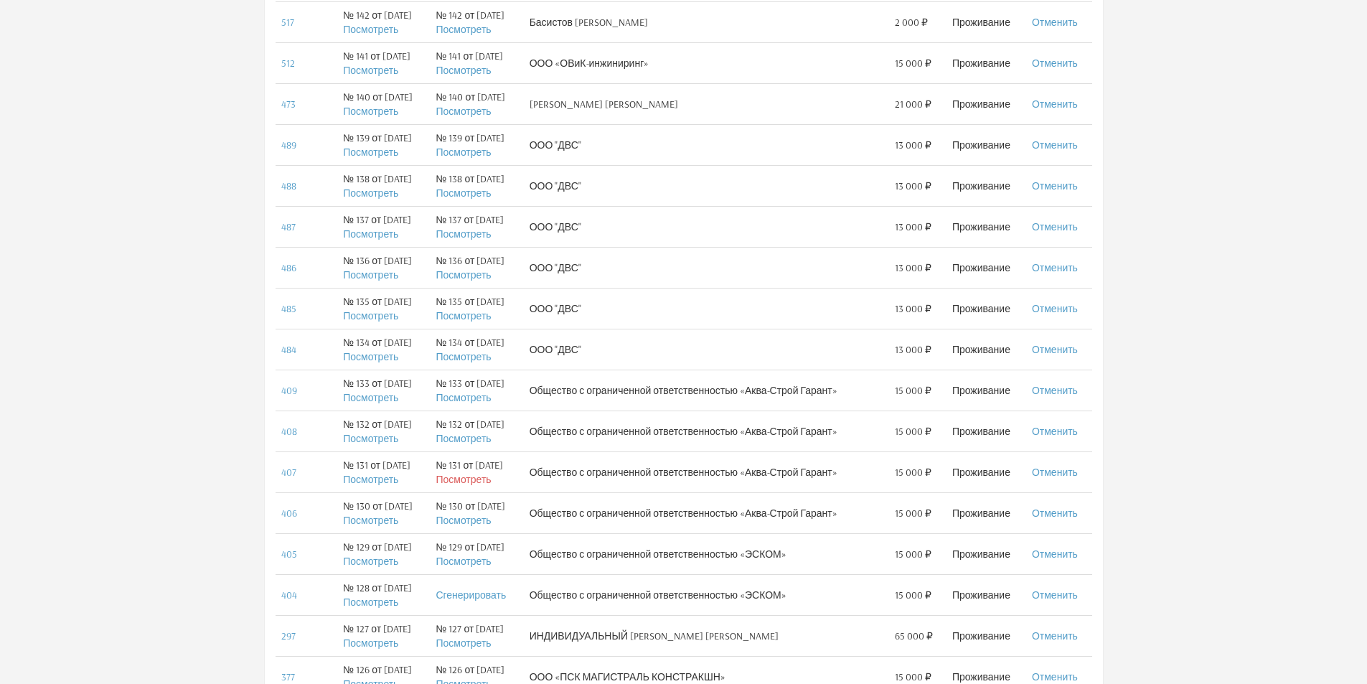
click at [475, 479] on link "Посмотреть" at bounding box center [463, 479] width 55 height 13
drag, startPoint x: 840, startPoint y: 391, endPoint x: 745, endPoint y: 395, distance: 95.5
click at [745, 395] on td "Общество с ограниченной ответственностью «Аква-Строй Гарант»" at bounding box center [706, 390] width 365 height 41
copy td "«Аква-Строй Гарант»"
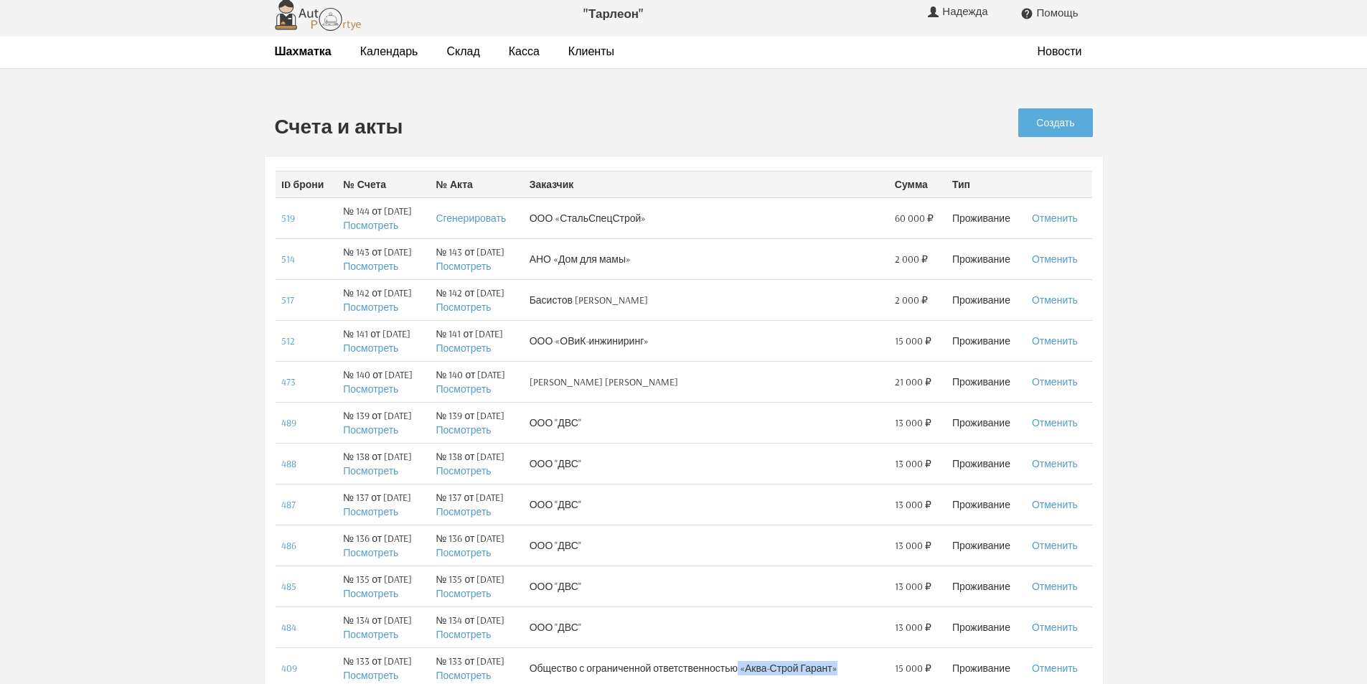
scroll to position [0, 0]
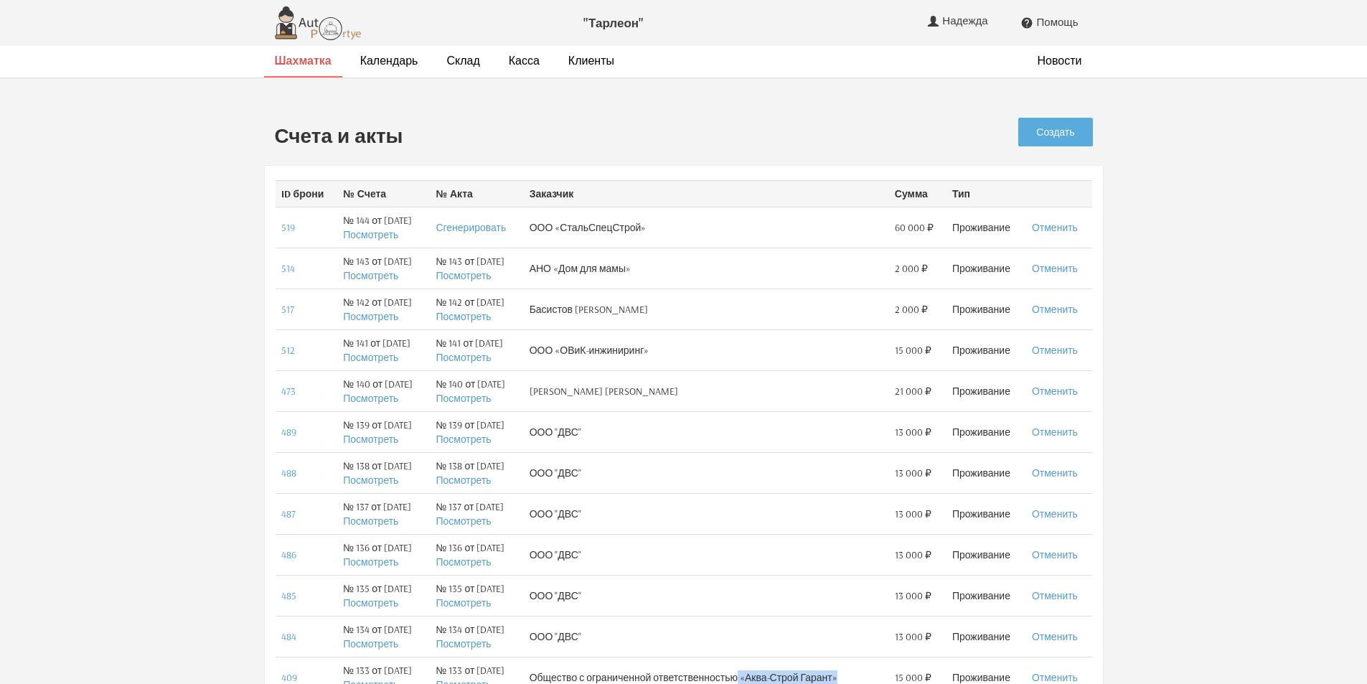
click at [301, 62] on strong "Шахматка" at bounding box center [303, 60] width 57 height 14
